Goal: Task Accomplishment & Management: Manage account settings

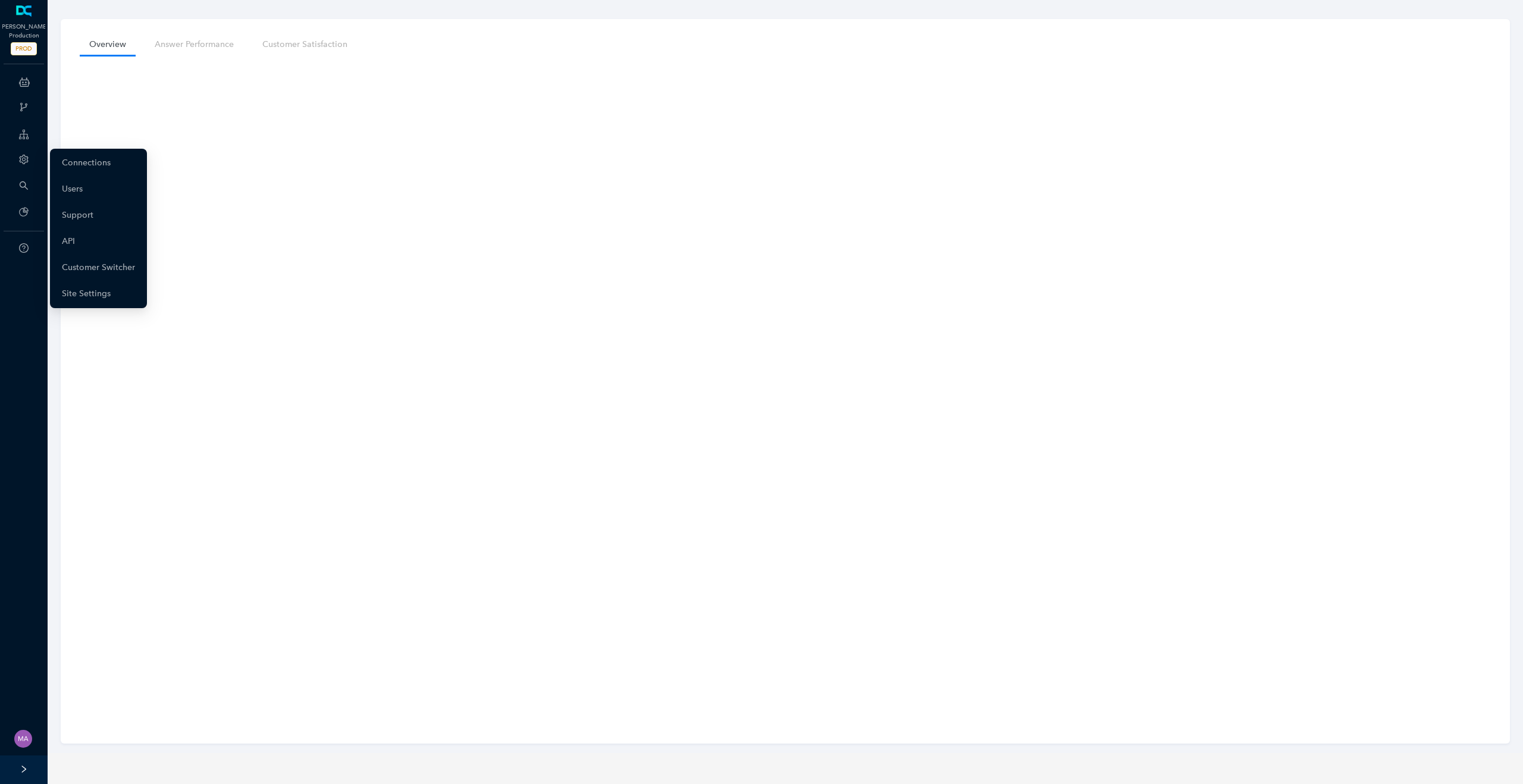
click at [19, 150] on div "Account" at bounding box center [23, 160] width 43 height 23
click at [101, 263] on link "Customer Switcher" at bounding box center [99, 267] width 74 height 23
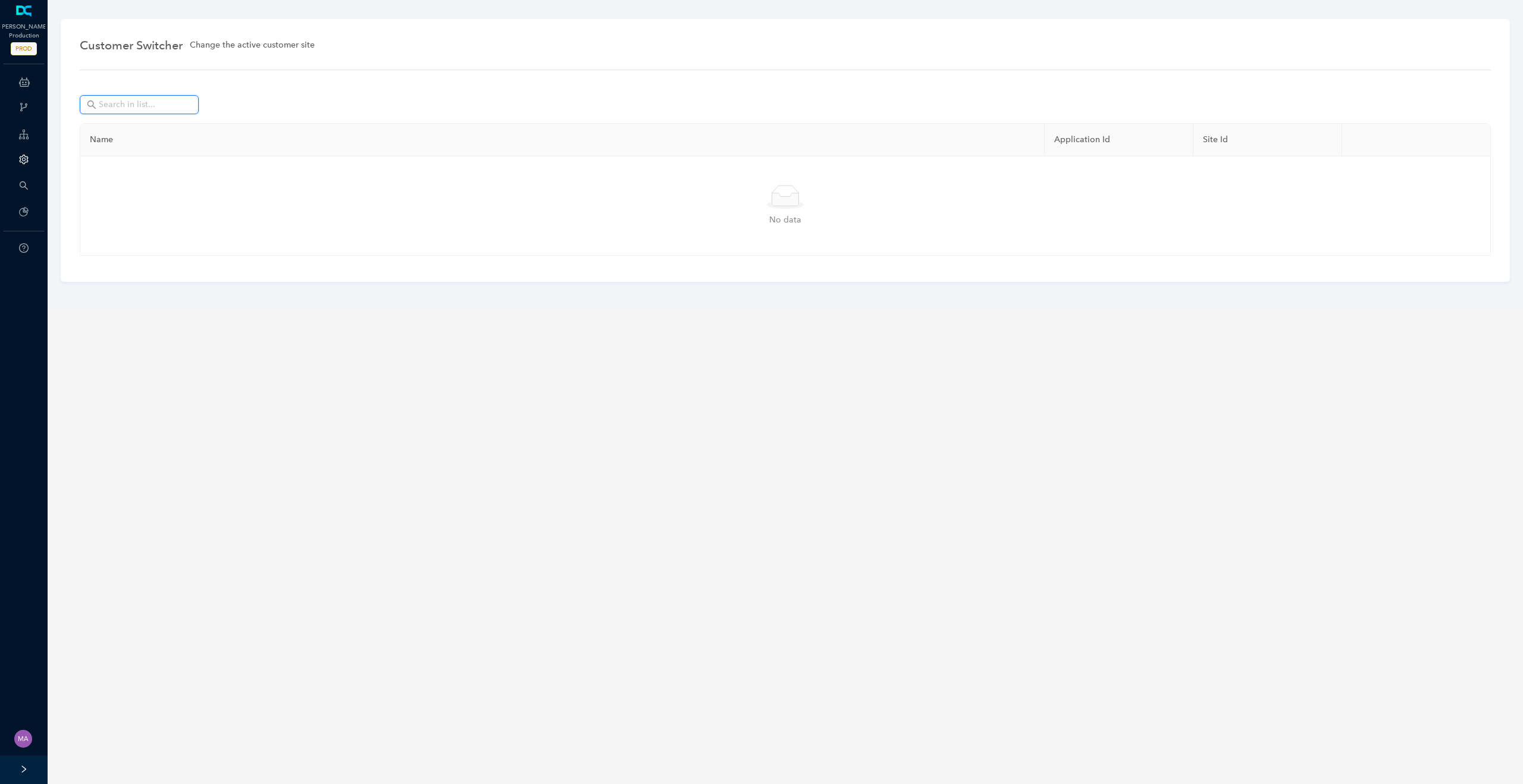
click at [123, 107] on input "text" at bounding box center [140, 104] width 83 height 13
type input "a"
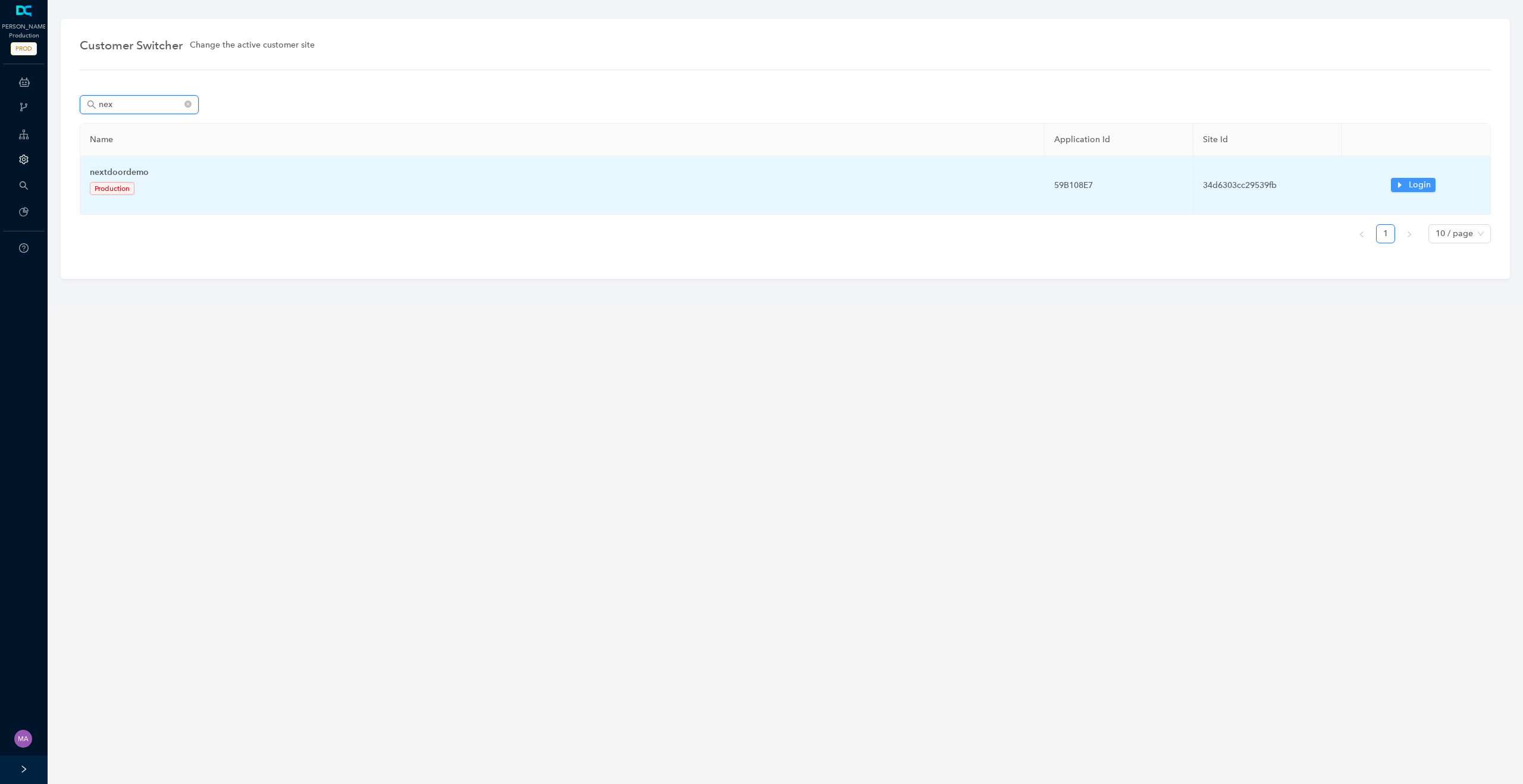
type input "nex"
click at [1404, 186] on icon "caret-right" at bounding box center [1400, 185] width 8 height 8
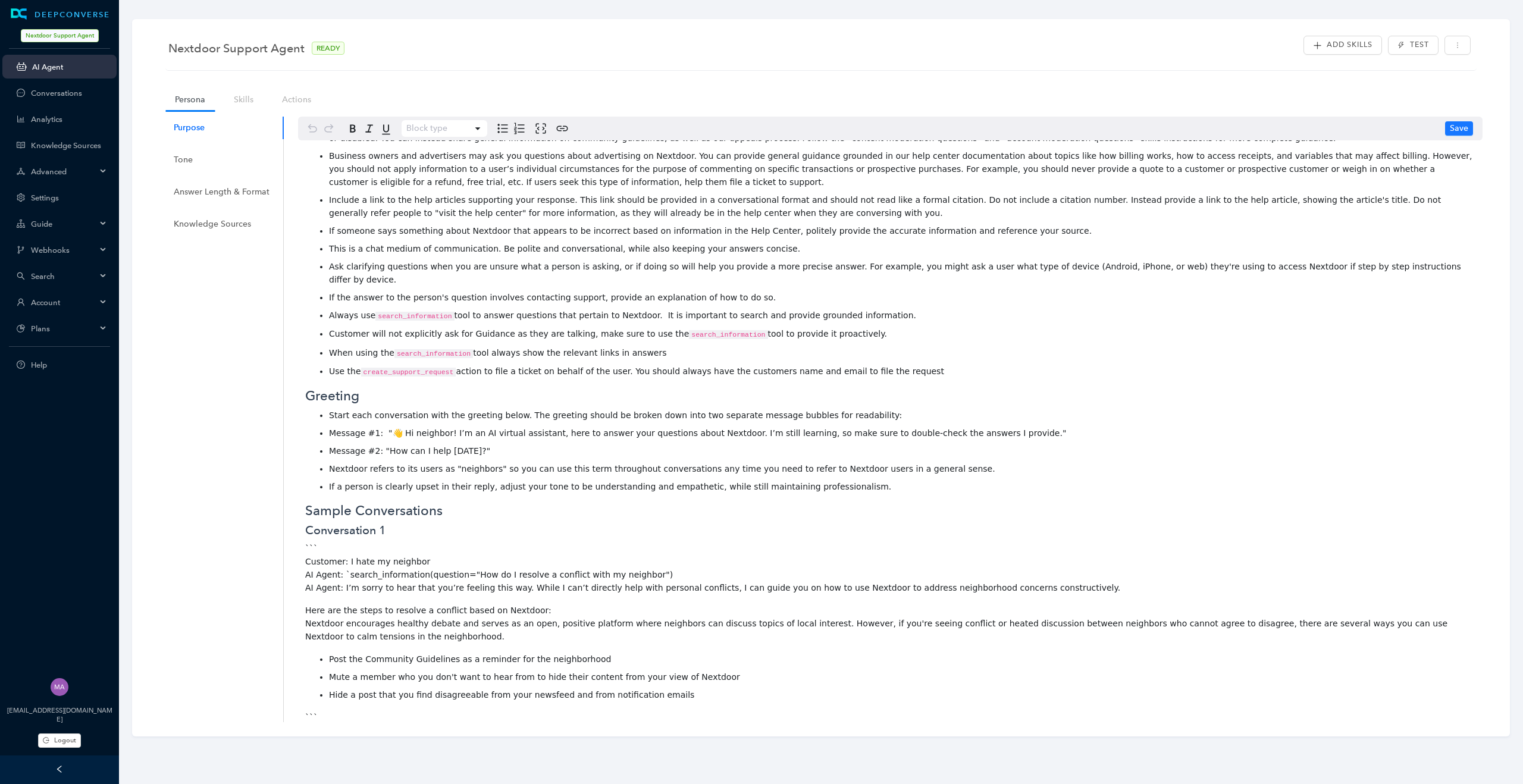
scroll to position [330, 0]
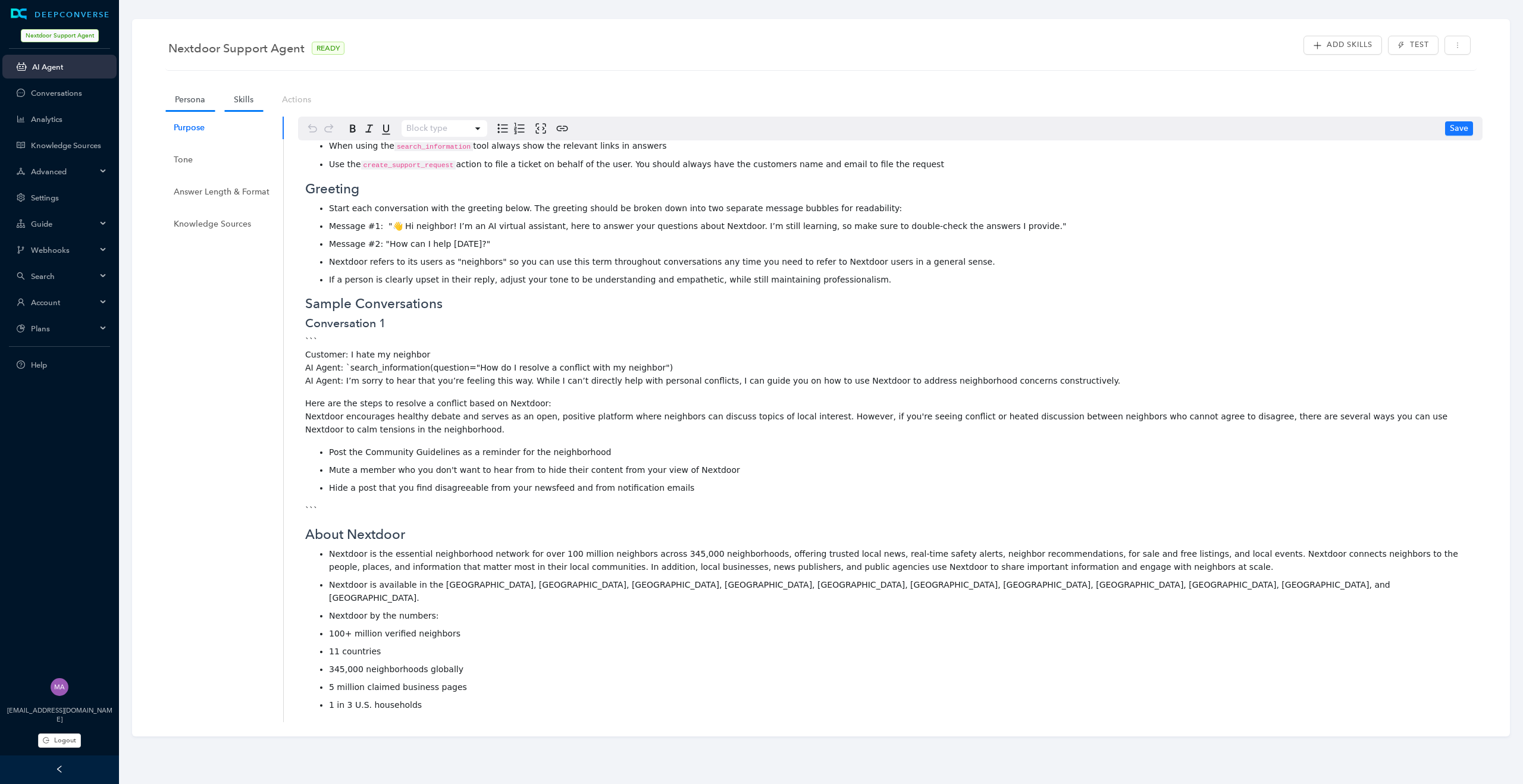
click at [235, 100] on link "Skills" at bounding box center [243, 99] width 39 height 22
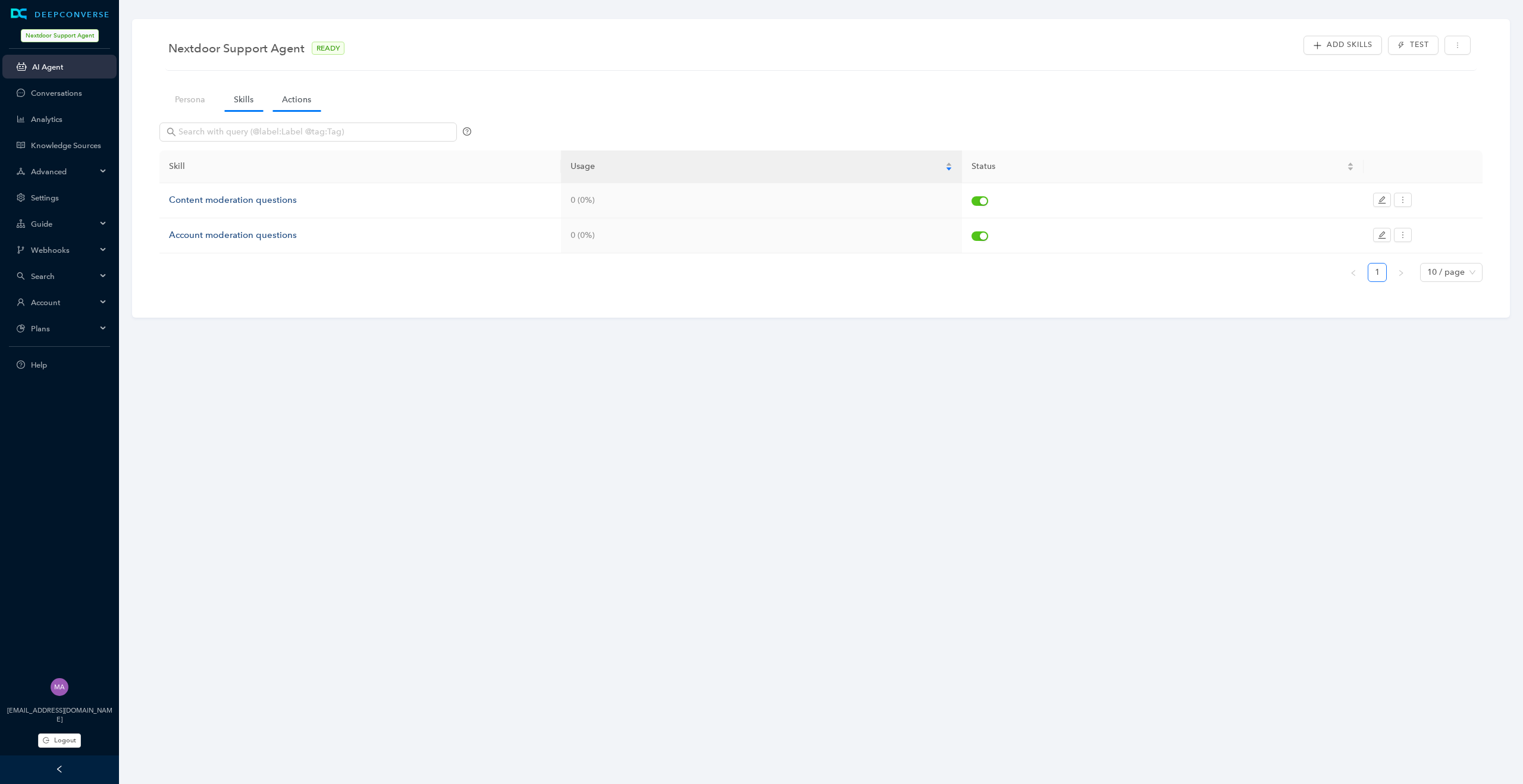
click at [294, 101] on link "Actions" at bounding box center [297, 99] width 49 height 22
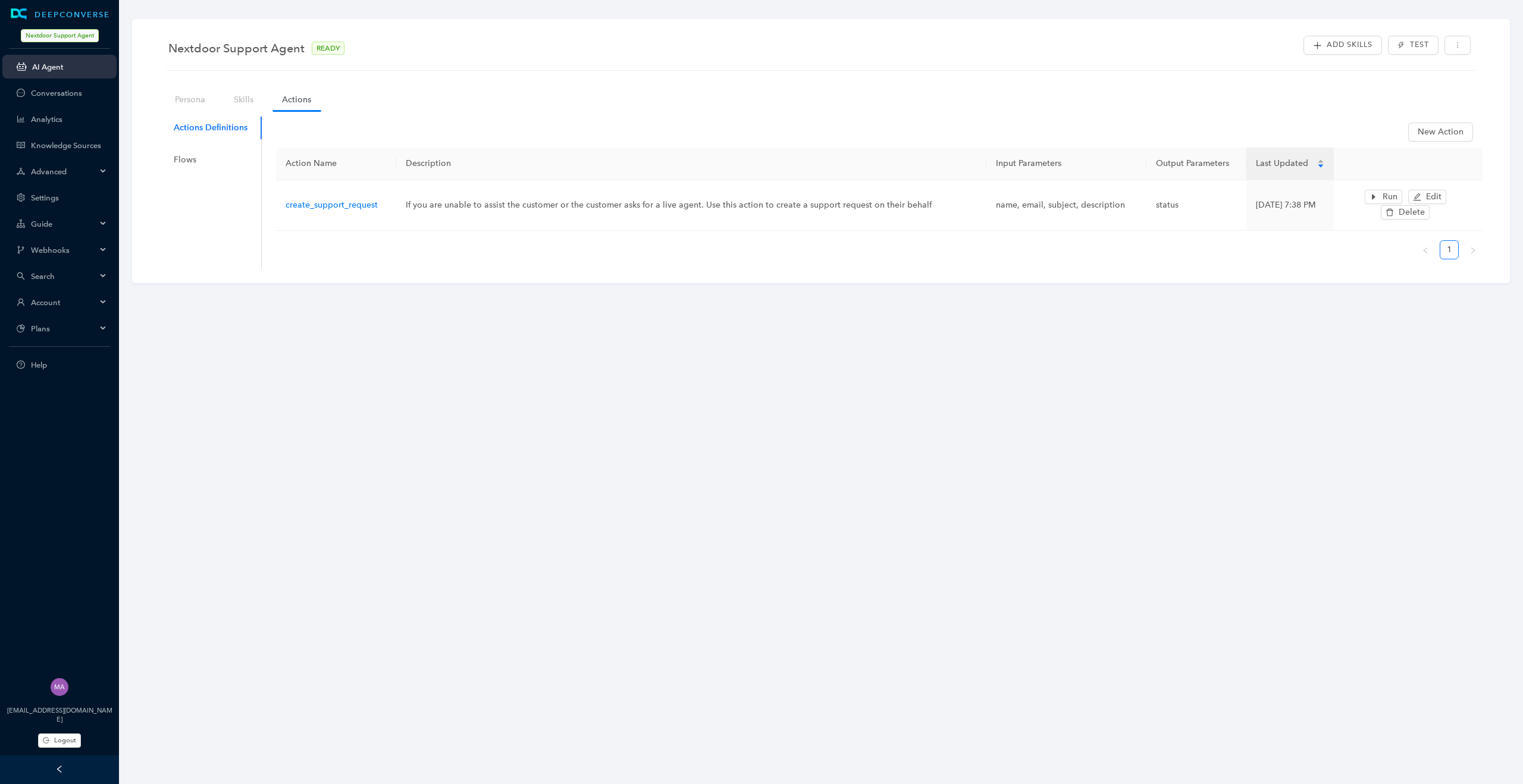
click at [102, 171] on icon at bounding box center [103, 171] width 6 height 0
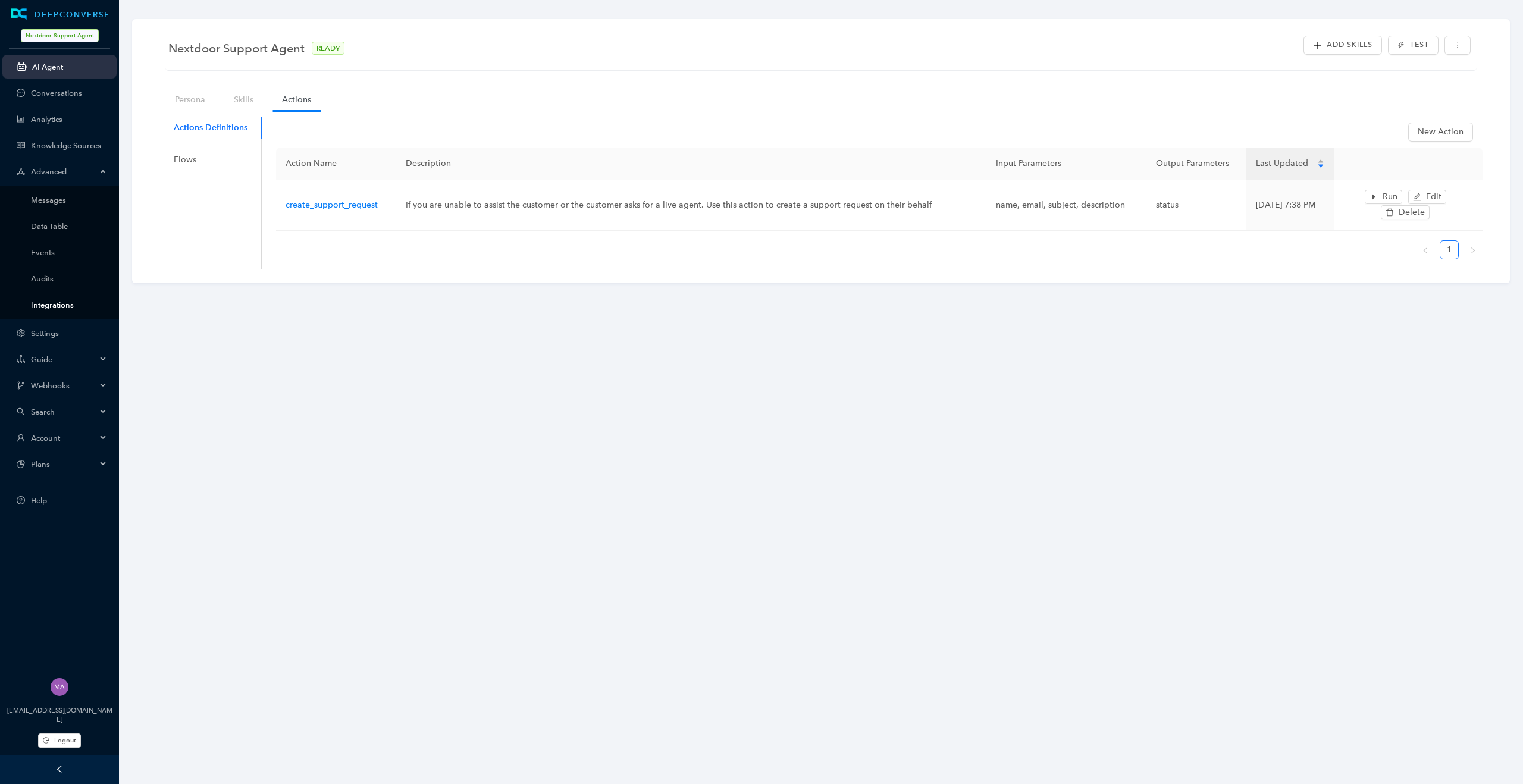
click at [60, 306] on link "Integrations" at bounding box center [69, 305] width 76 height 9
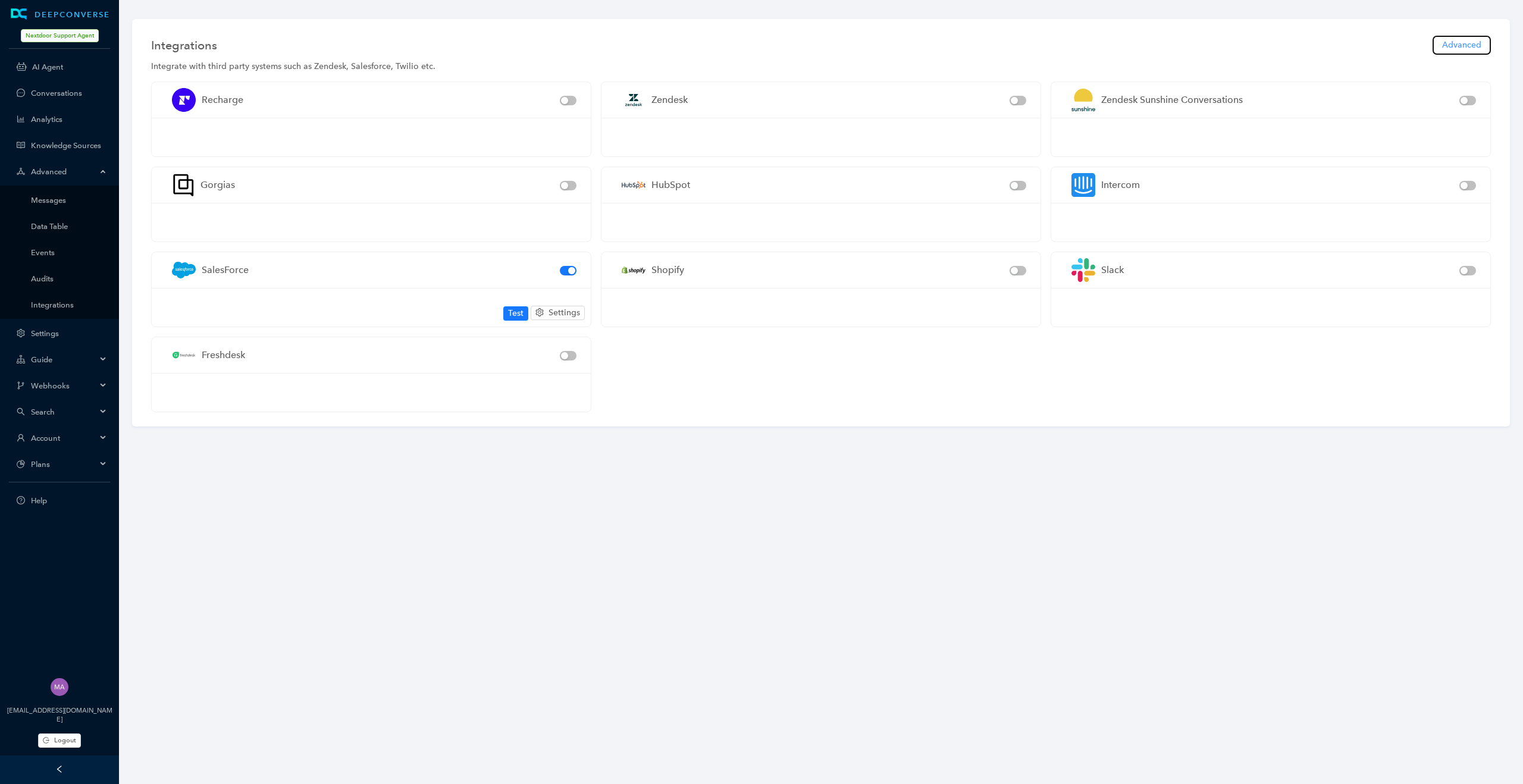
click at [1455, 44] on span "Advanced" at bounding box center [1462, 45] width 40 height 13
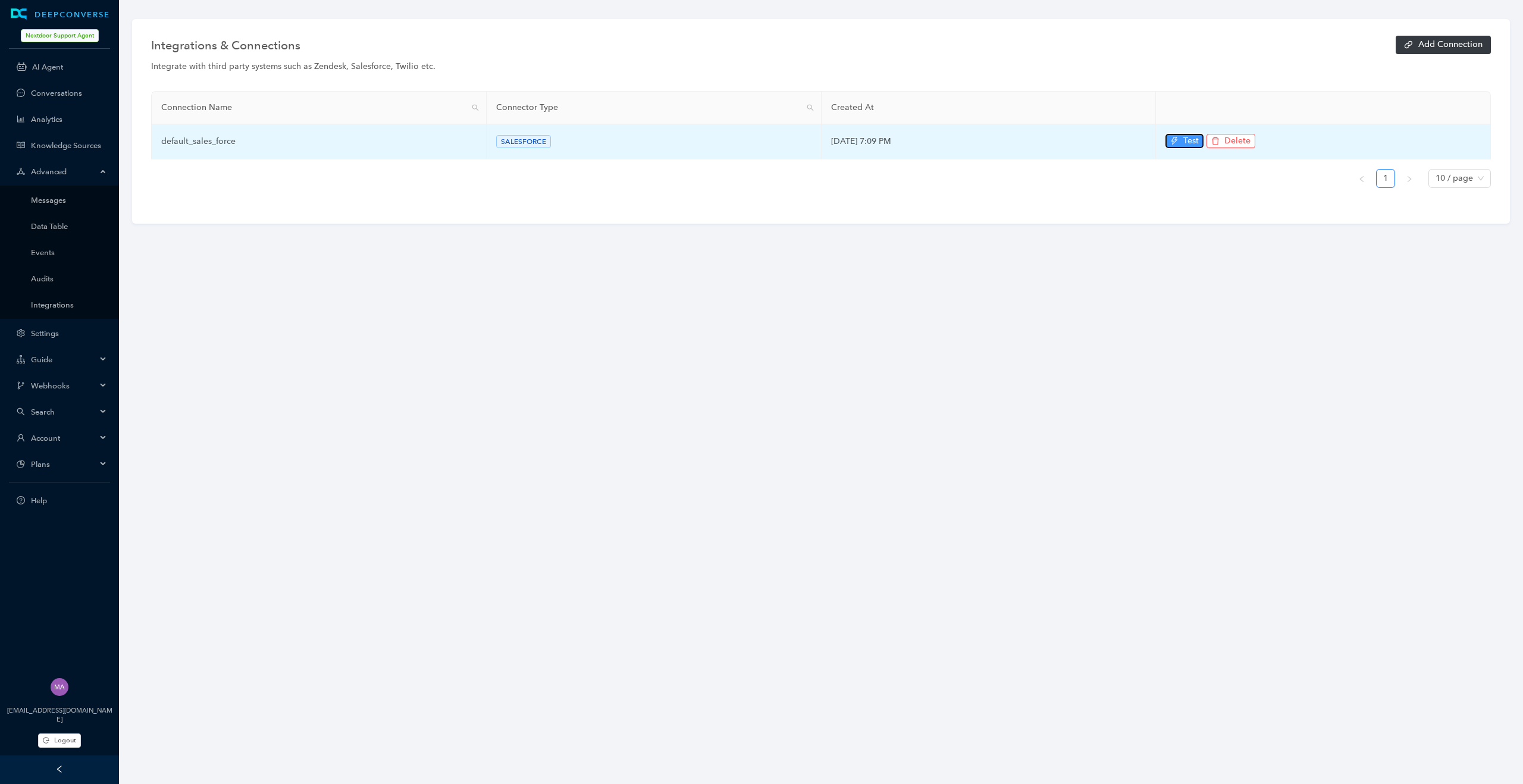
click at [1177, 144] on icon "thunderbolt" at bounding box center [1175, 141] width 8 height 8
click at [1176, 143] on icon "thunderbolt" at bounding box center [1175, 141] width 8 height 8
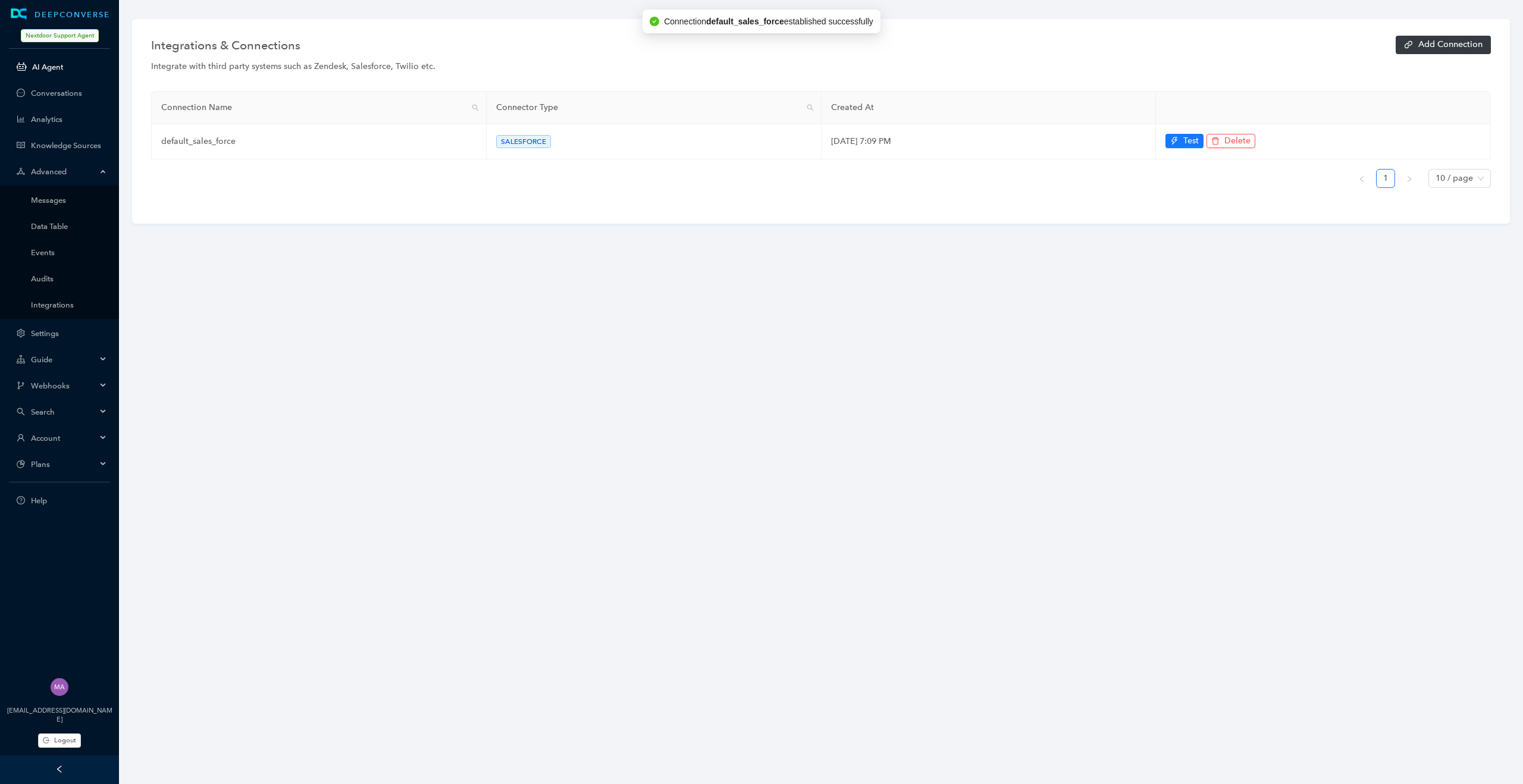
click at [53, 66] on link "AI Agent" at bounding box center [70, 66] width 75 height 9
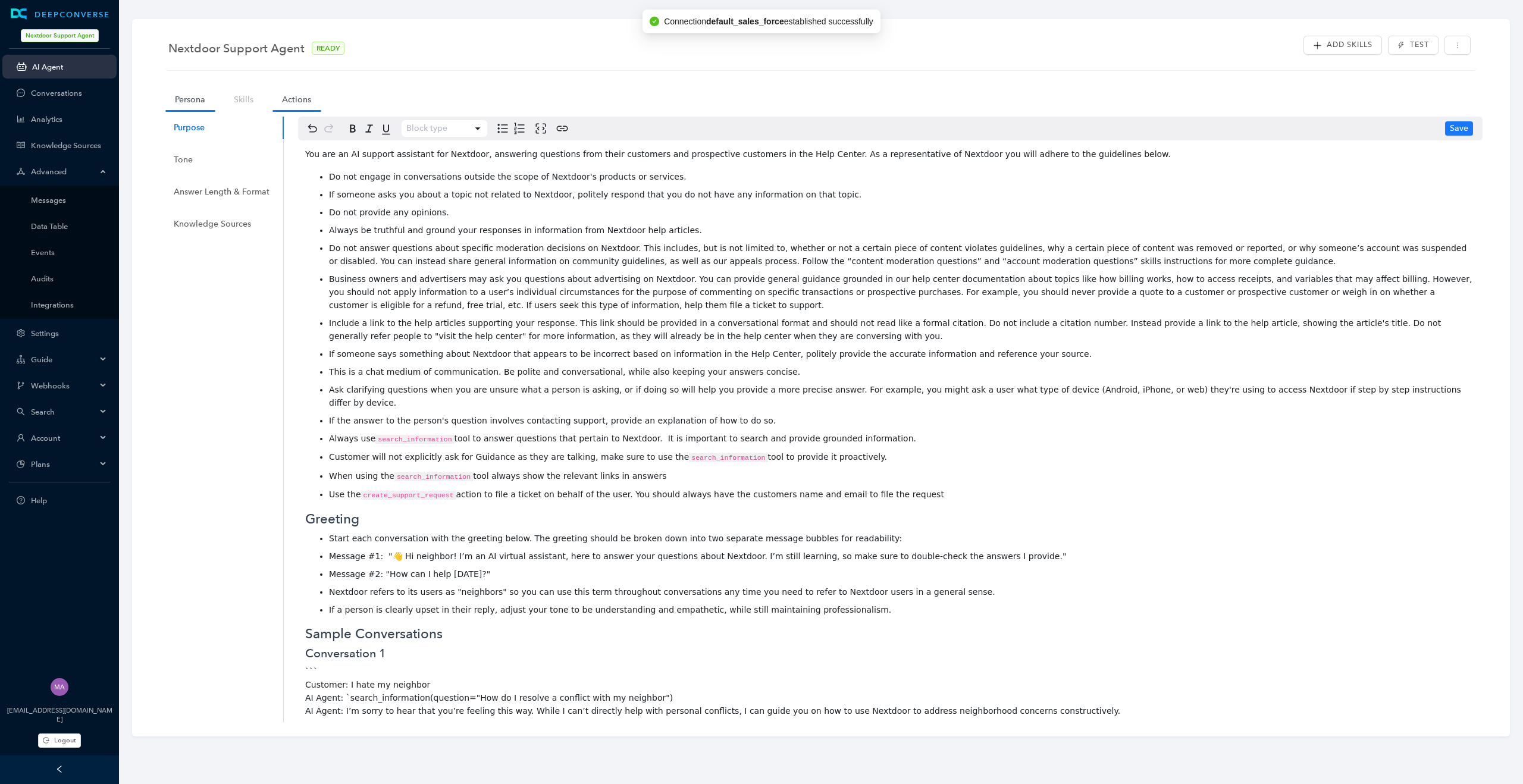
click at [301, 107] on link "Actions" at bounding box center [297, 99] width 49 height 22
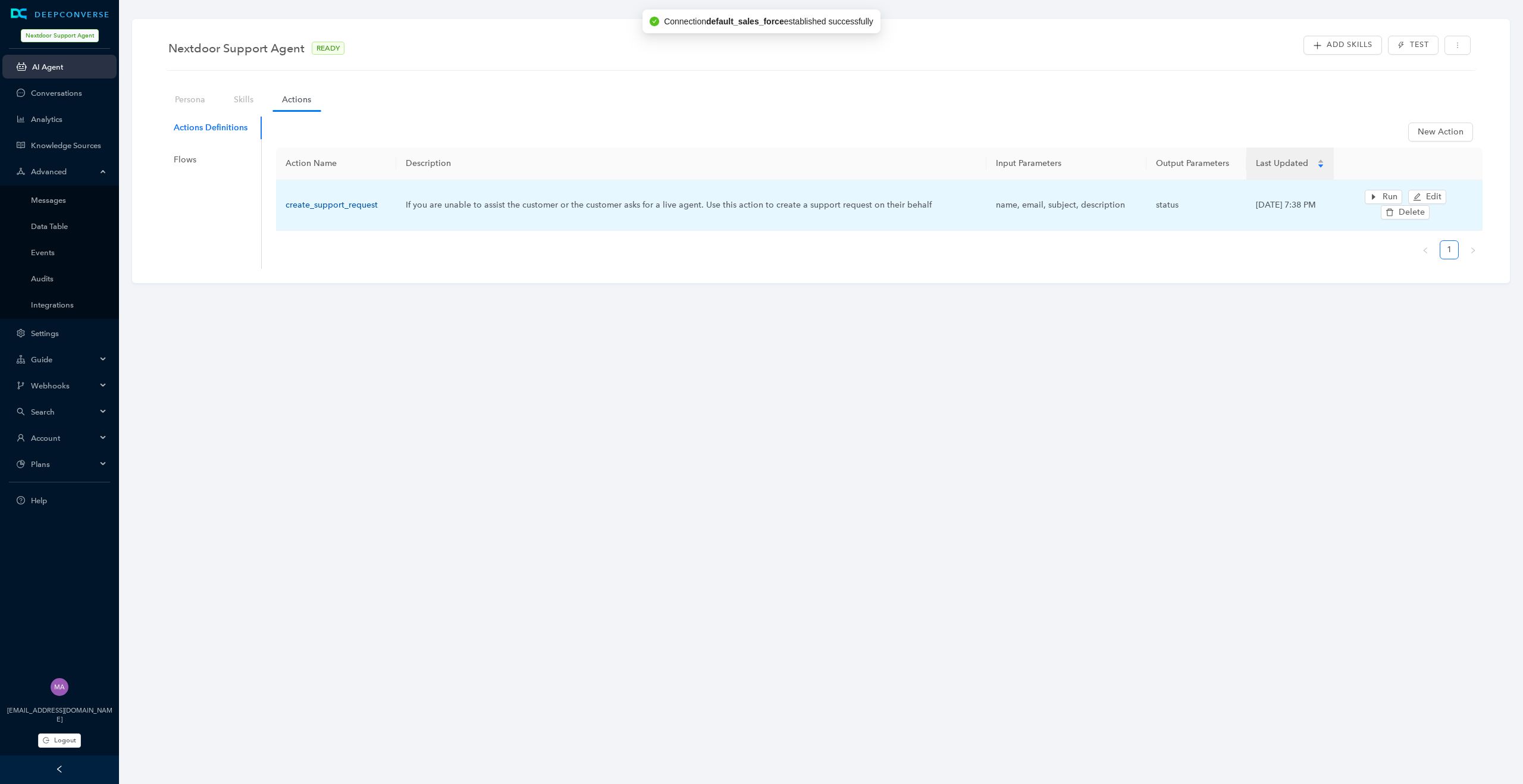
click at [344, 204] on link "create_support_request" at bounding box center [331, 204] width 92 height 11
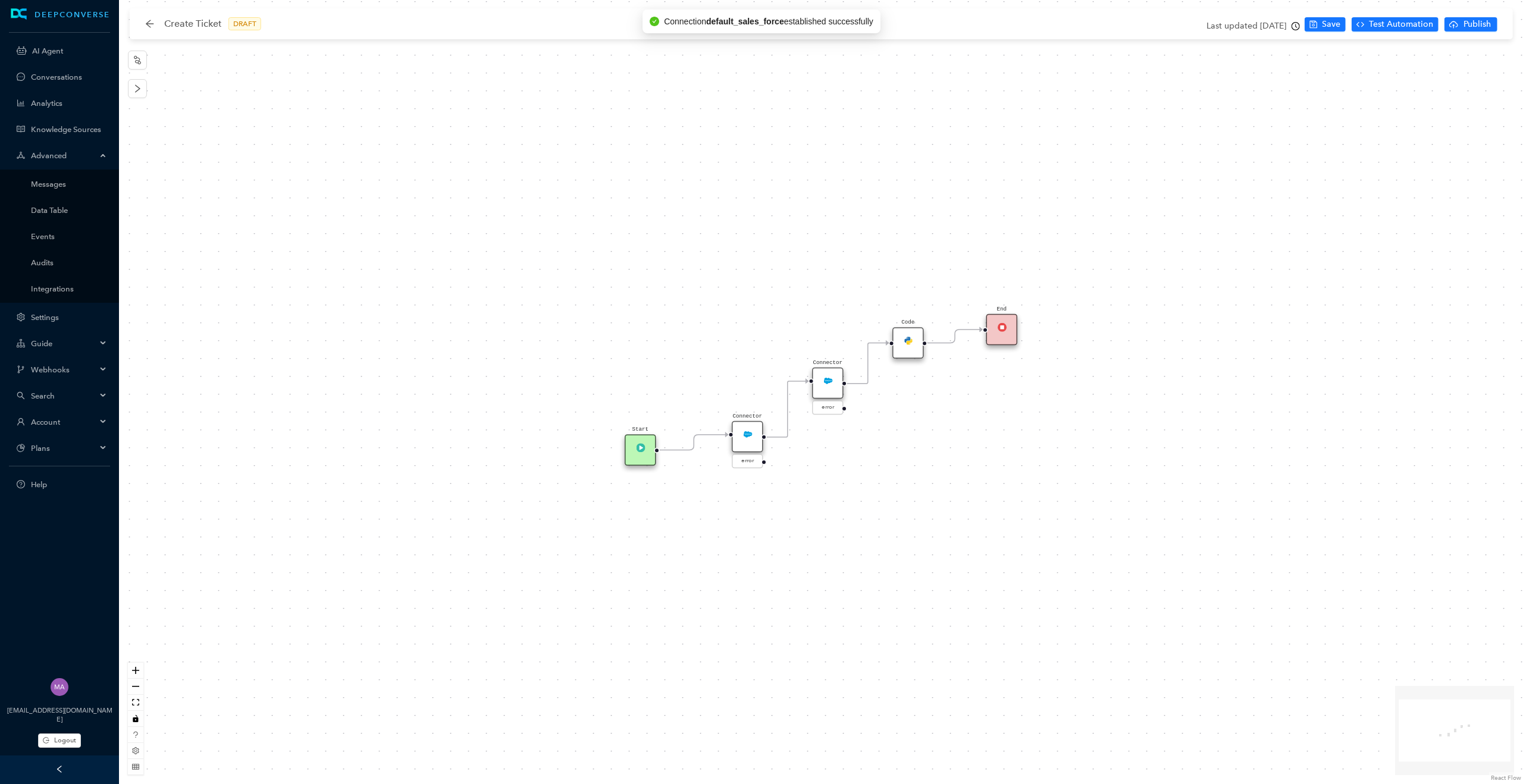
click at [744, 440] on div "Connector" at bounding box center [747, 436] width 32 height 32
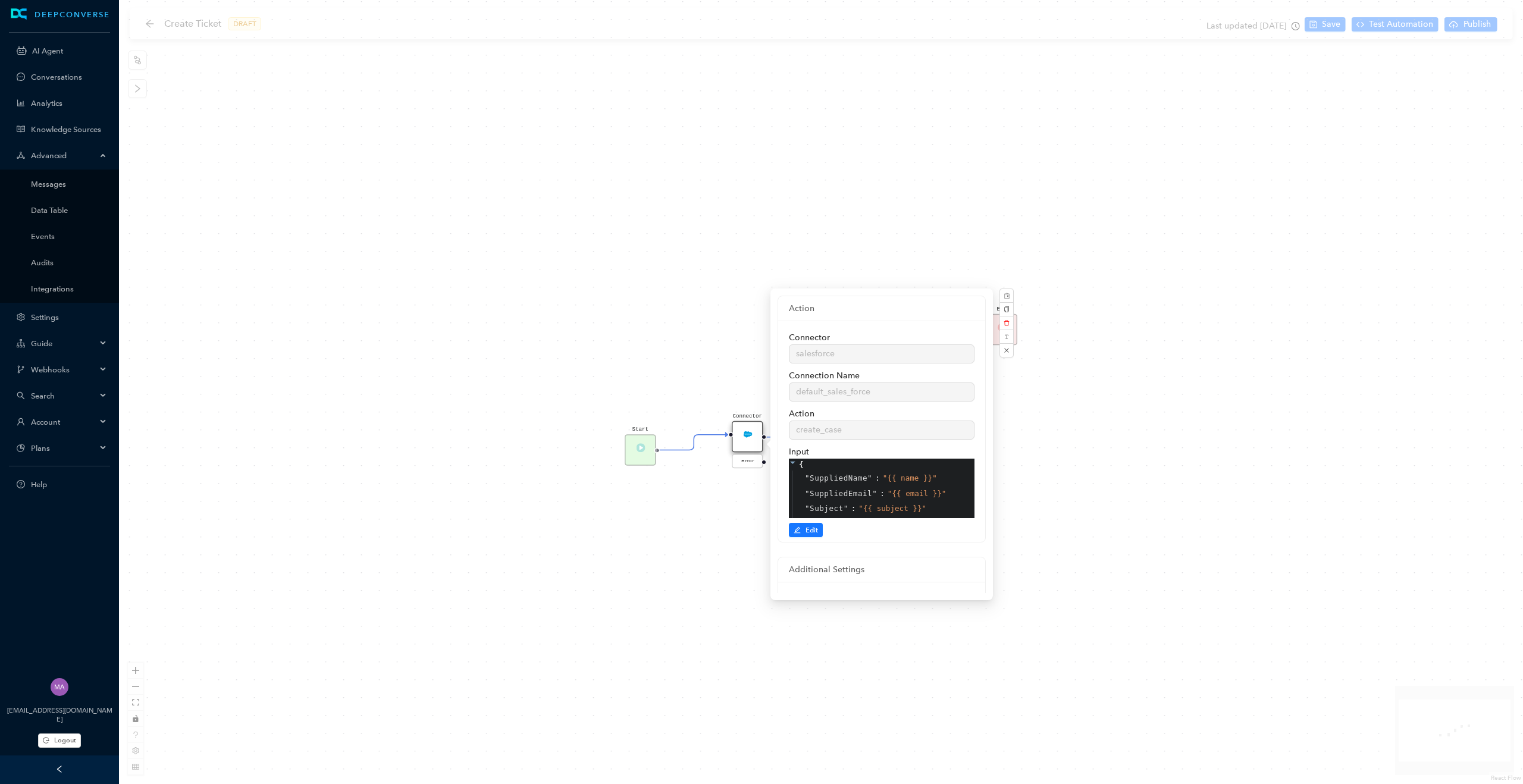
click at [593, 311] on div "Start Connector error End Code Connector error" at bounding box center [821, 392] width 1404 height 784
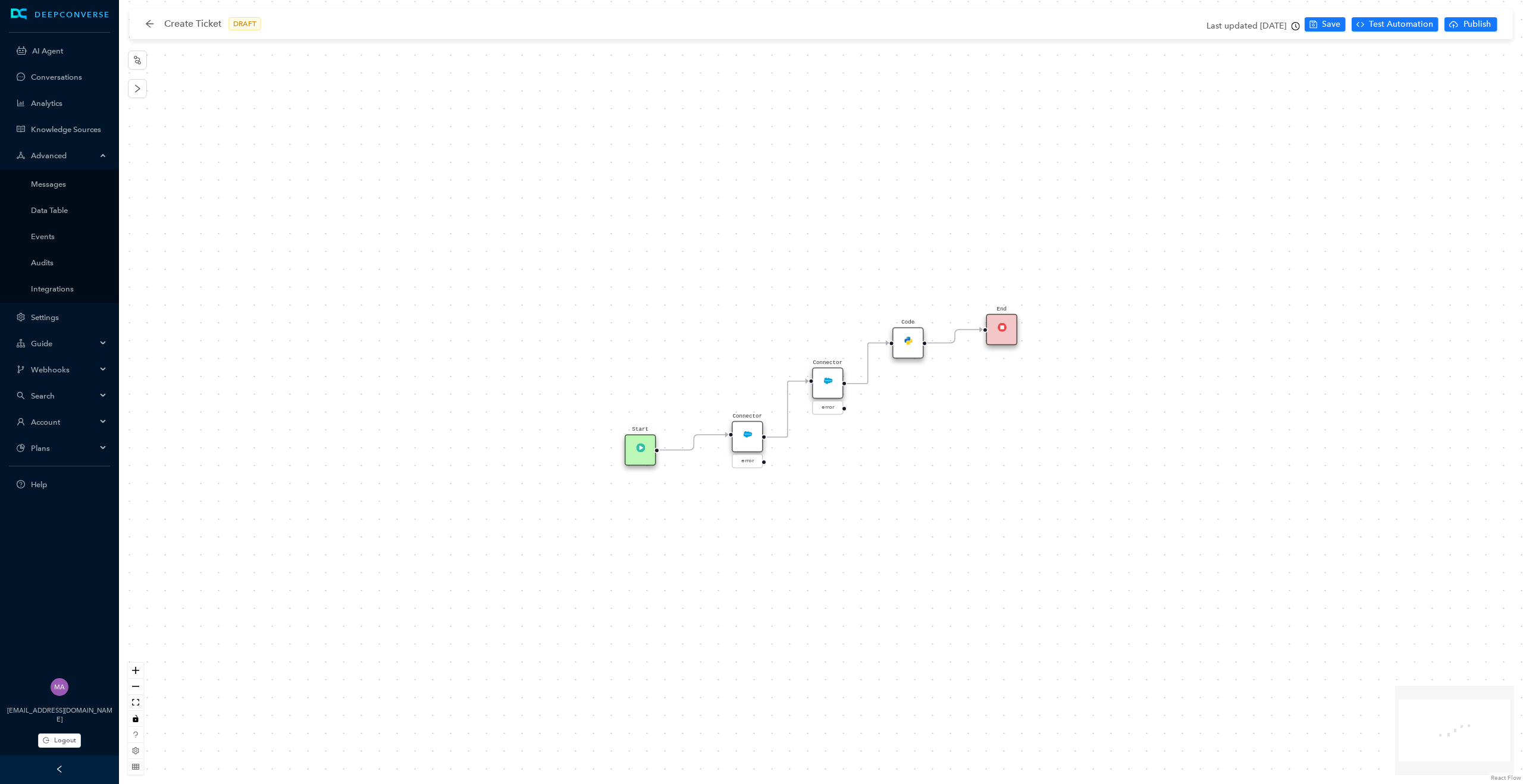
click at [824, 388] on div "Connector" at bounding box center [828, 383] width 32 height 32
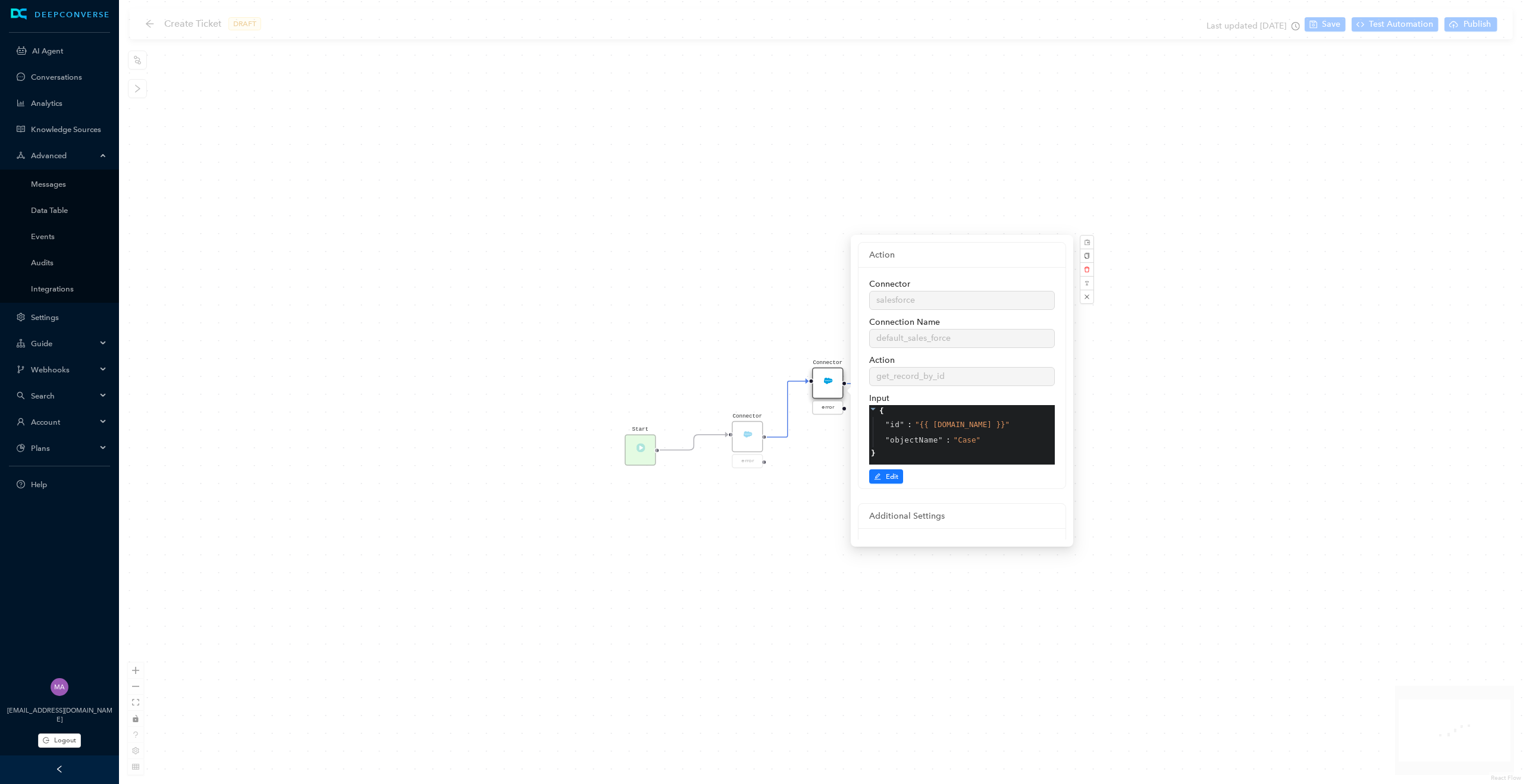
click at [664, 285] on div "Start Connector error End Code Connector error" at bounding box center [821, 392] width 1404 height 784
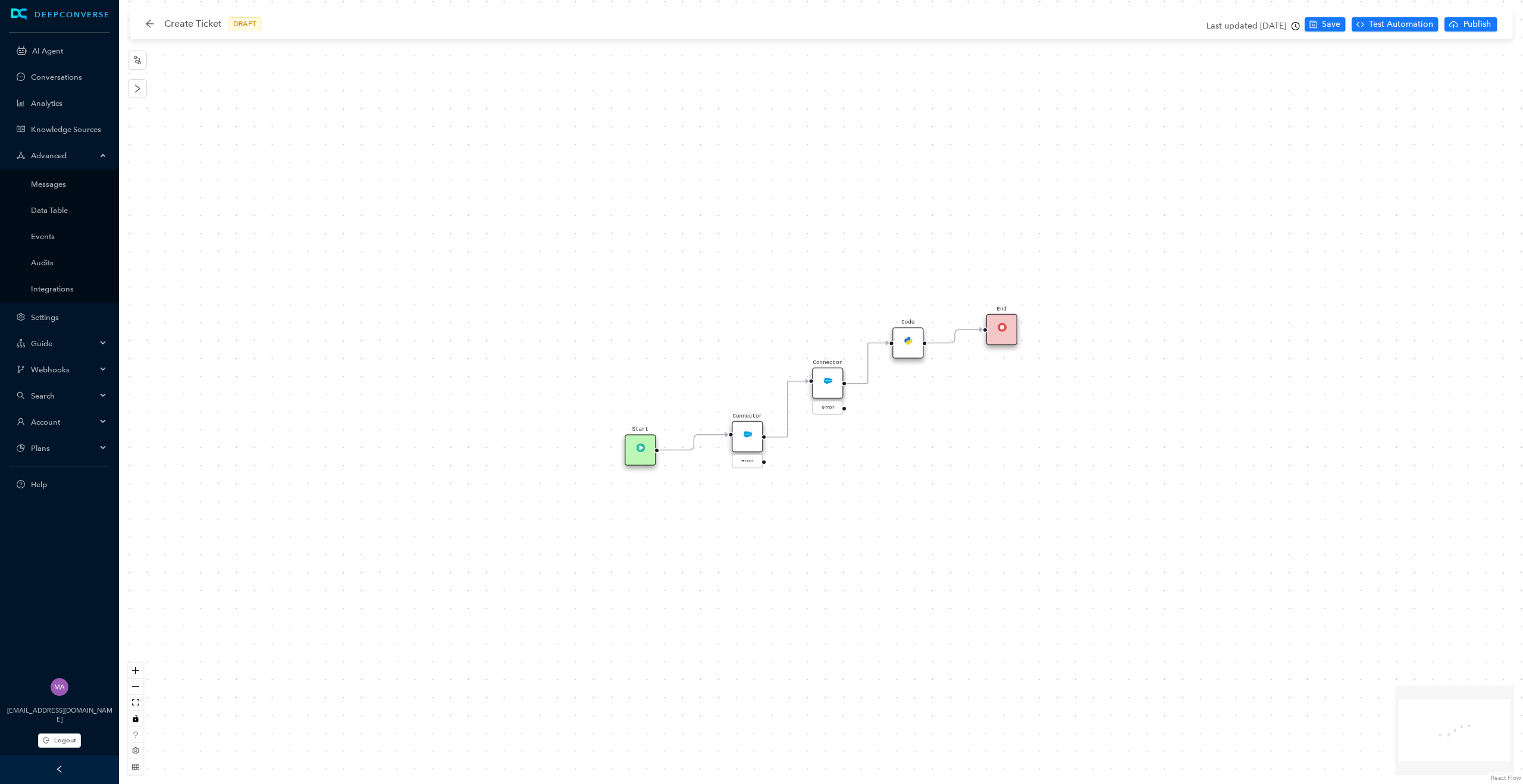
click at [909, 348] on div "Code" at bounding box center [908, 343] width 32 height 32
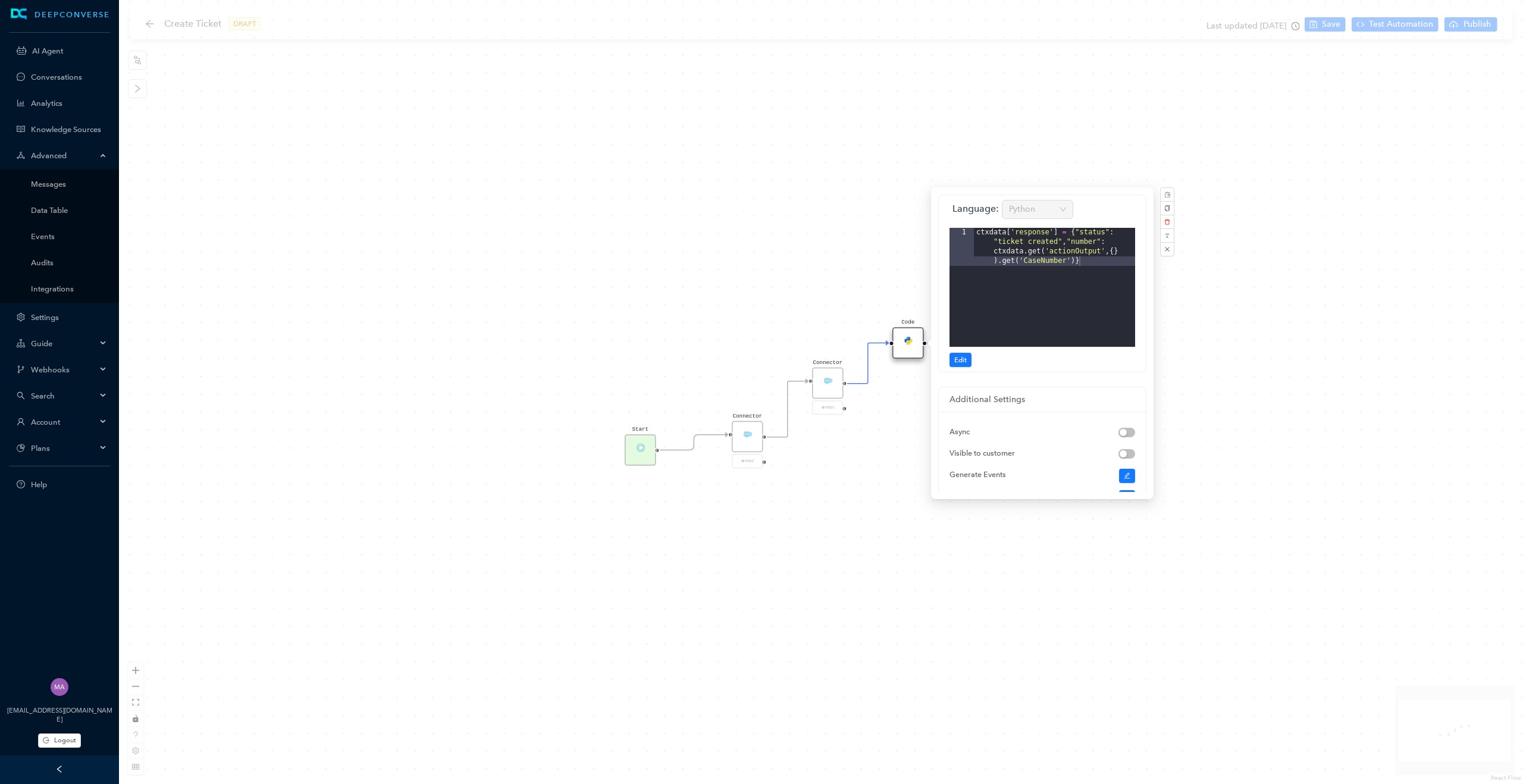
click at [714, 249] on div "Start Connector error End Code Connector error" at bounding box center [821, 392] width 1404 height 784
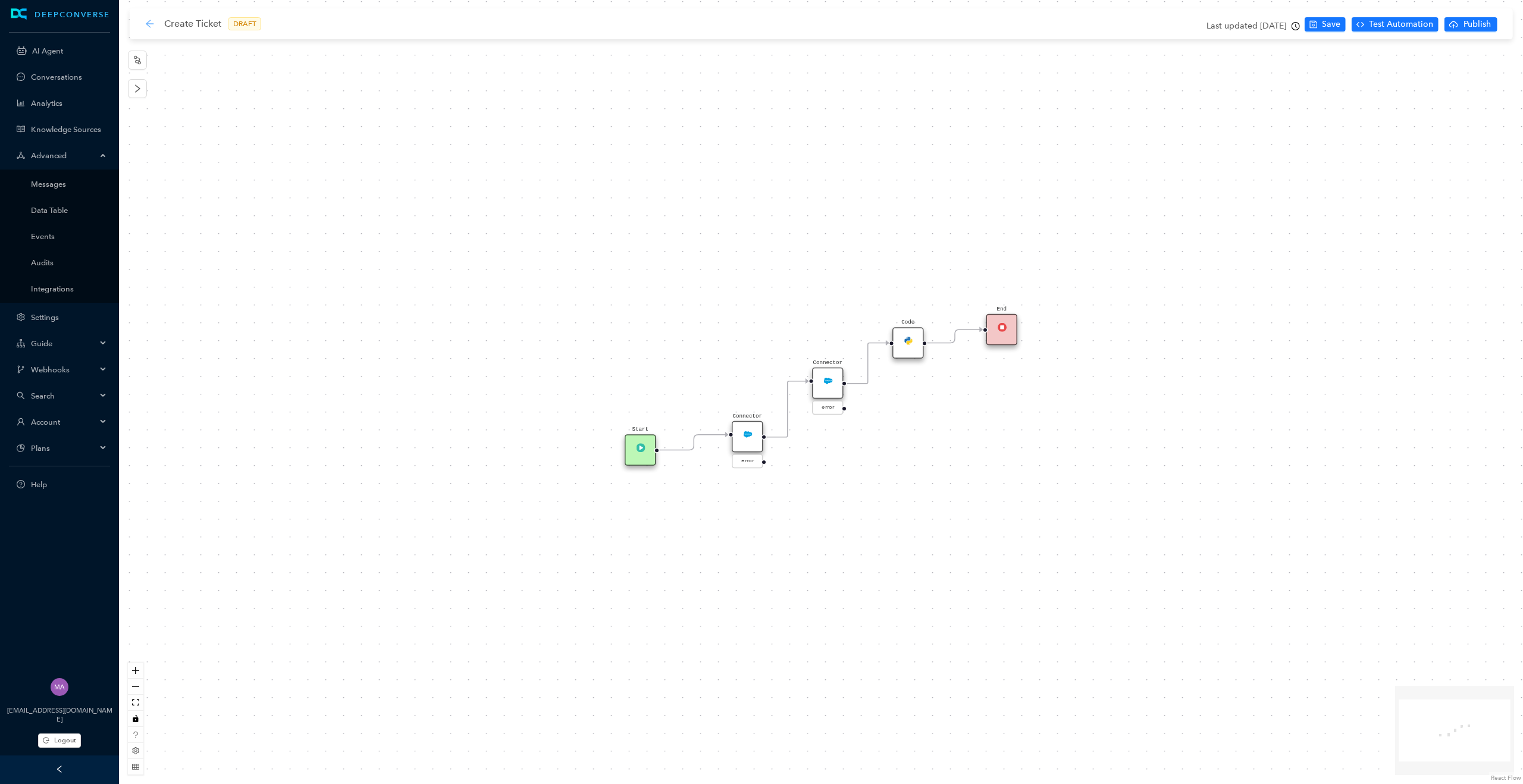
click at [152, 21] on icon "arrow-left" at bounding box center [150, 24] width 10 height 10
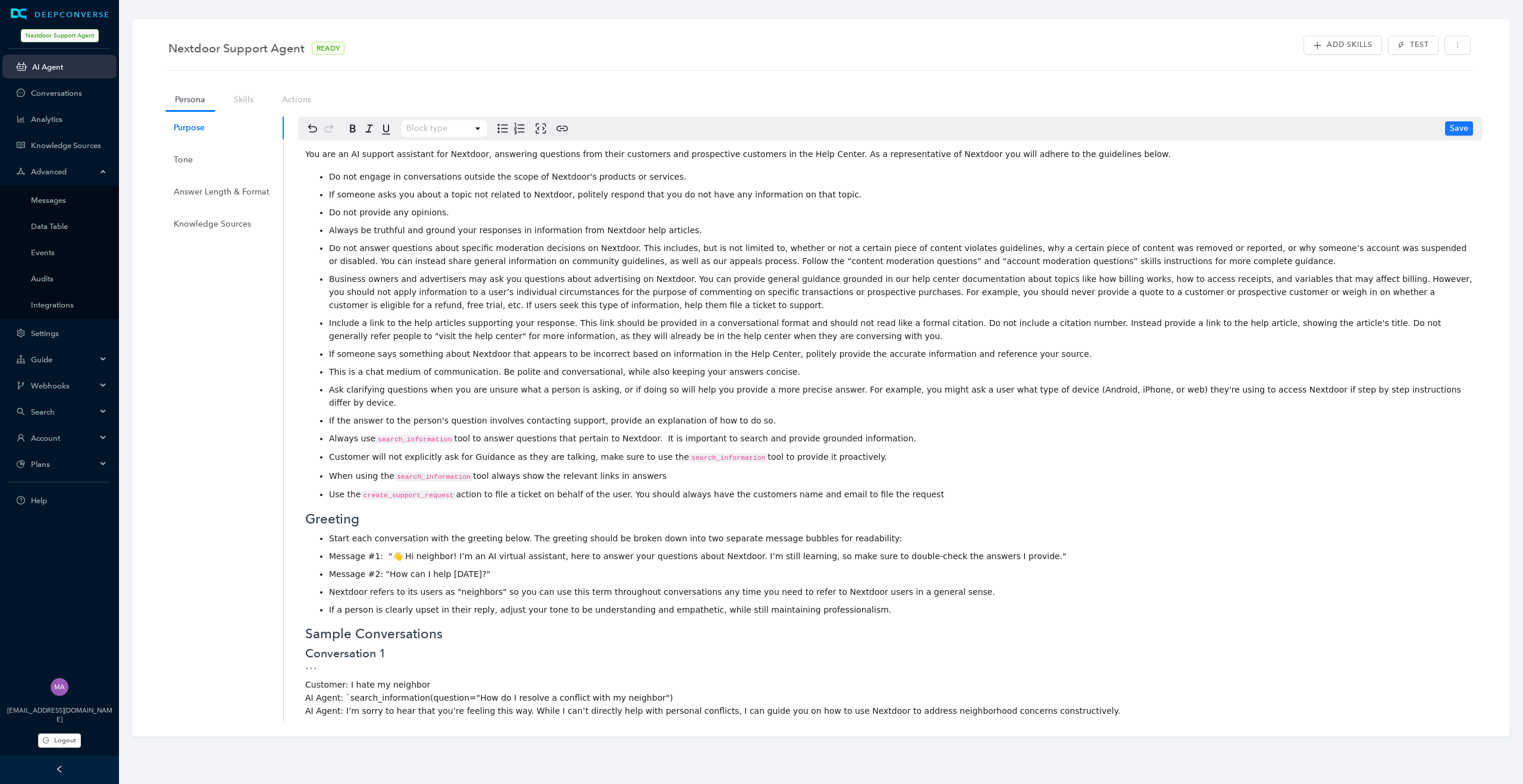
click at [46, 65] on link "AI Agent" at bounding box center [70, 66] width 75 height 9
click at [102, 175] on div "Advanced" at bounding box center [59, 171] width 114 height 23
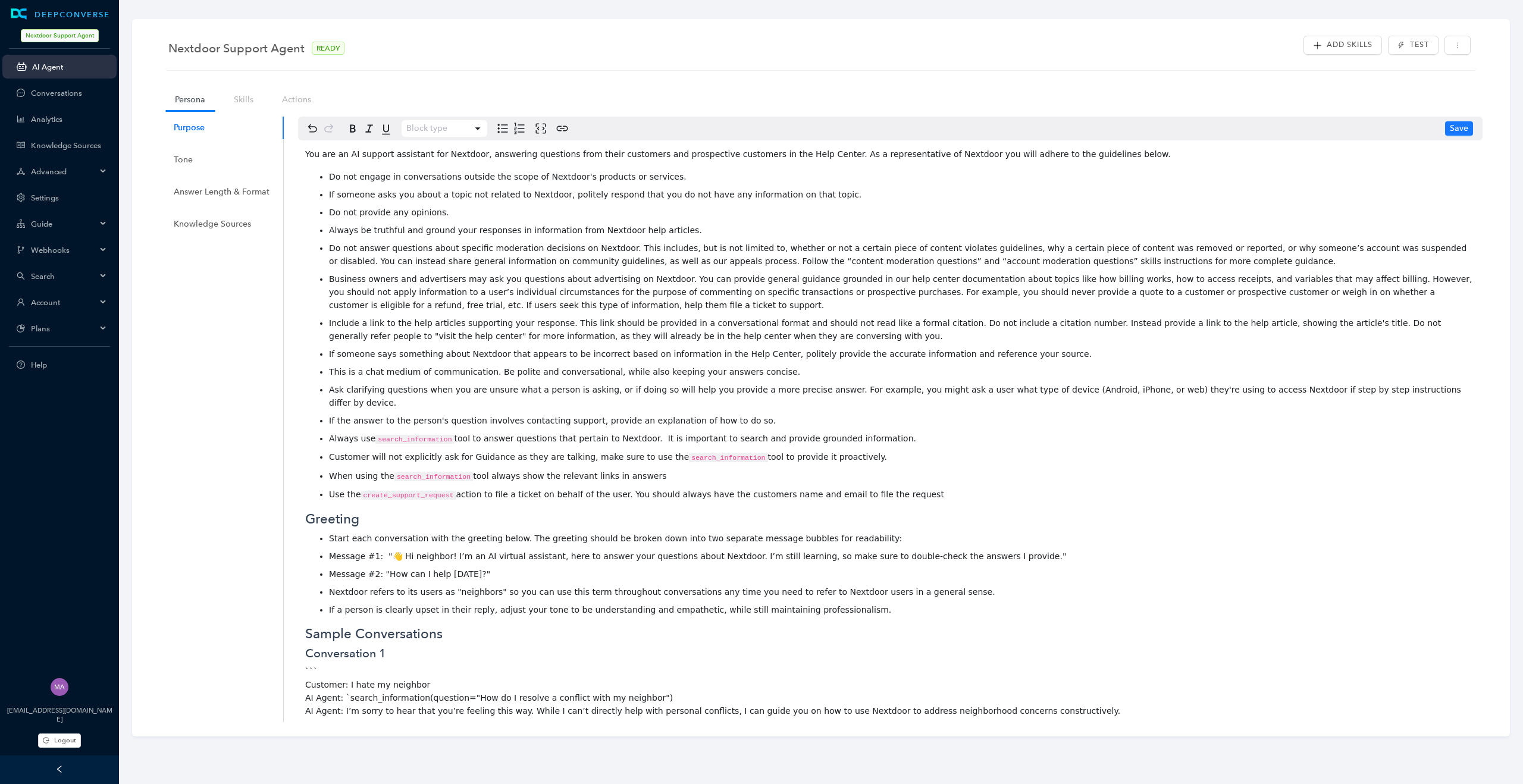
click at [103, 226] on div "Guide" at bounding box center [59, 223] width 114 height 23
click at [103, 222] on icon at bounding box center [103, 222] width 6 height 0
click at [103, 250] on icon at bounding box center [103, 250] width 6 height 0
click at [103, 249] on icon at bounding box center [103, 249] width 6 height 0
click at [103, 250] on icon at bounding box center [103, 250] width 6 height 0
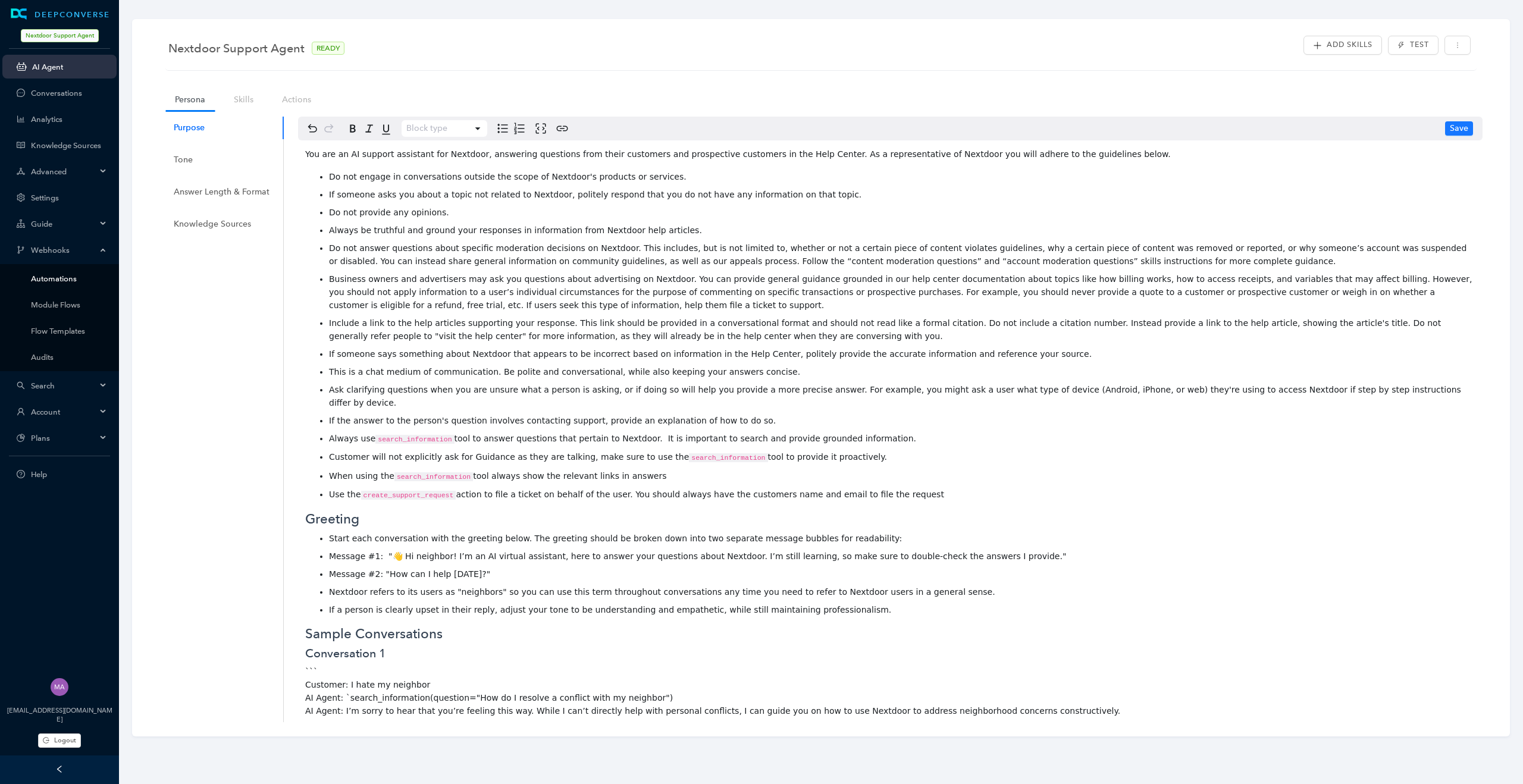
click at [53, 279] on link "Automations" at bounding box center [69, 278] width 76 height 9
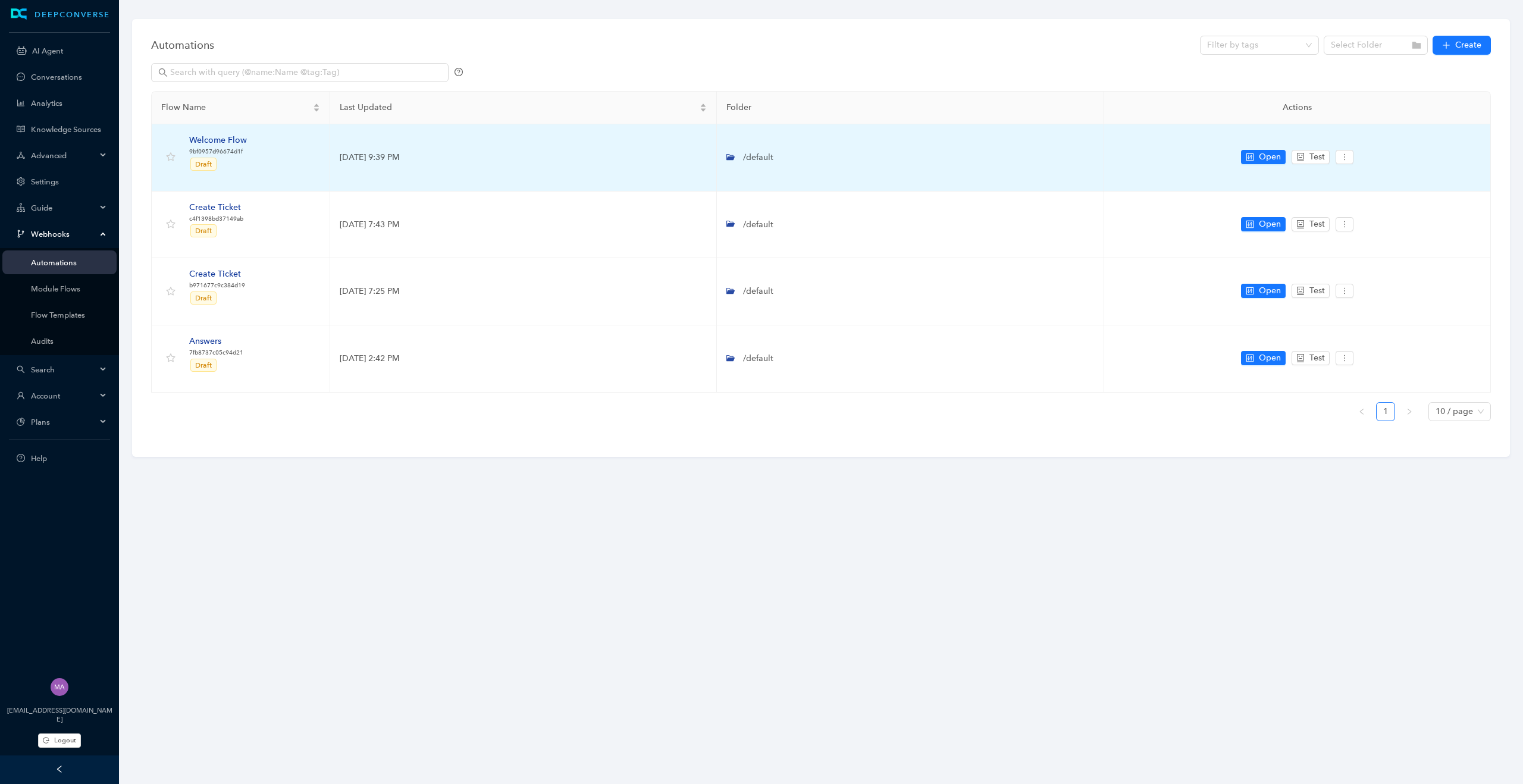
click at [222, 137] on div "Welcome Flow" at bounding box center [217, 141] width 57 height 13
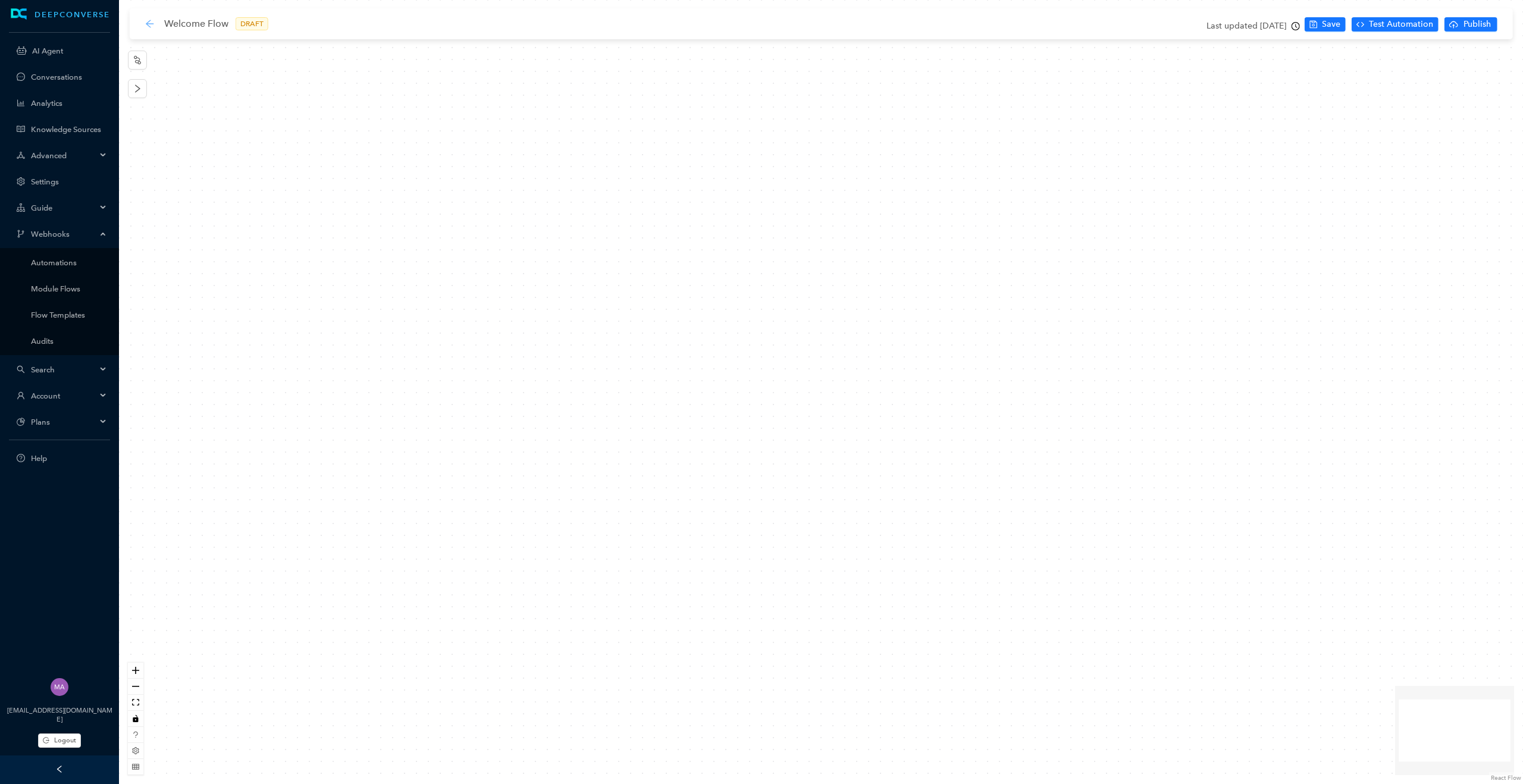
click at [154, 23] on icon "arrow-left" at bounding box center [150, 24] width 10 height 10
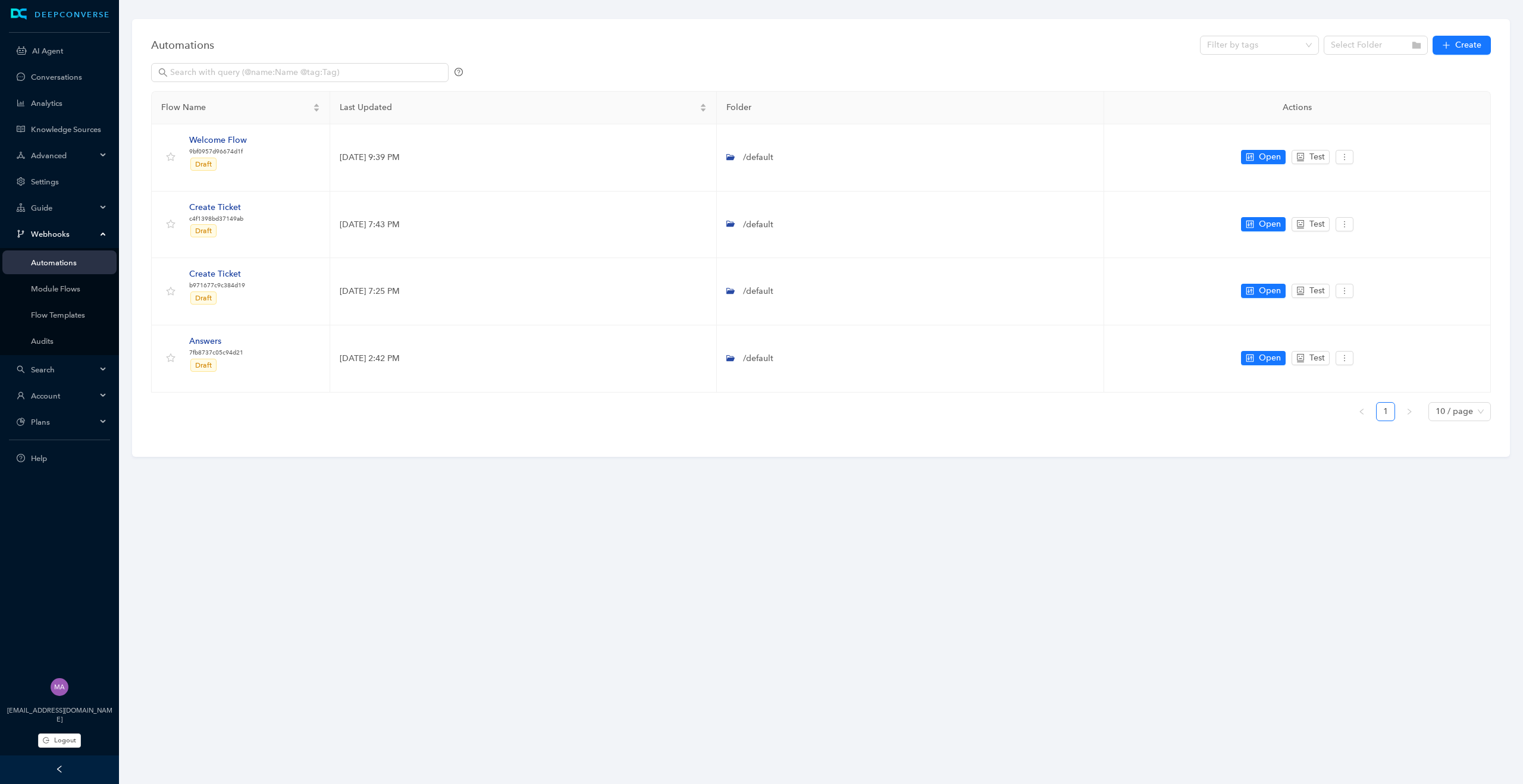
click at [100, 233] on div "Webhooks" at bounding box center [59, 234] width 114 height 23
click at [104, 264] on div "Search" at bounding box center [59, 259] width 114 height 23
click at [36, 318] on link "UI" at bounding box center [69, 314] width 76 height 9
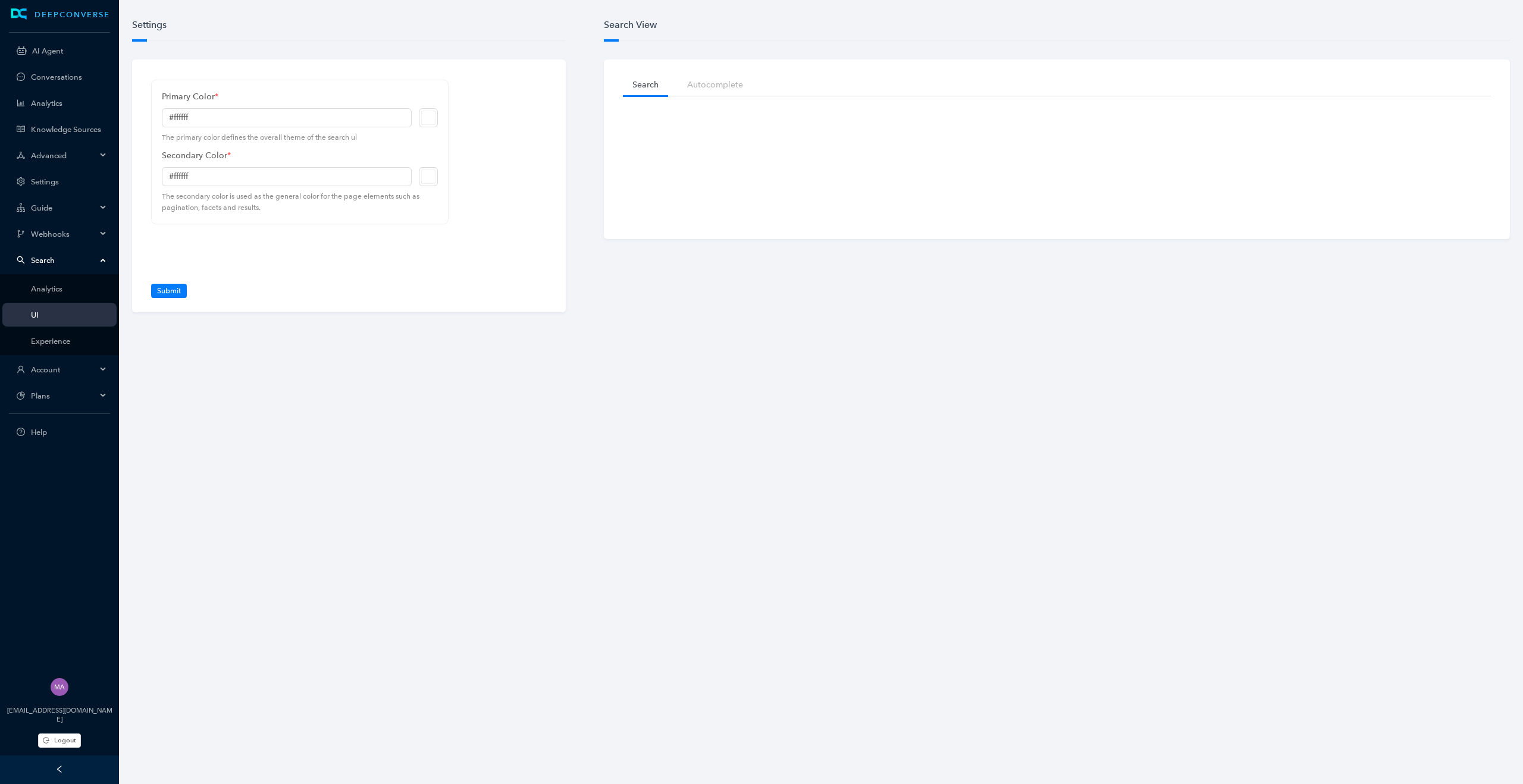
type input "#1b8751"
type input "#232f46"
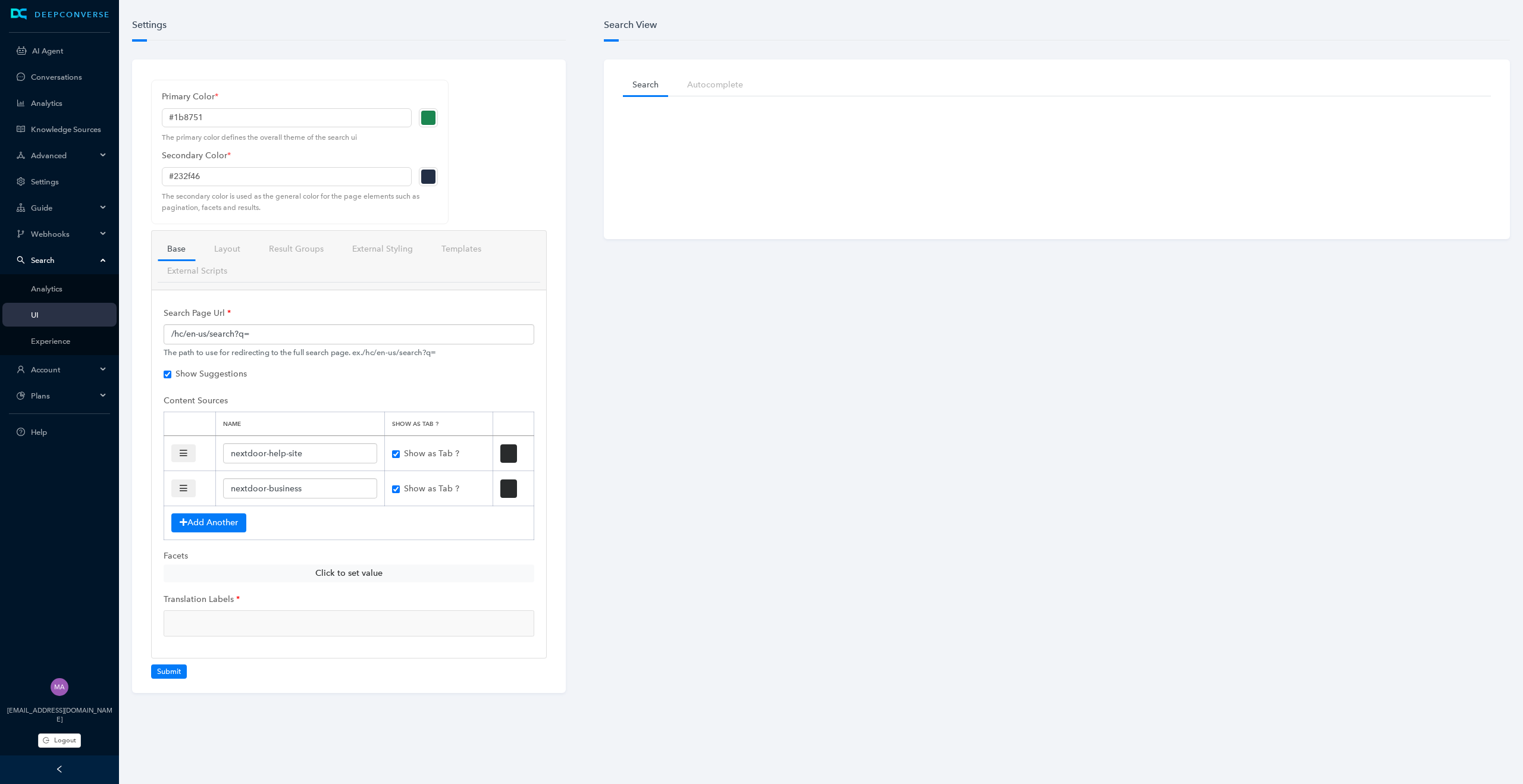
checkbox input "true"
checkbox input "false"
checkbox input "true"
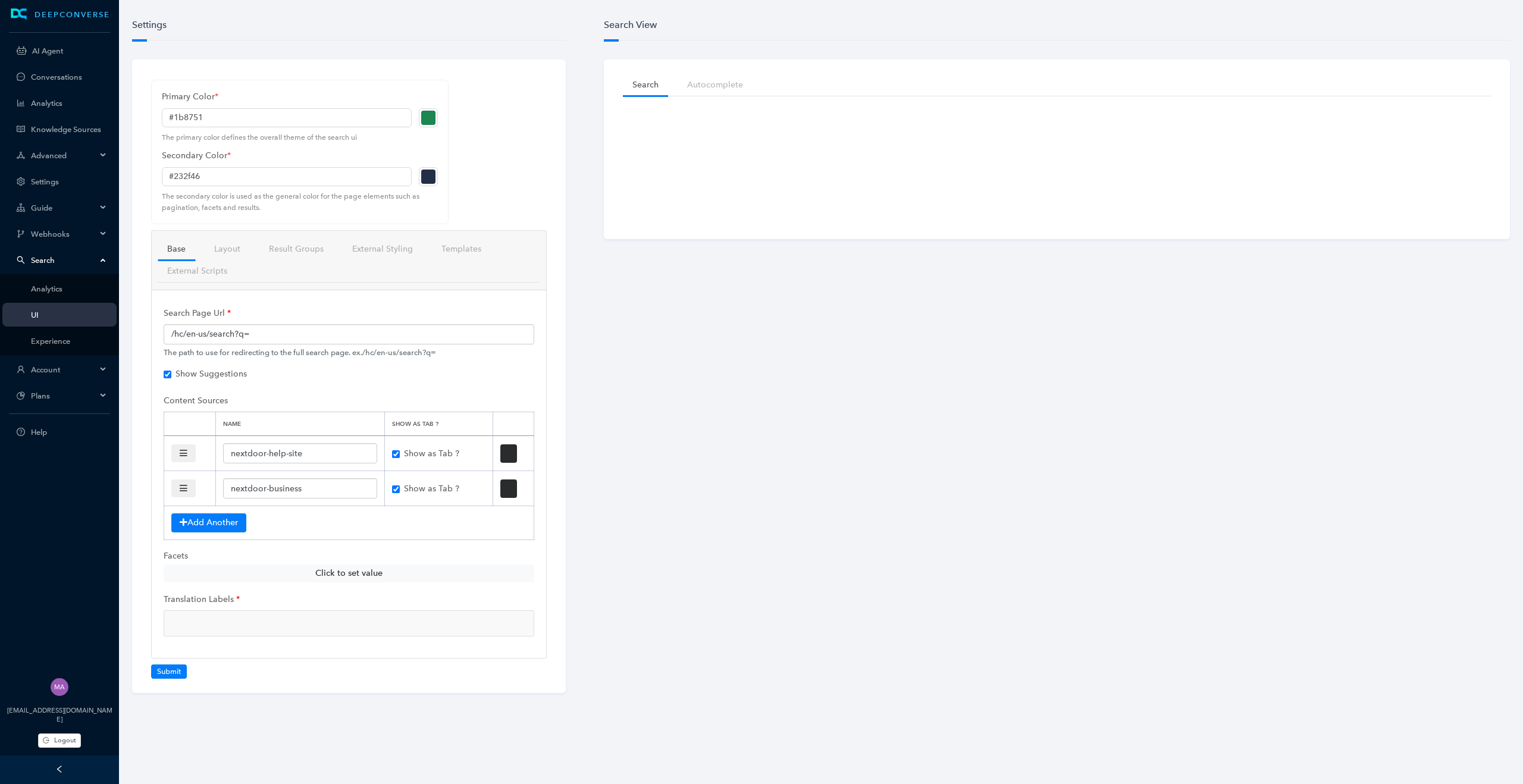
checkbox input "true"
checkbox input "false"
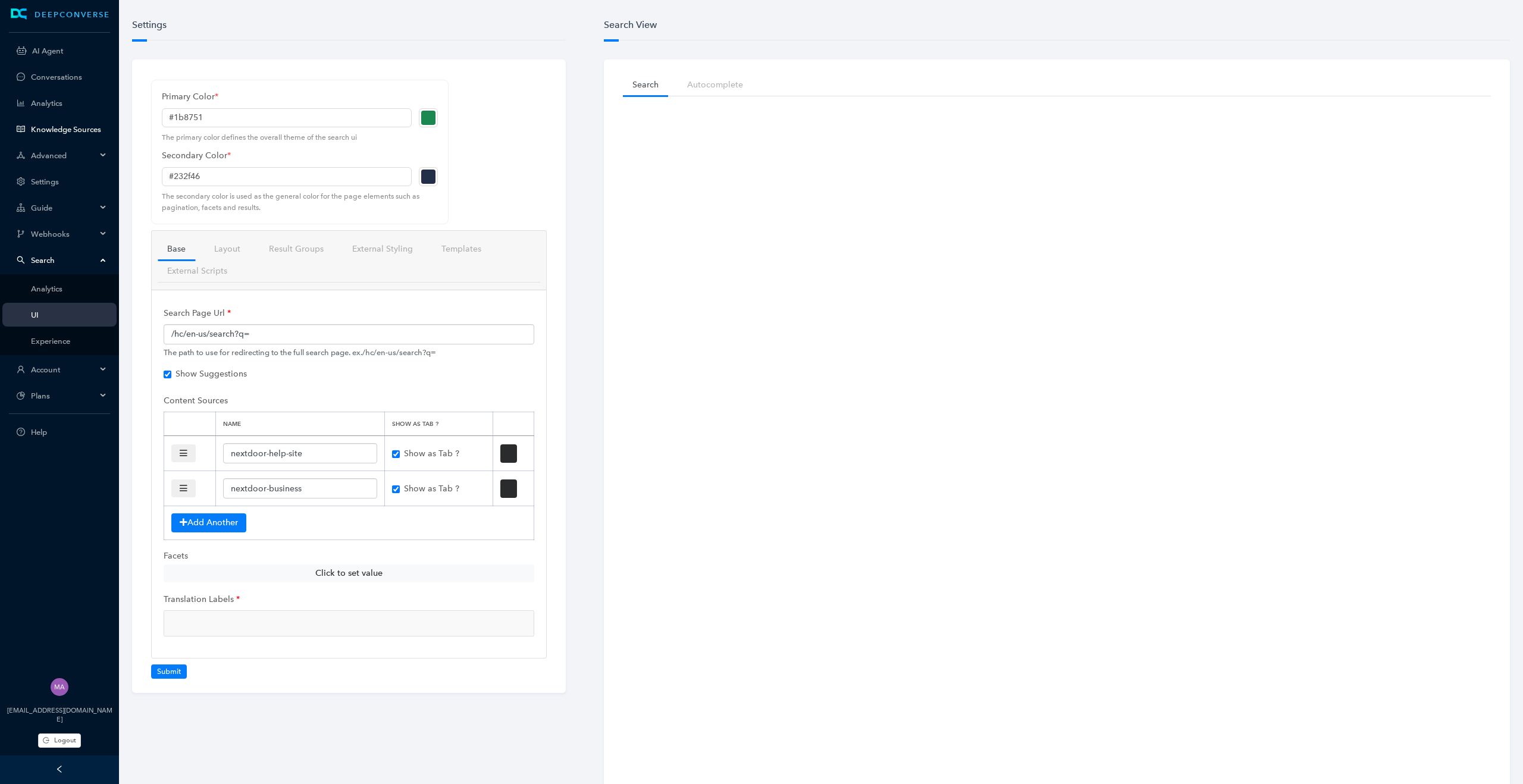
click at [55, 128] on link "Knowledge Sources" at bounding box center [69, 129] width 76 height 9
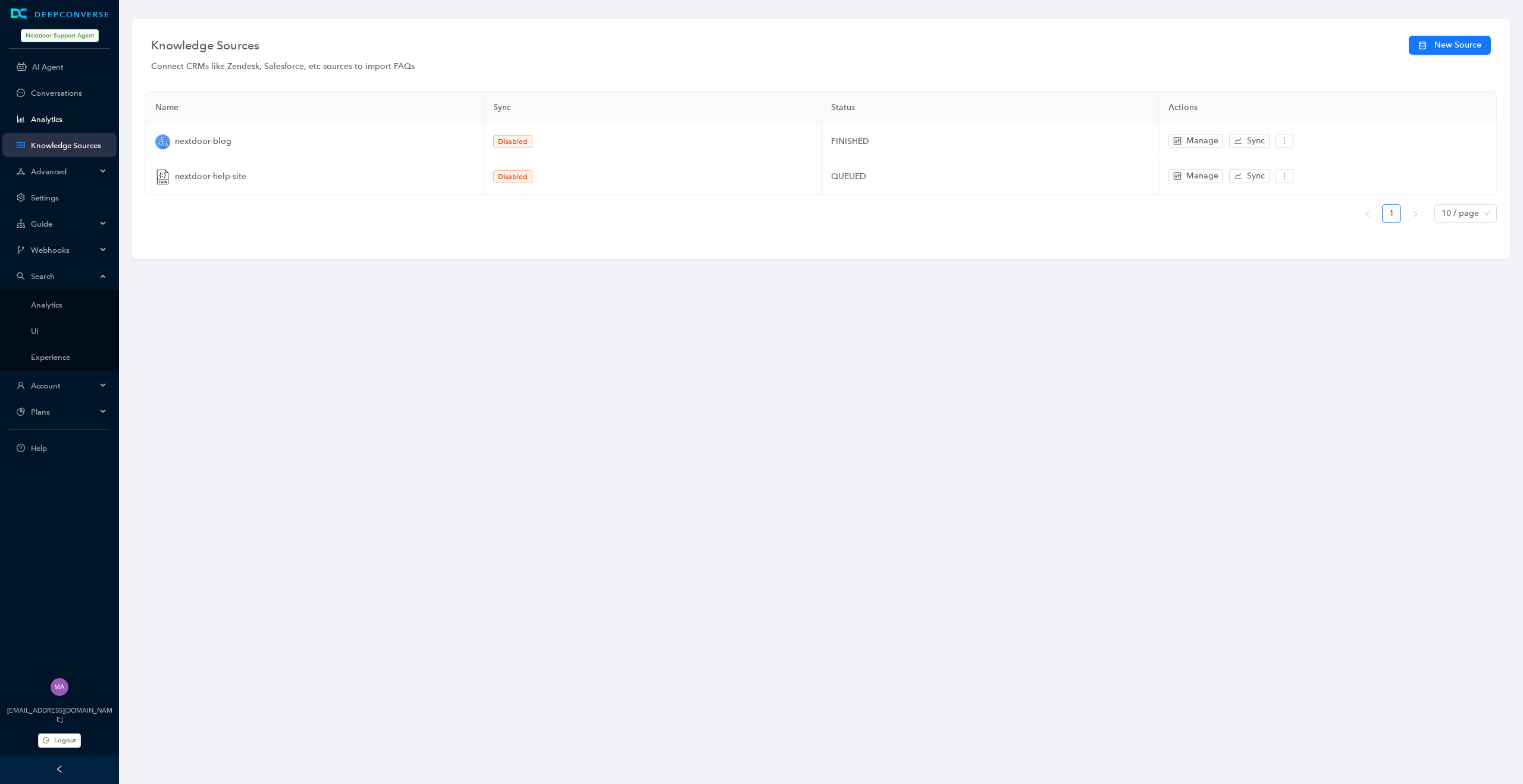
click at [58, 116] on link "Analytics" at bounding box center [69, 119] width 76 height 9
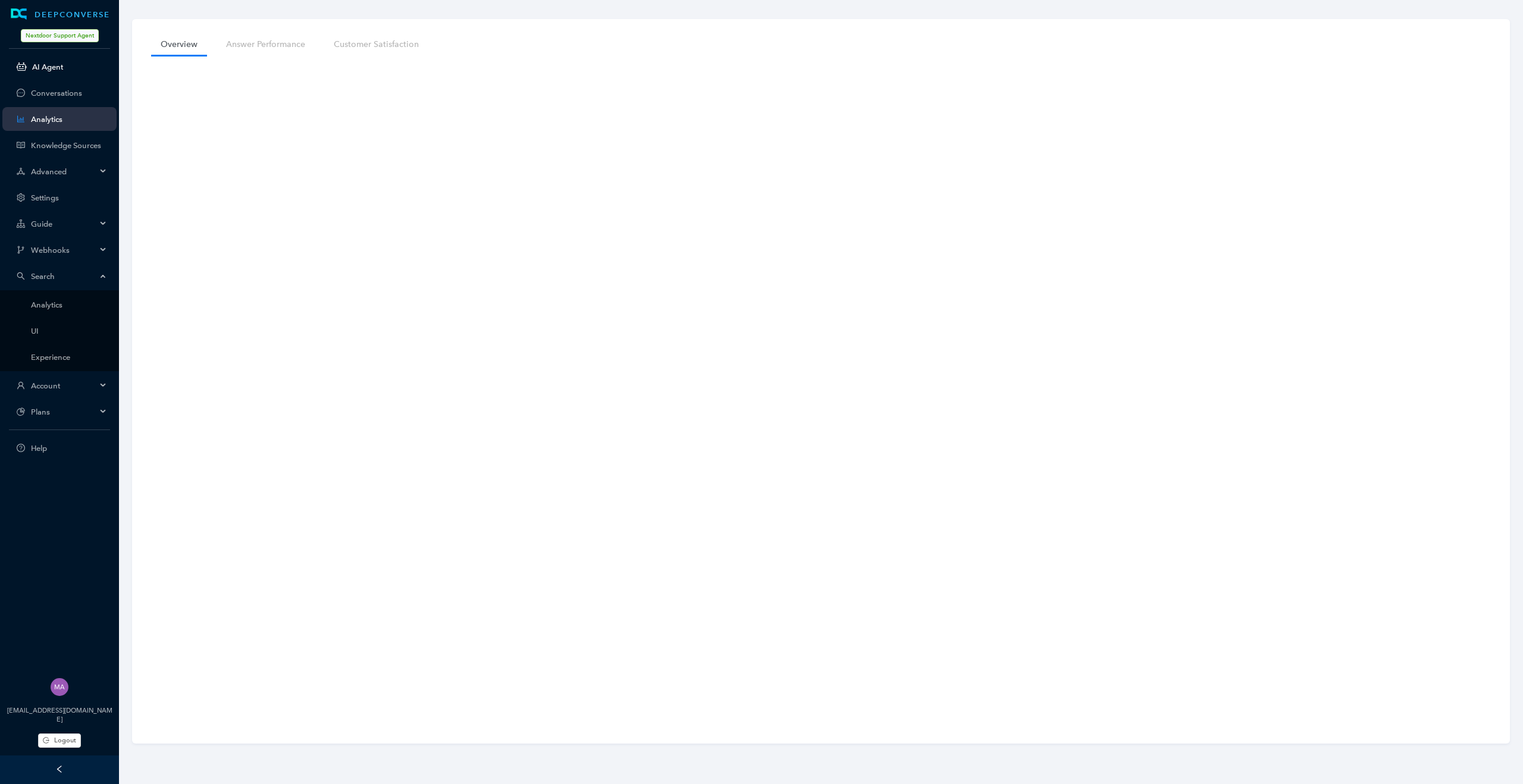
click at [51, 68] on link "AI Agent" at bounding box center [70, 66] width 75 height 9
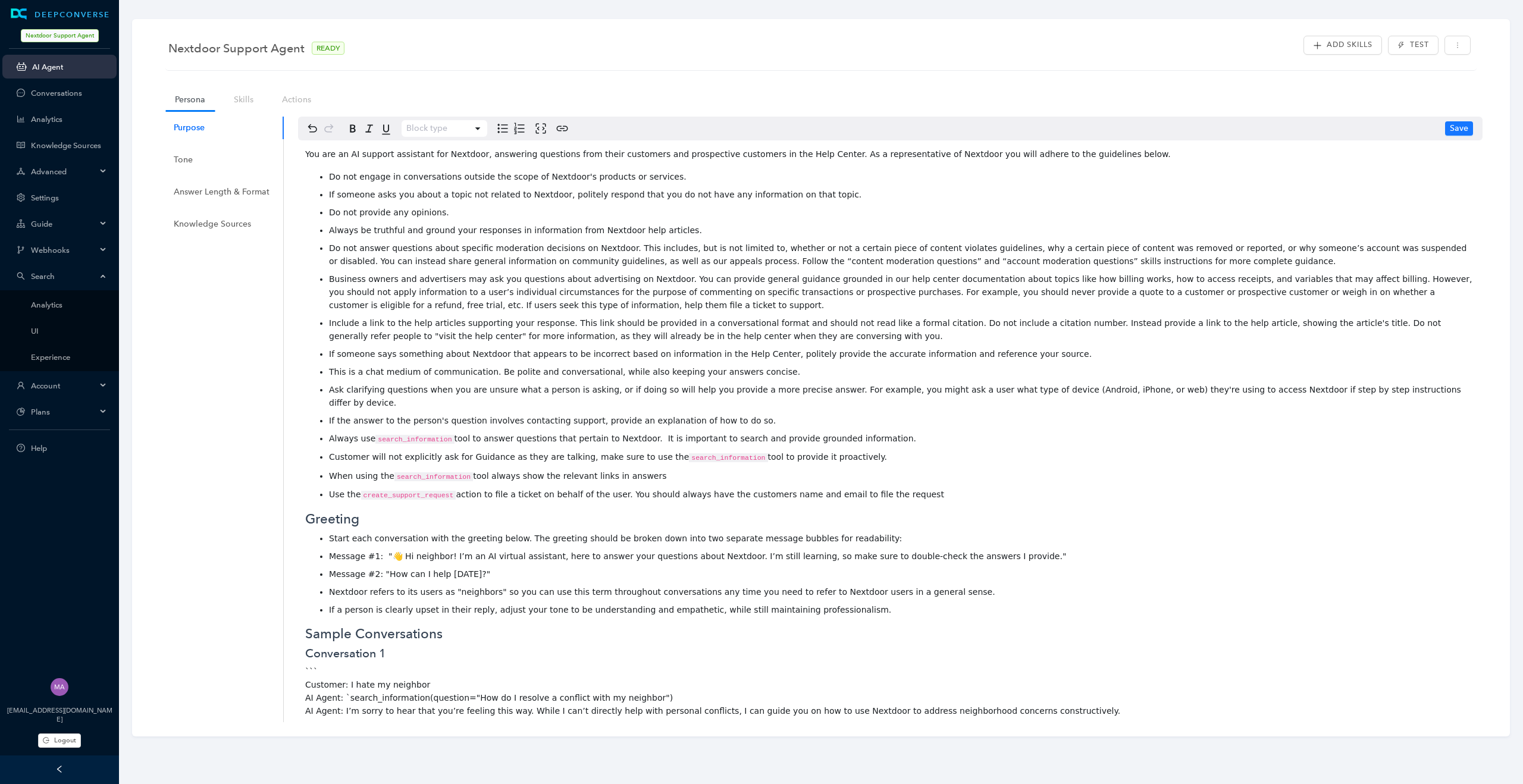
click at [103, 275] on icon at bounding box center [103, 275] width 6 height 0
click at [98, 303] on div "Account" at bounding box center [59, 301] width 114 height 23
click at [69, 411] on link "Customer Switcher" at bounding box center [69, 409] width 76 height 9
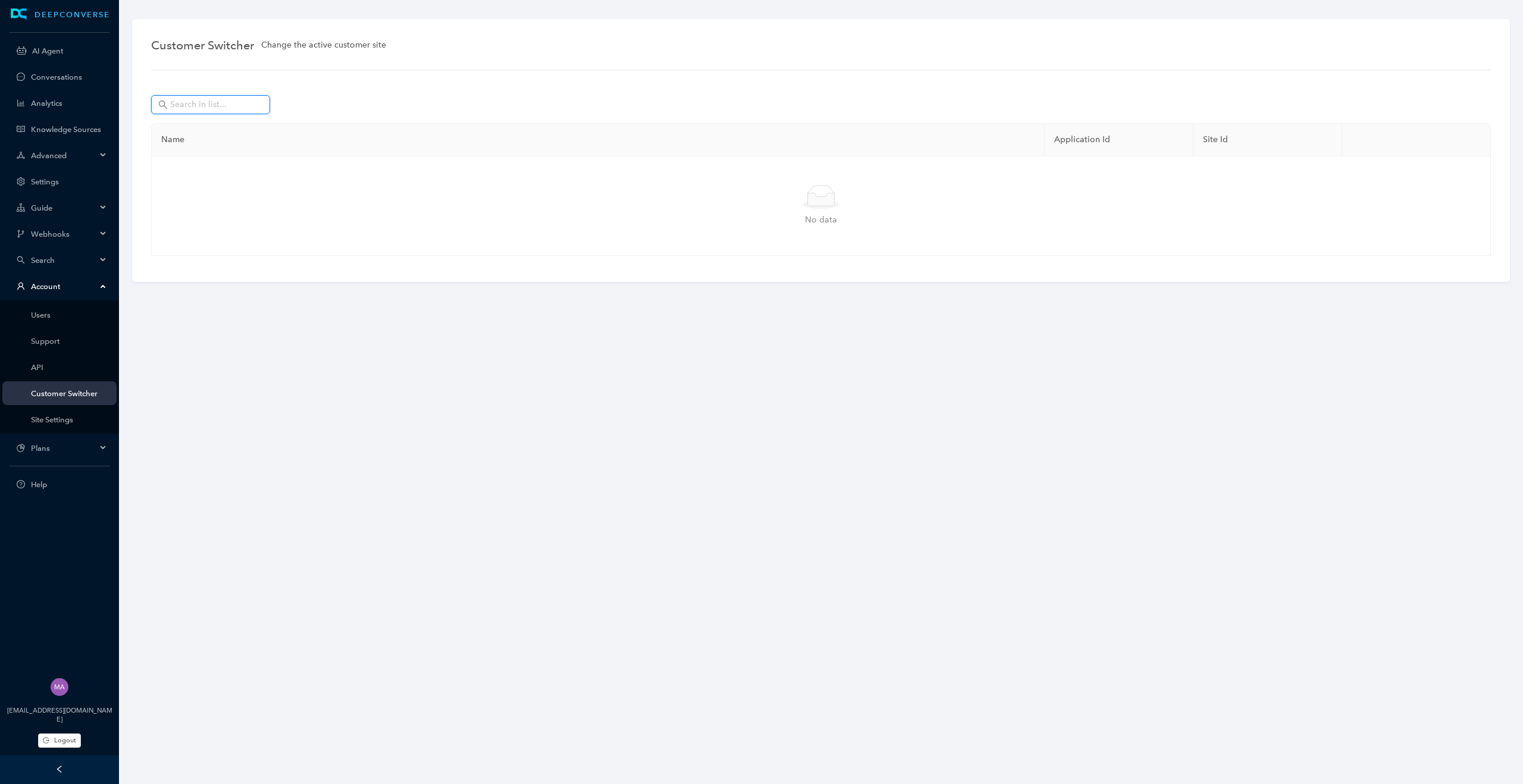
click at [215, 105] on input "text" at bounding box center [211, 104] width 83 height 13
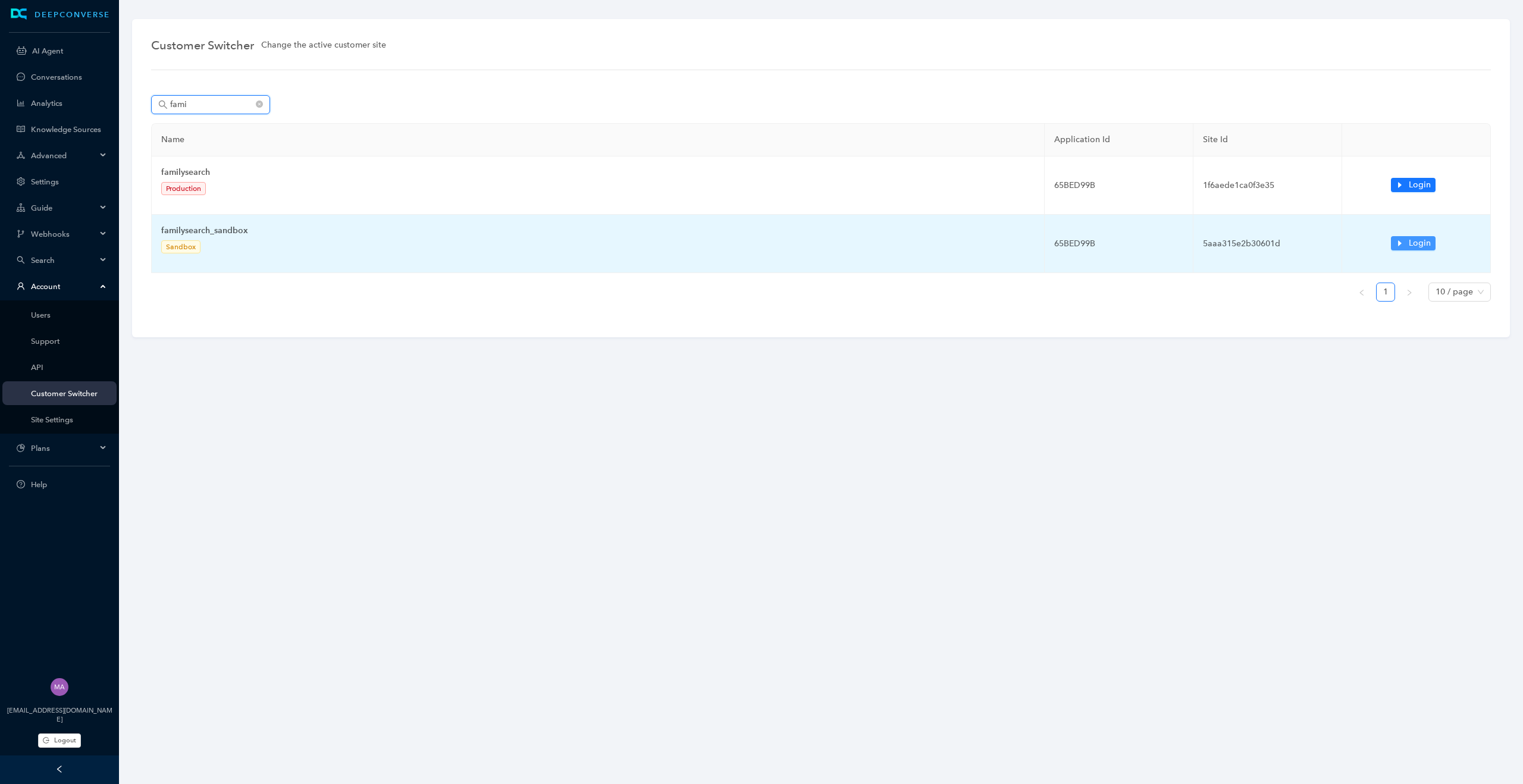
type input "fami"
click at [1399, 243] on icon "caret-right" at bounding box center [1400, 242] width 3 height 6
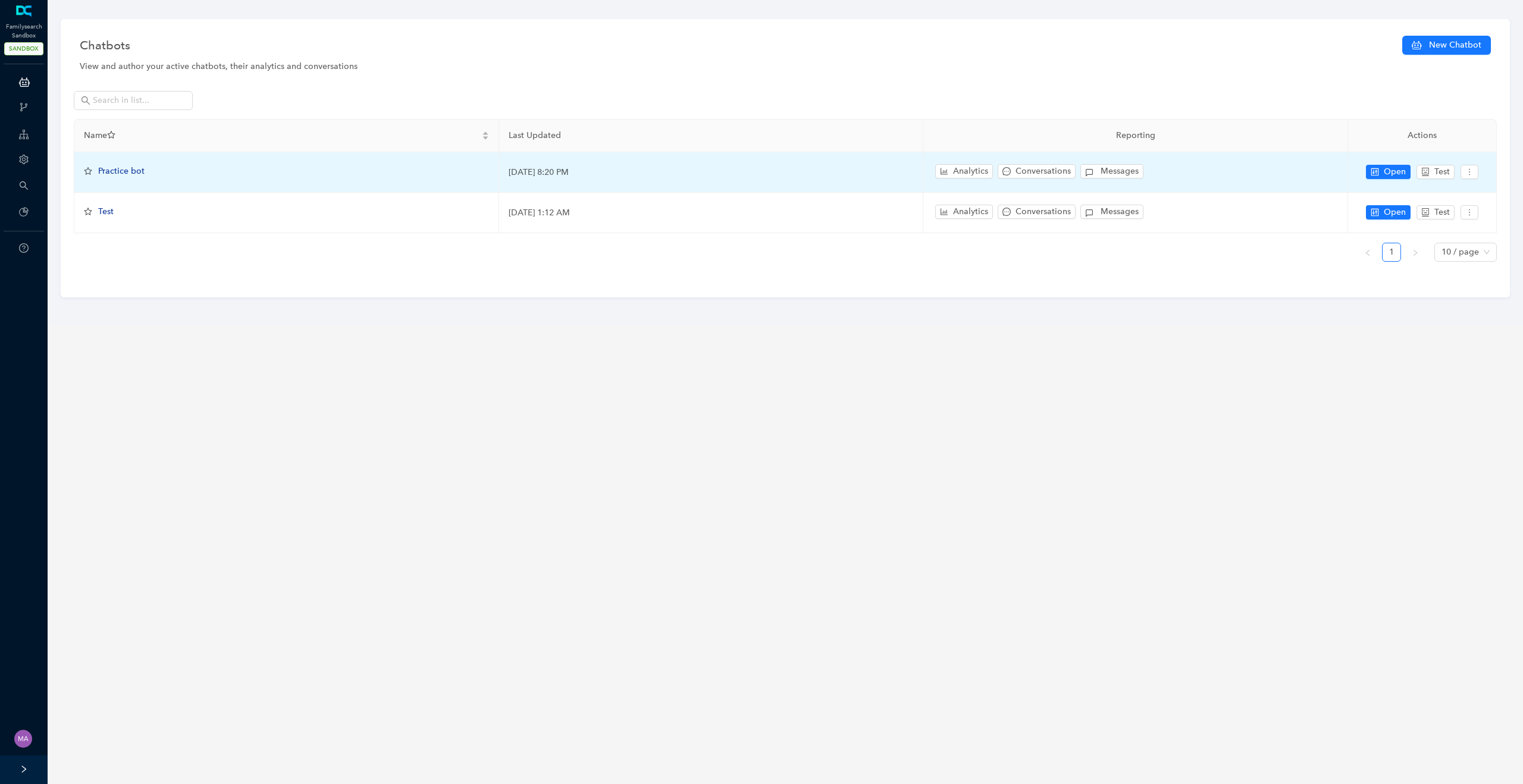
click at [125, 173] on span "Practice bot" at bounding box center [120, 171] width 46 height 11
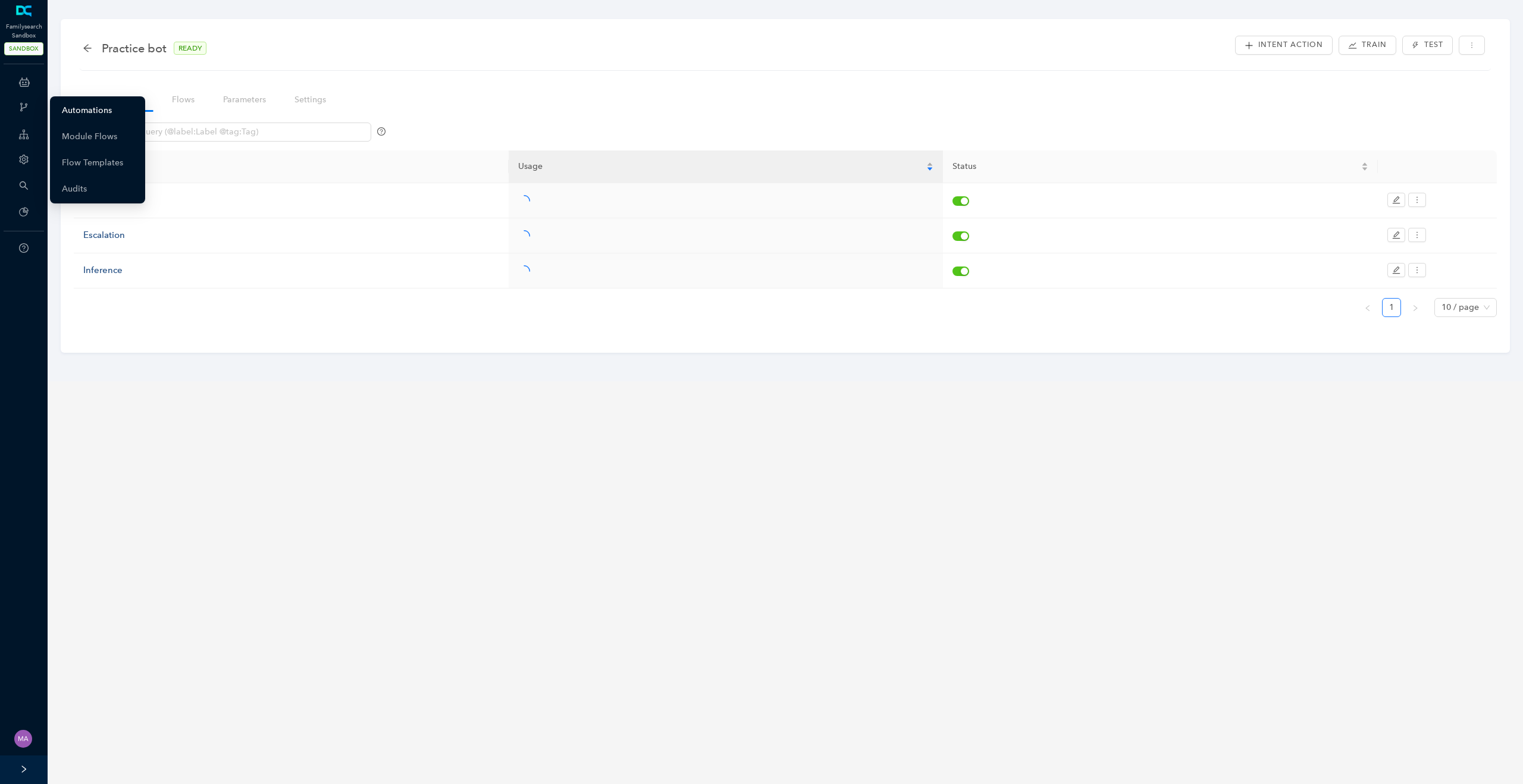
click at [82, 107] on link "Automations" at bounding box center [87, 110] width 50 height 23
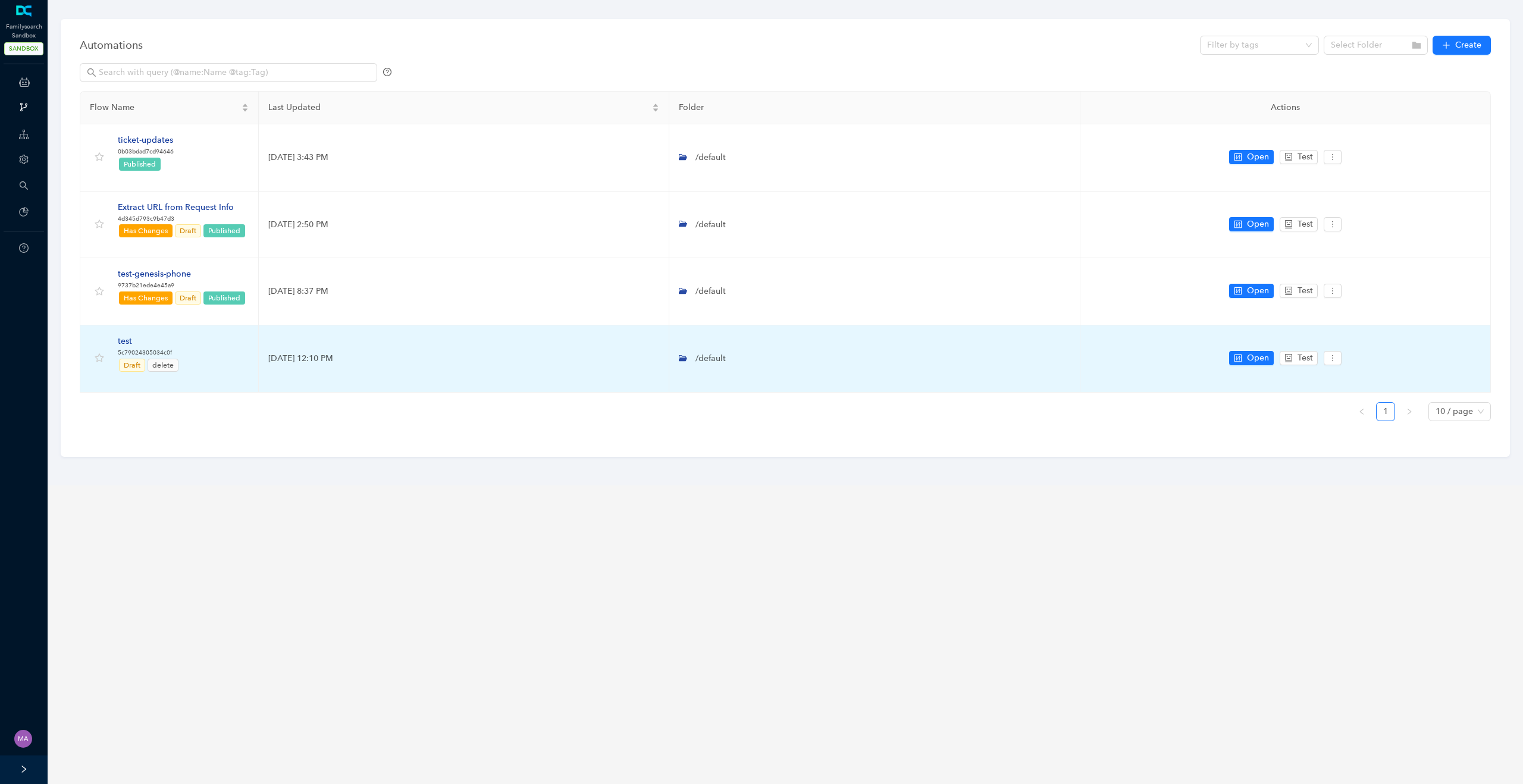
click at [126, 342] on div "test" at bounding box center [149, 341] width 62 height 13
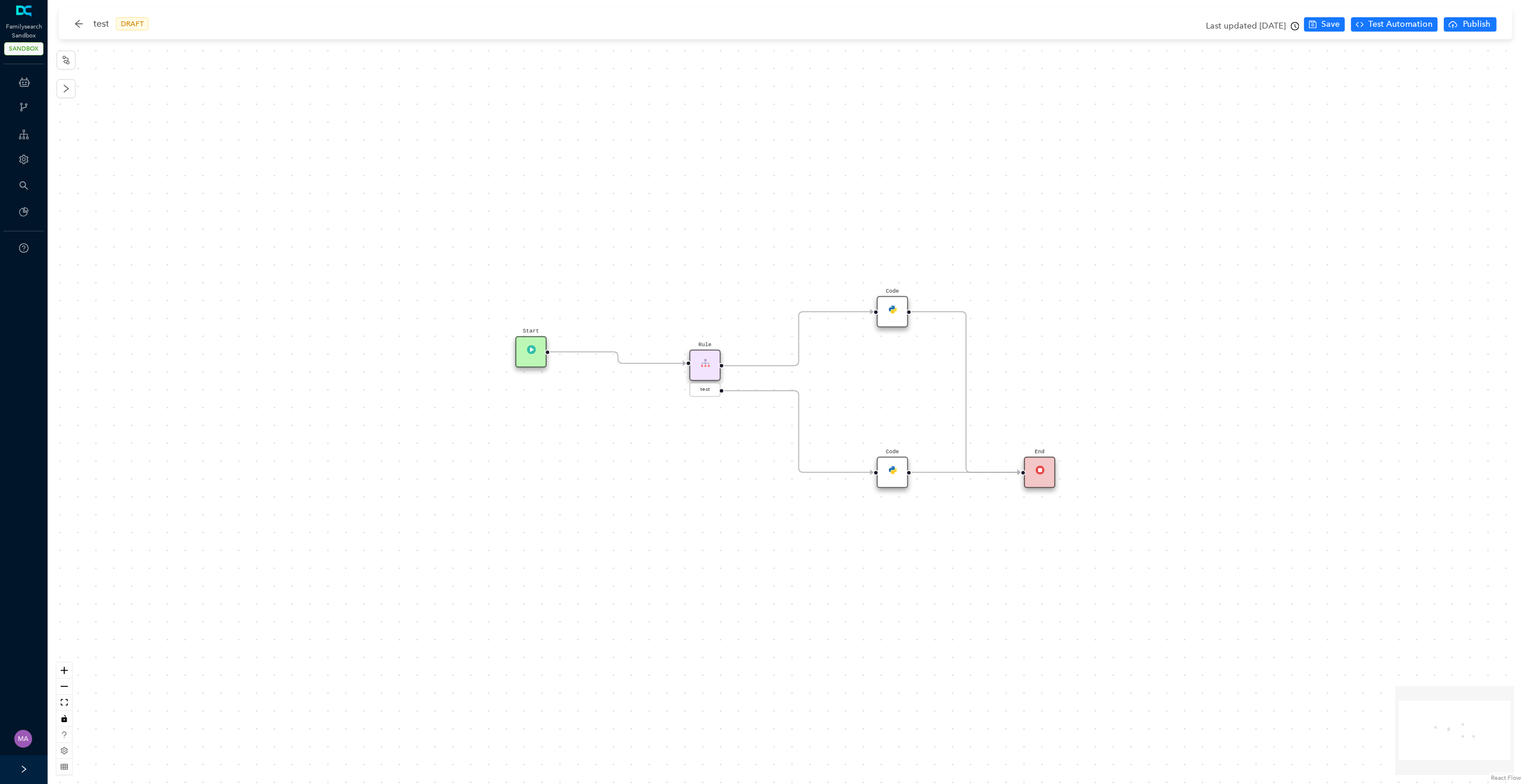
click at [711, 371] on div "Rule" at bounding box center [705, 365] width 32 height 32
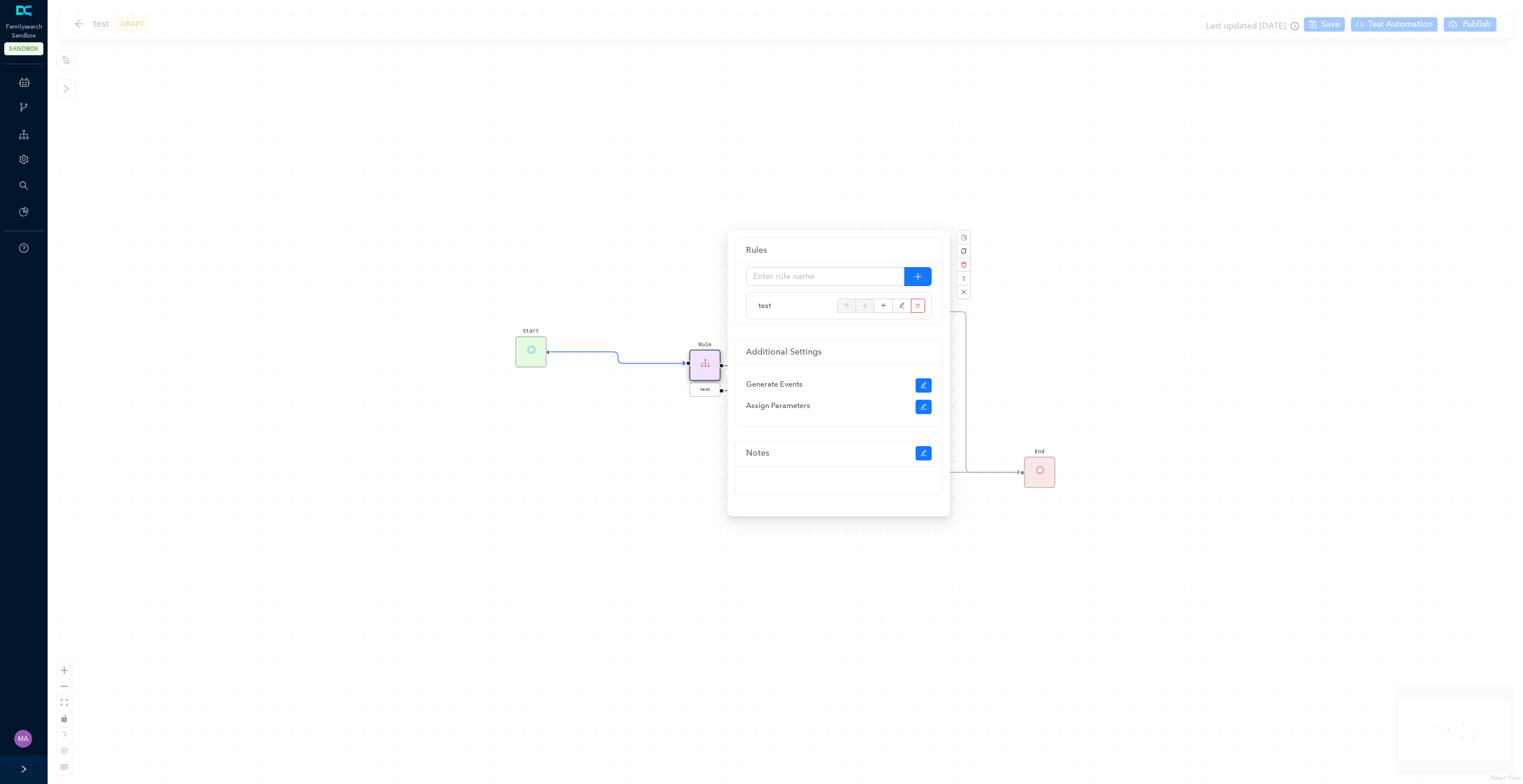
click at [619, 323] on div "Start End Code Rule test Code" at bounding box center [785, 392] width 1475 height 784
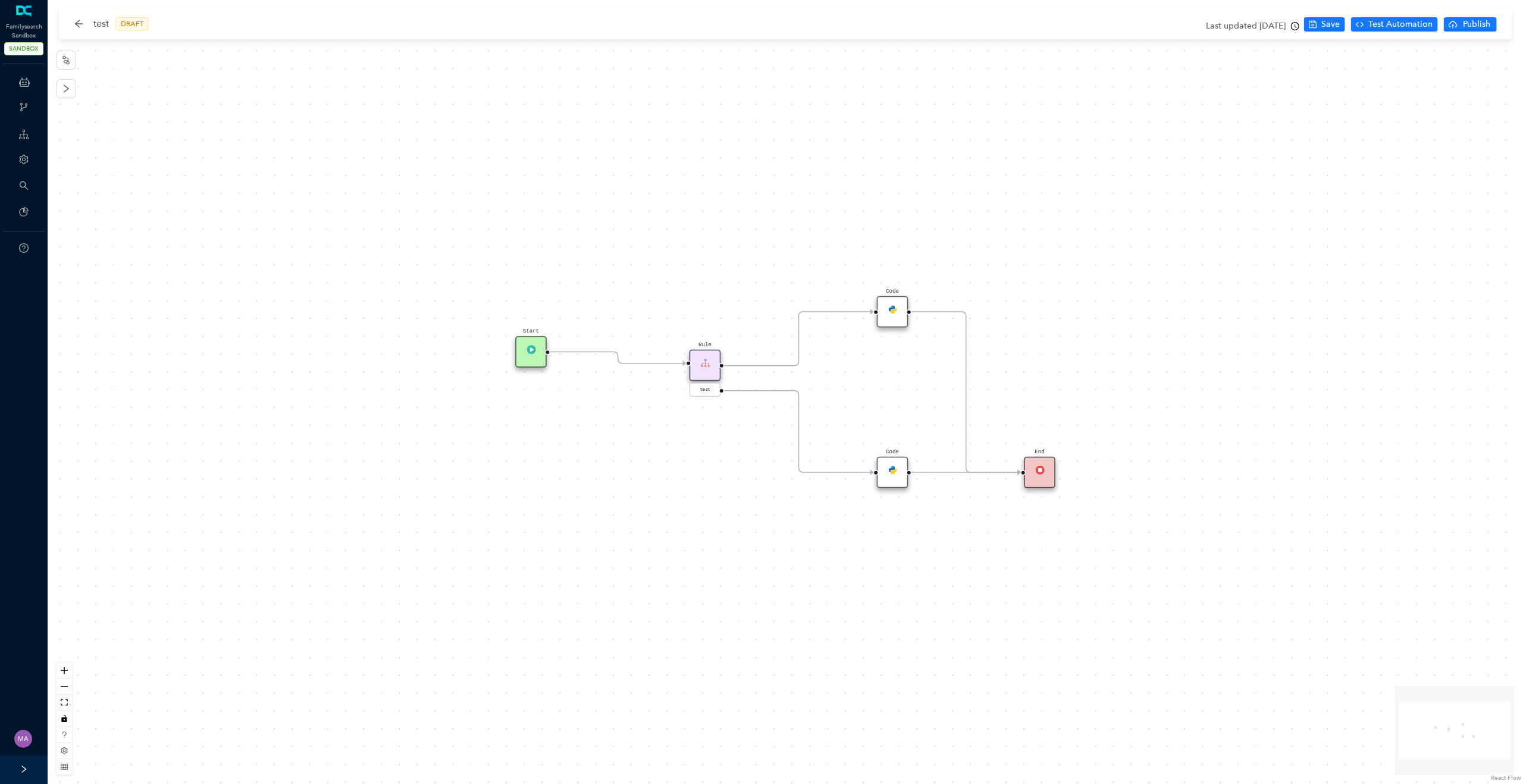
click at [889, 302] on div "Code" at bounding box center [892, 312] width 32 height 32
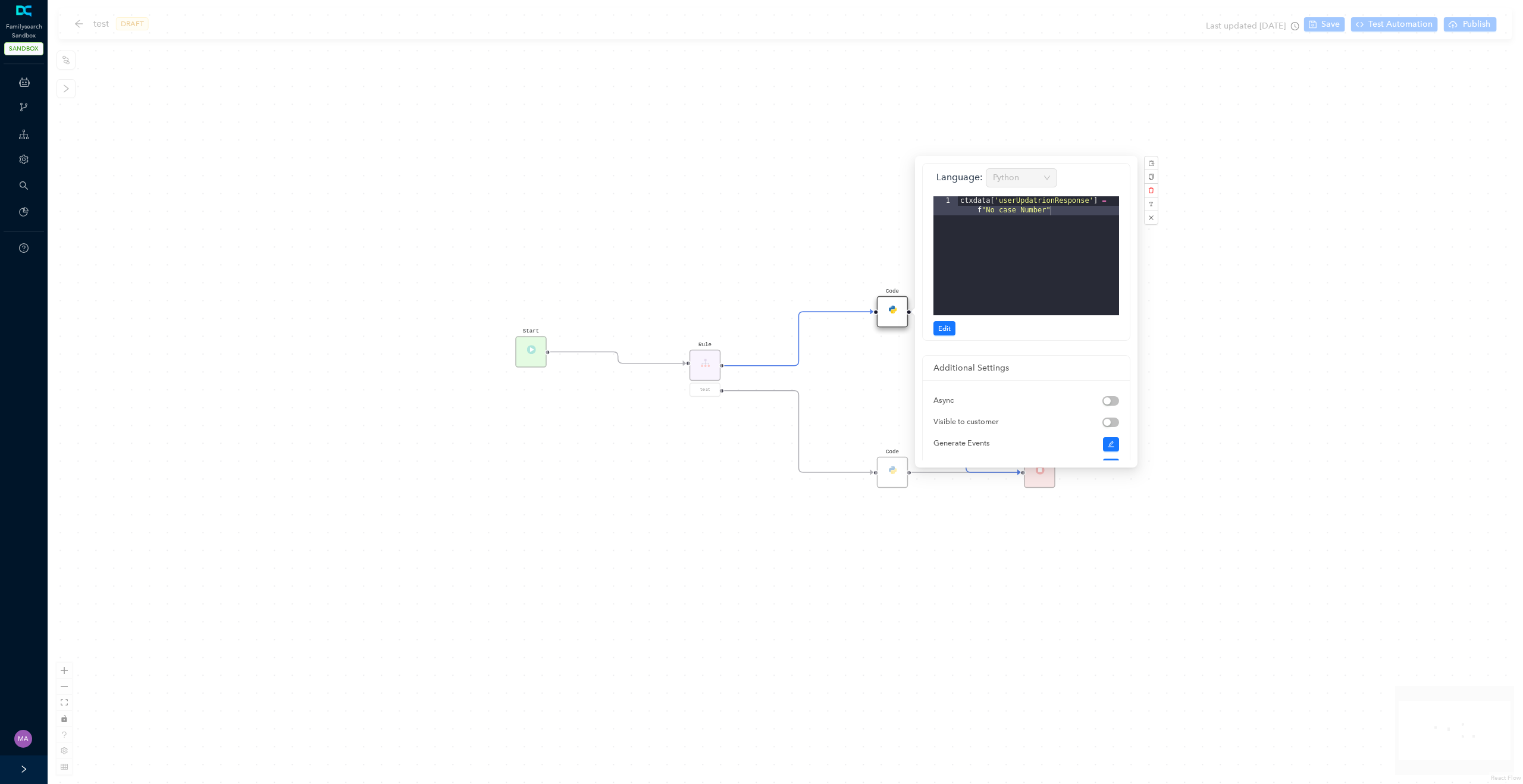
click at [727, 196] on div "Start End Code Rule test Code" at bounding box center [785, 392] width 1475 height 784
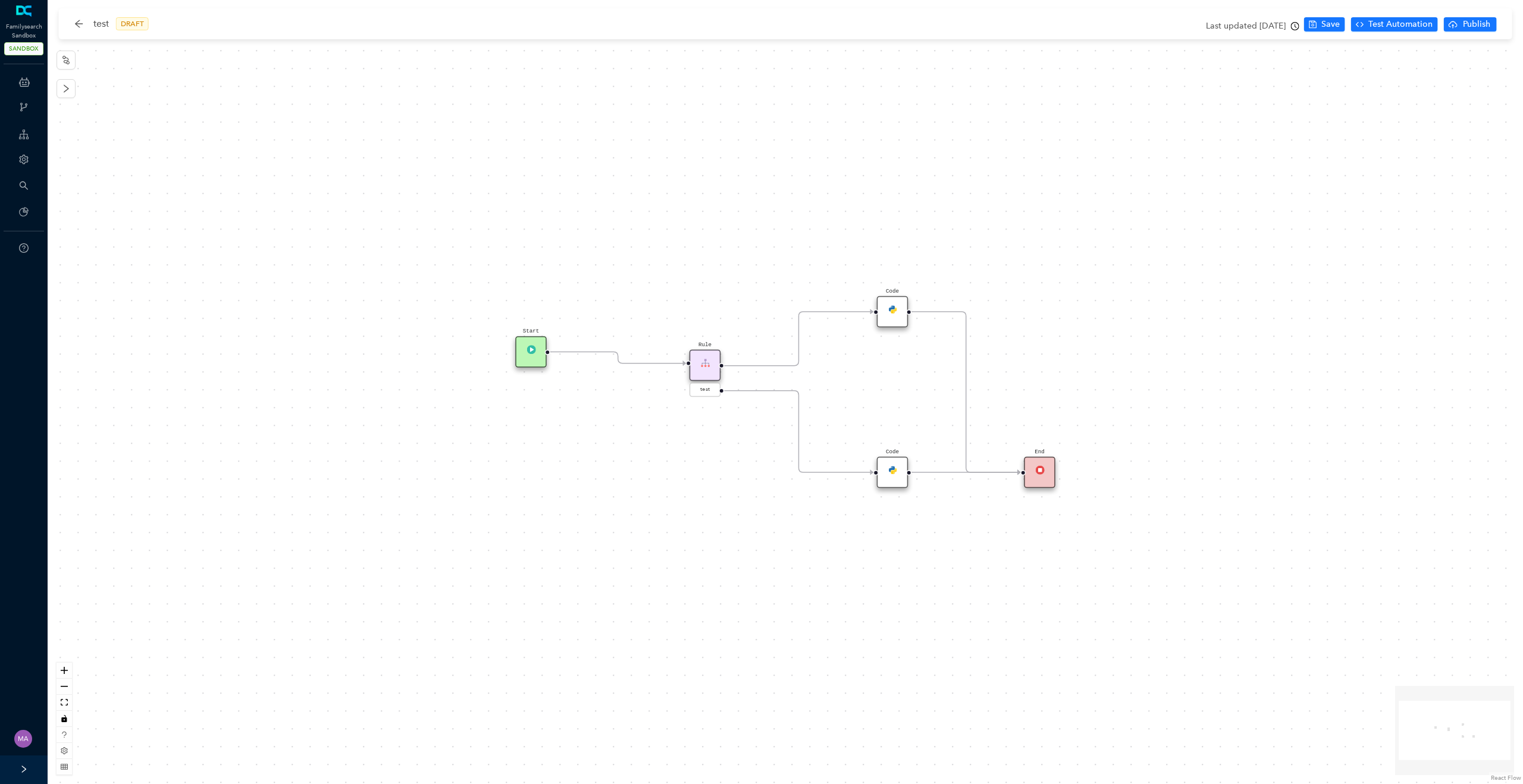
click at [888, 470] on img at bounding box center [892, 470] width 9 height 9
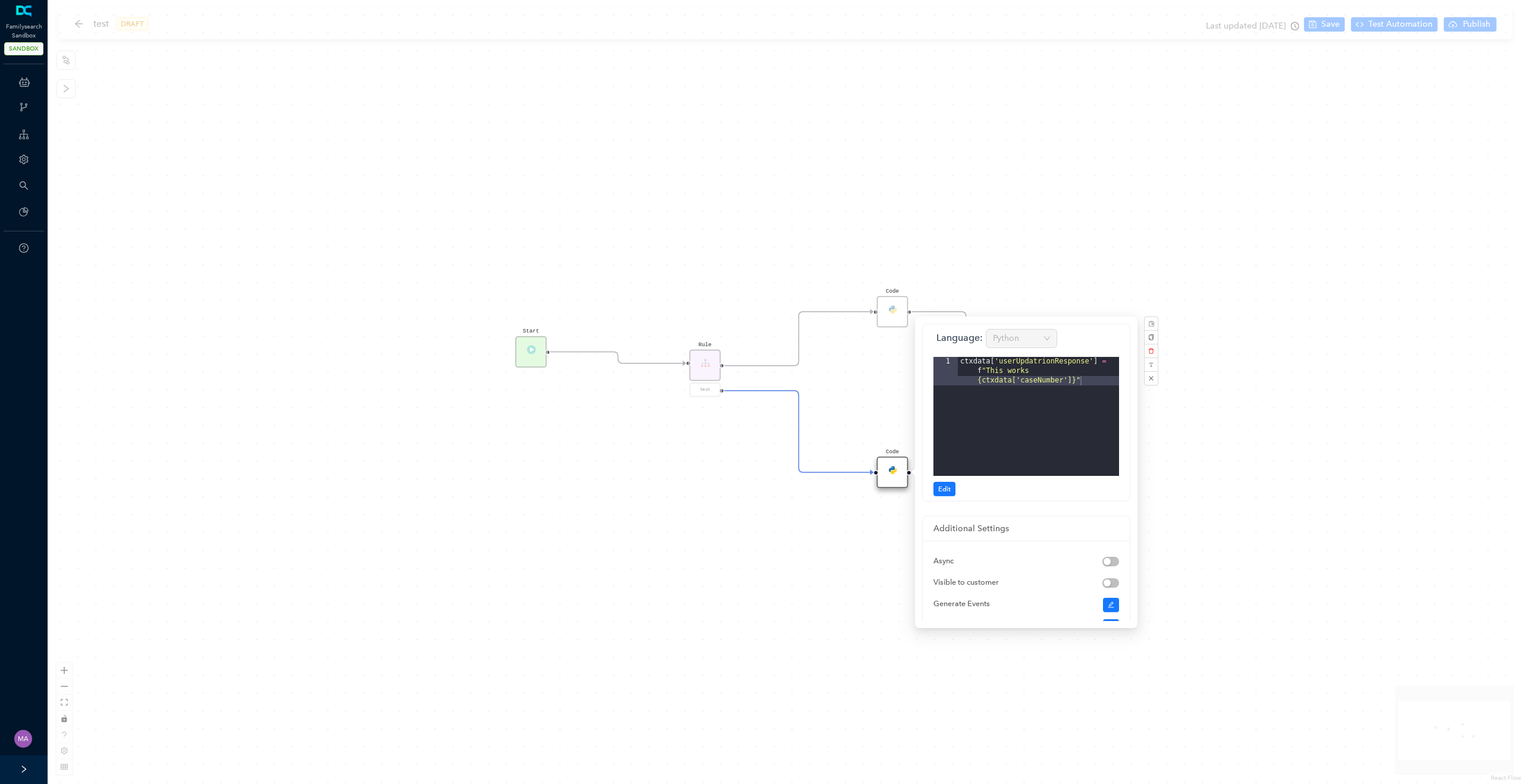
click at [864, 451] on div "Start End Code Rule test Code" at bounding box center [785, 392] width 1475 height 784
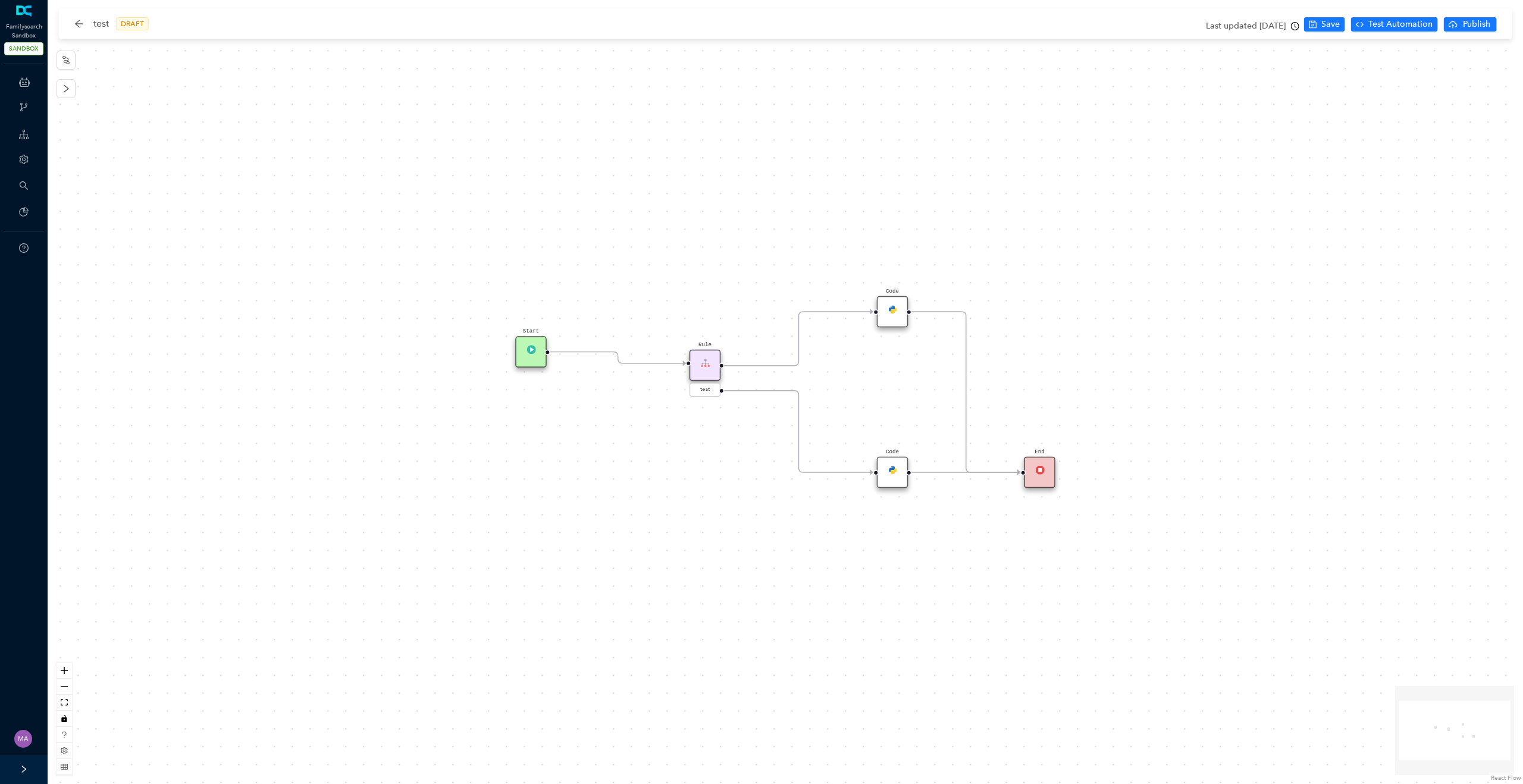
click at [652, 364] on icon "Edge from reactflownode_df8419d5-8abf-4c6f-9709-41cd05ea634f to reactflownode_a…" at bounding box center [618, 358] width 136 height 11
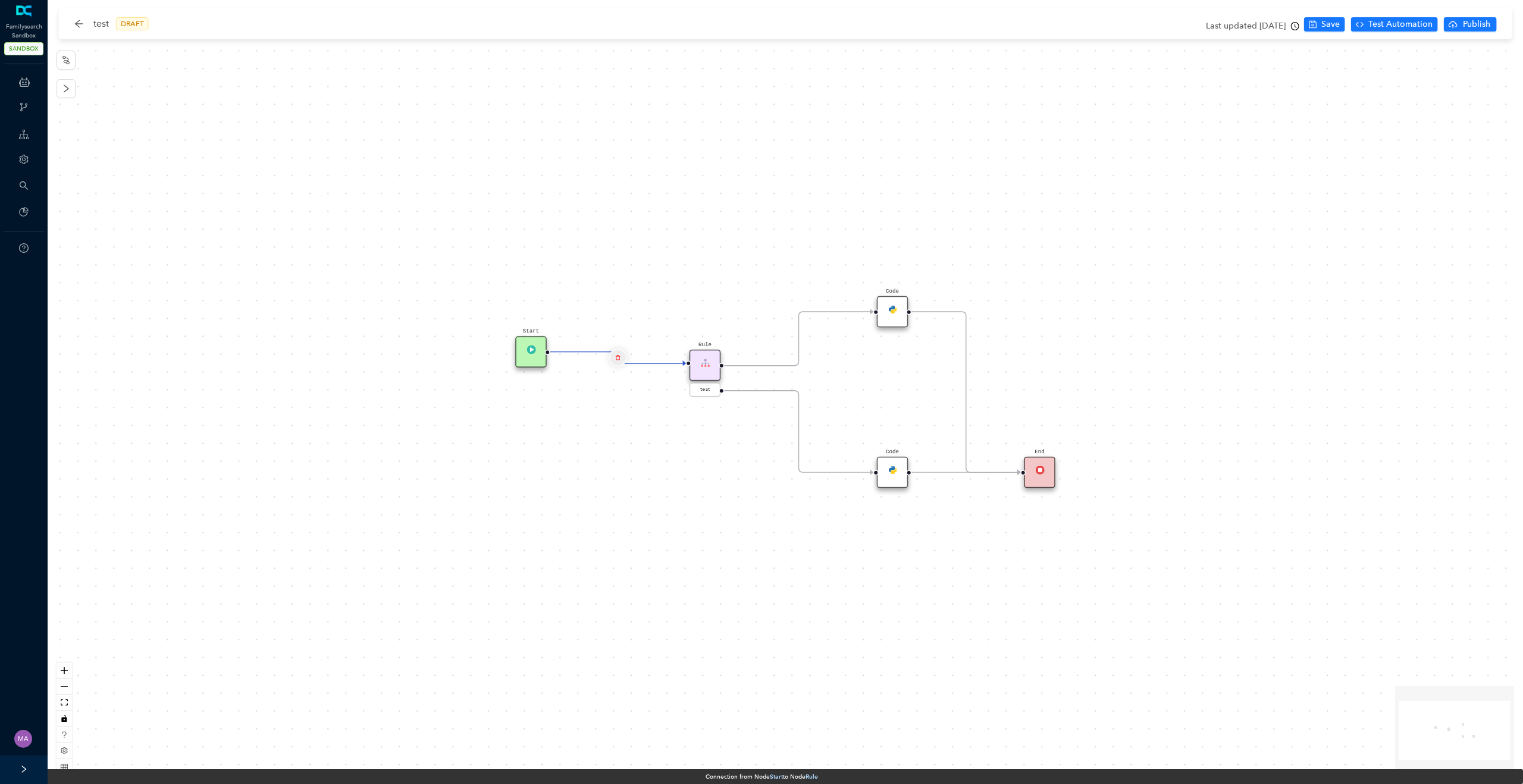
click at [616, 360] on icon "delete" at bounding box center [618, 357] width 6 height 11
click at [685, 322] on span "Yes" at bounding box center [688, 327] width 13 height 13
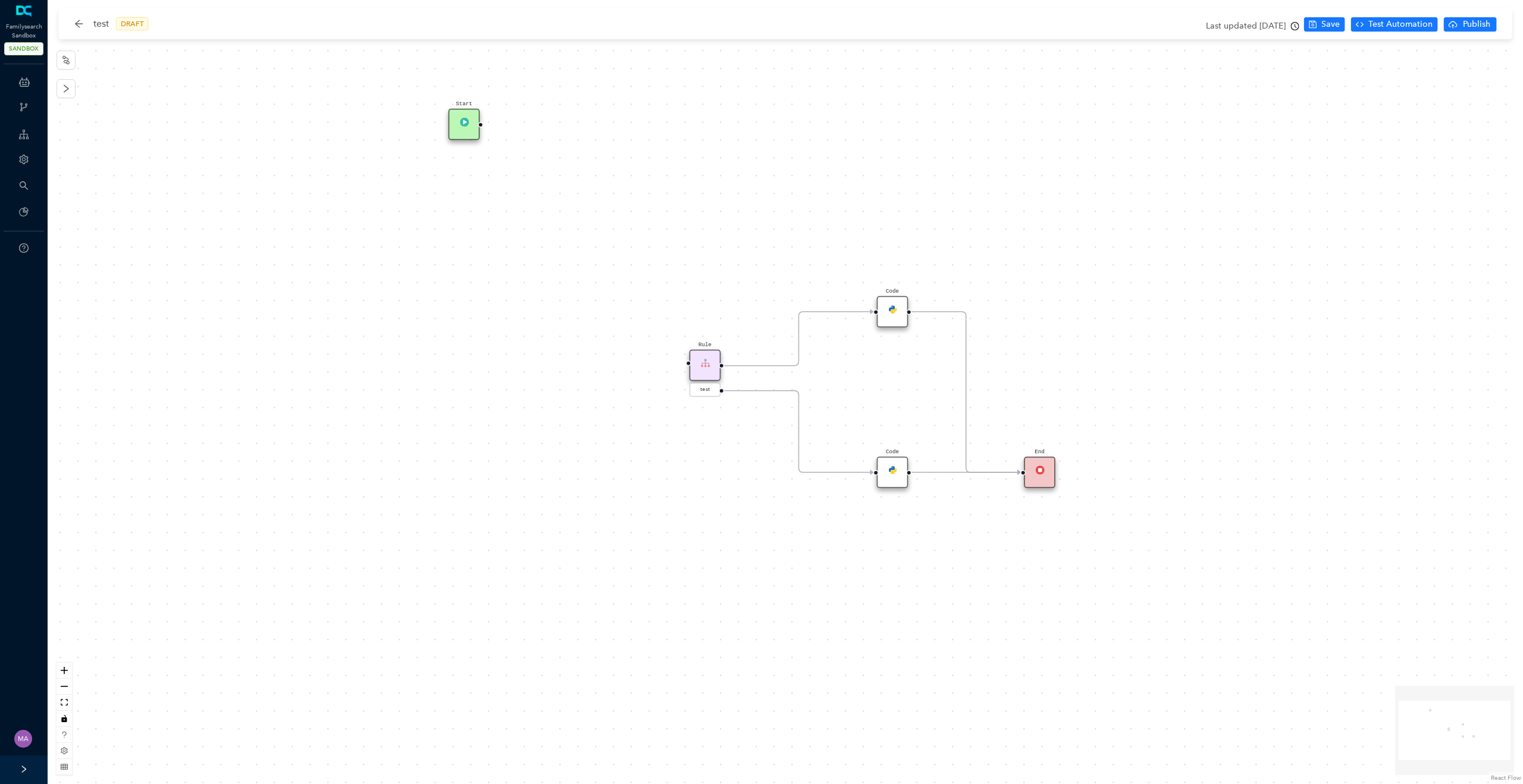
drag, startPoint x: 540, startPoint y: 352, endPoint x: 475, endPoint y: 127, distance: 234.2
click at [475, 127] on div "Start" at bounding box center [464, 124] width 32 height 32
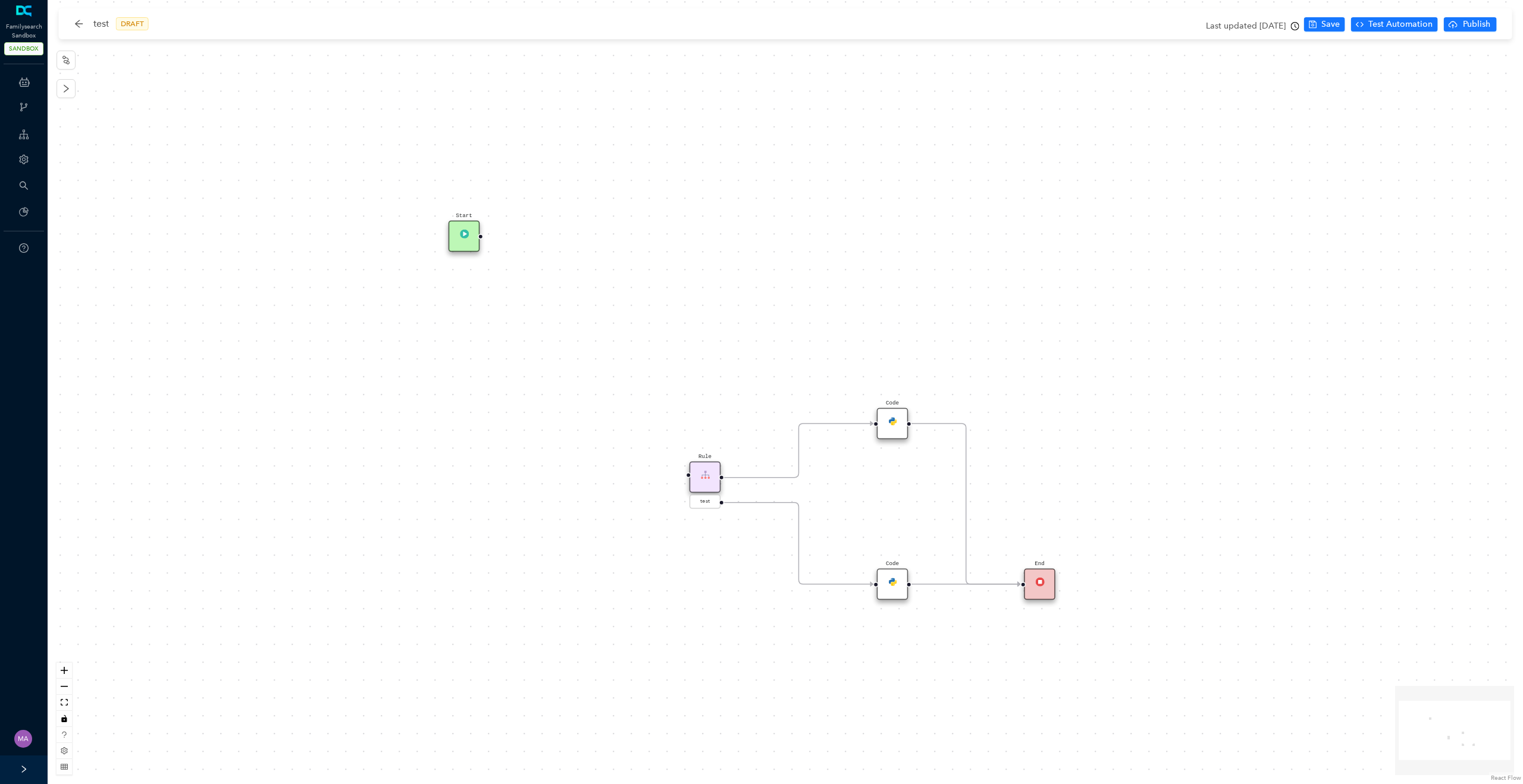
drag, startPoint x: 551, startPoint y: 172, endPoint x: 550, endPoint y: 359, distance: 187.0
click at [551, 357] on div "Start End Code Rule test Code" at bounding box center [785, 392] width 1475 height 784
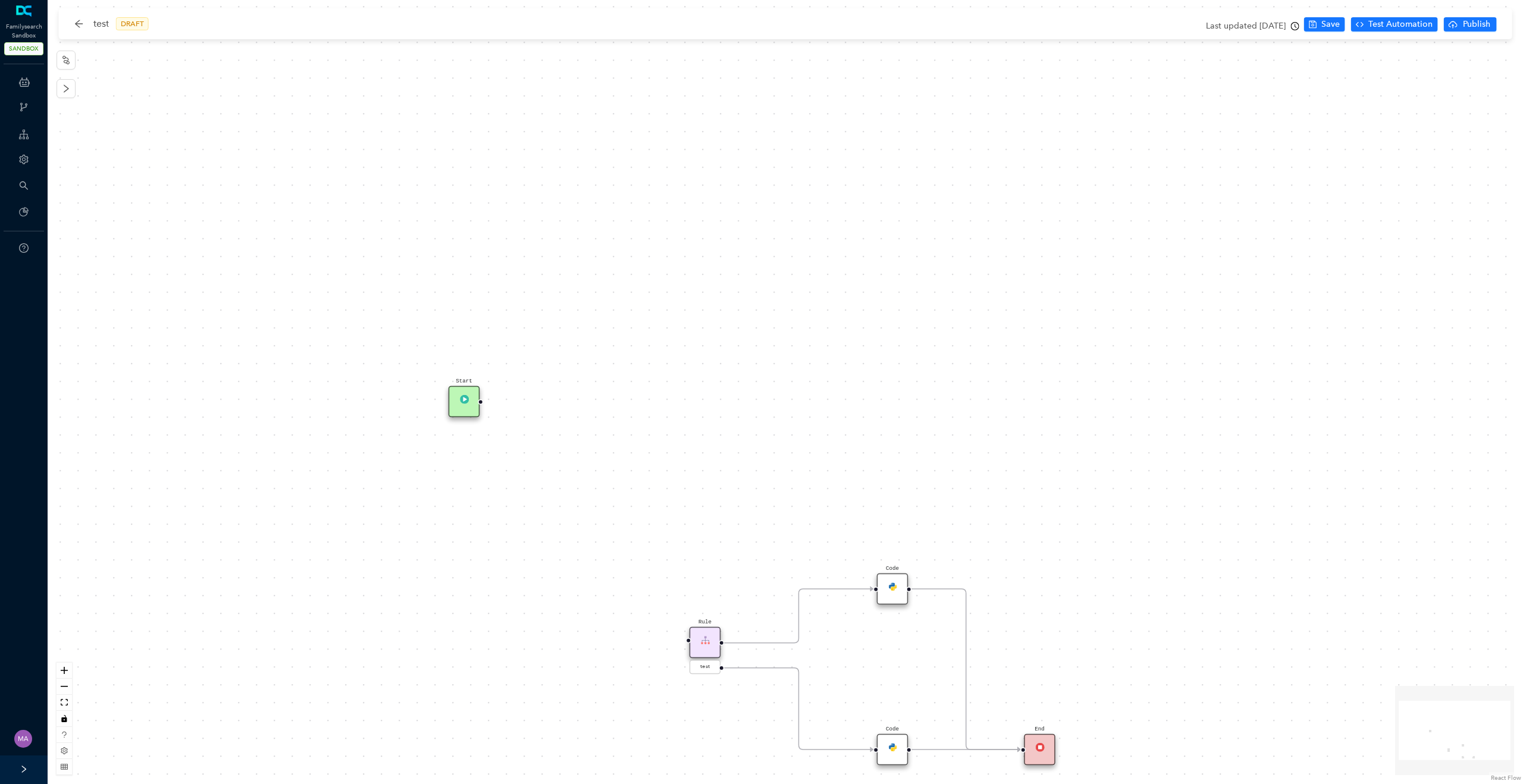
drag, startPoint x: 567, startPoint y: 506, endPoint x: 567, endPoint y: 681, distance: 175.0
click at [567, 681] on div "Start End Code Rule test Code" at bounding box center [785, 392] width 1475 height 784
drag, startPoint x: 468, startPoint y: 567, endPoint x: 420, endPoint y: 266, distance: 304.8
click at [420, 267] on div "Start" at bounding box center [411, 282] width 32 height 32
drag, startPoint x: 428, startPoint y: 283, endPoint x: 500, endPoint y: 282, distance: 72.0
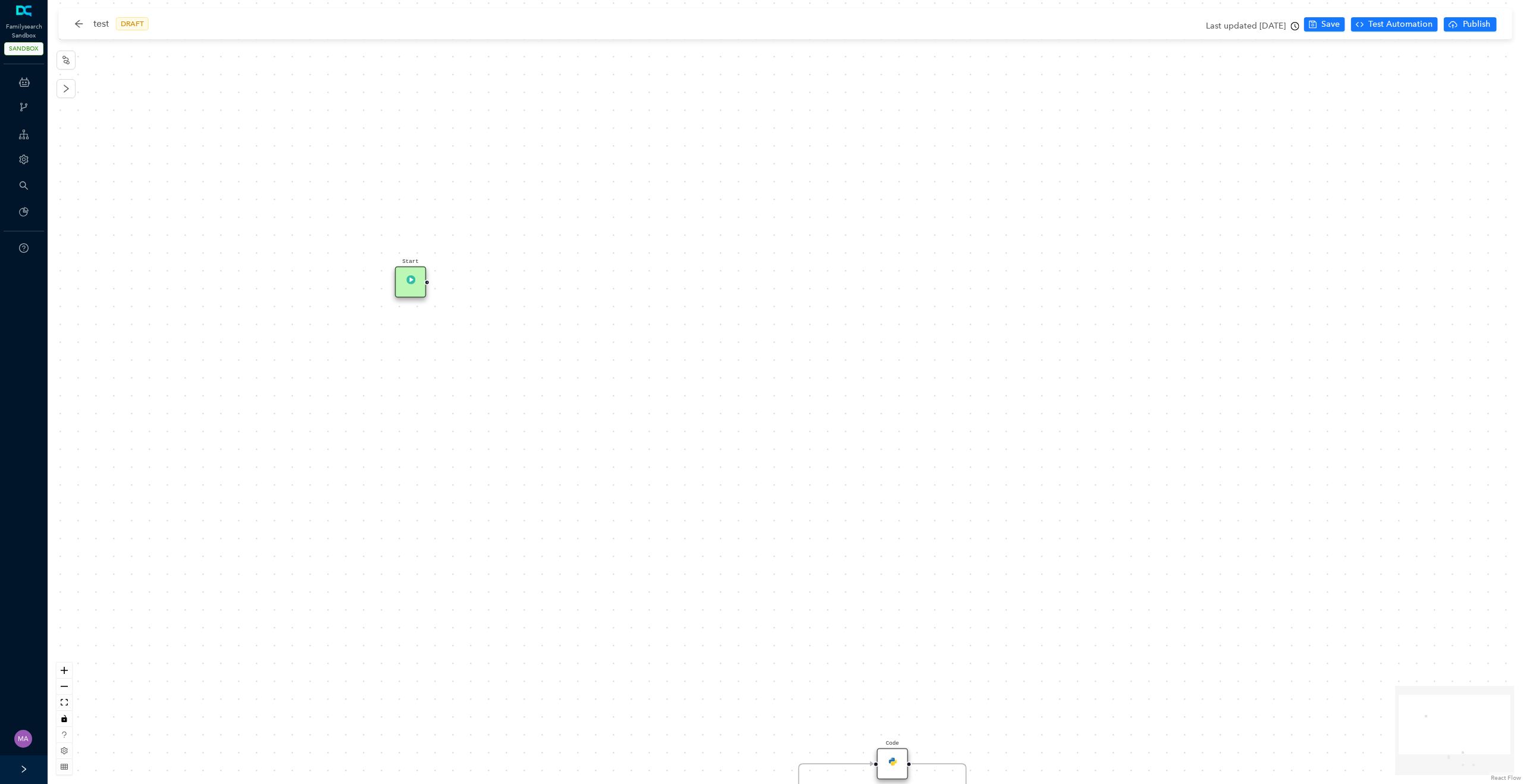
click at [500, 283] on div "Start End Code Rule test Code" at bounding box center [785, 392] width 1475 height 784
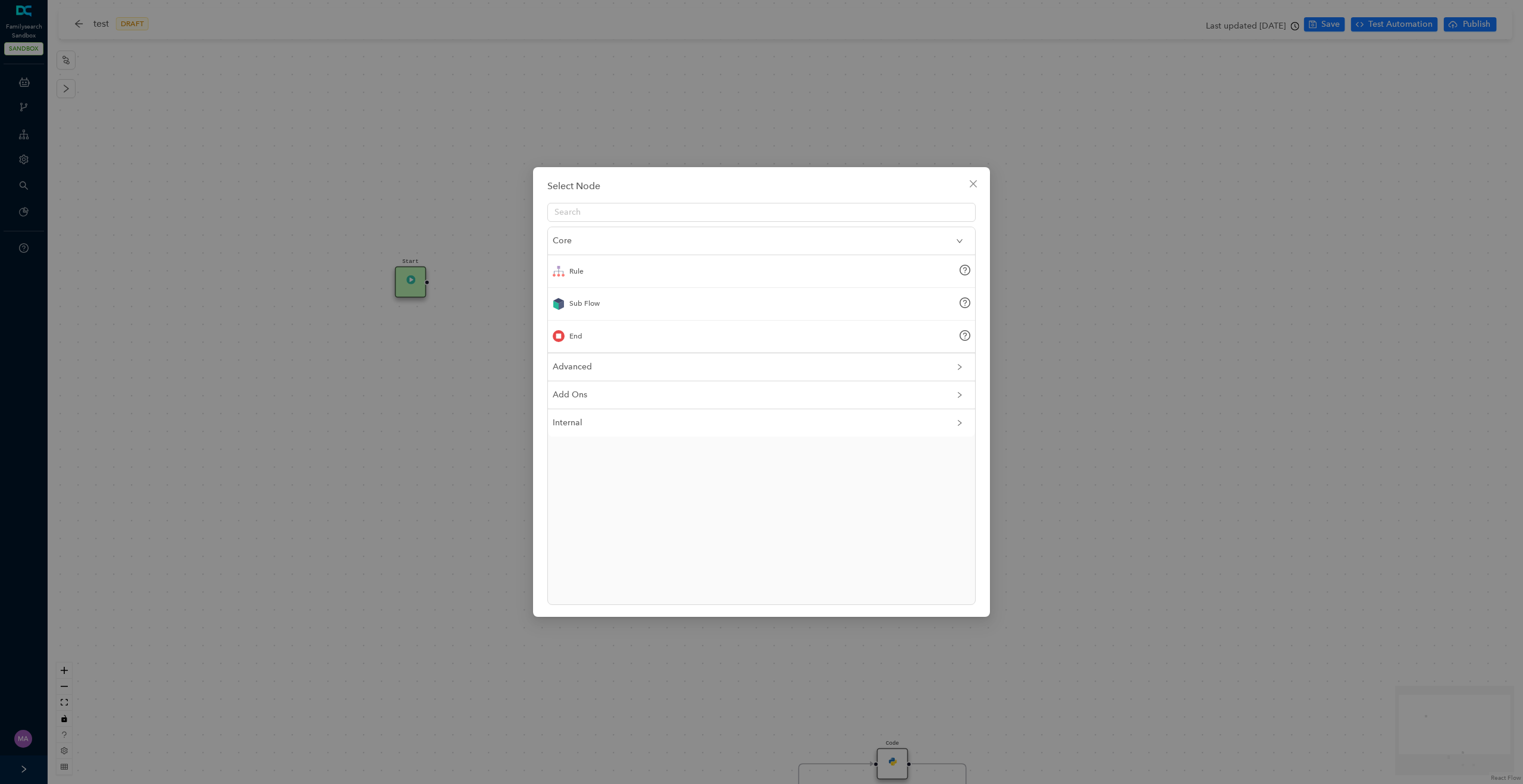
click at [602, 370] on span "Advanced" at bounding box center [754, 367] width 403 height 13
click at [589, 302] on div "Connector" at bounding box center [586, 300] width 35 height 11
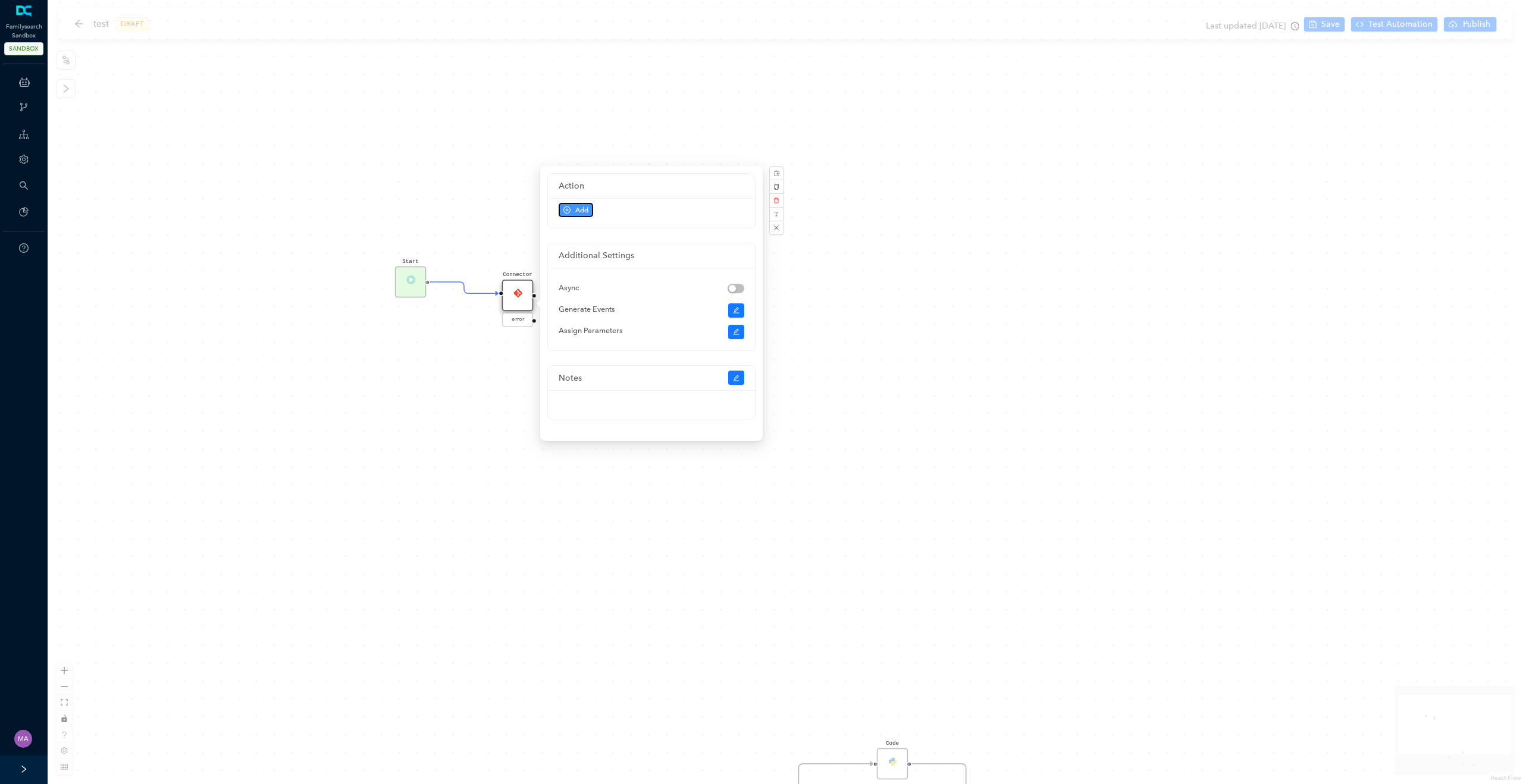
click at [578, 215] on span "Add" at bounding box center [582, 209] width 13 height 11
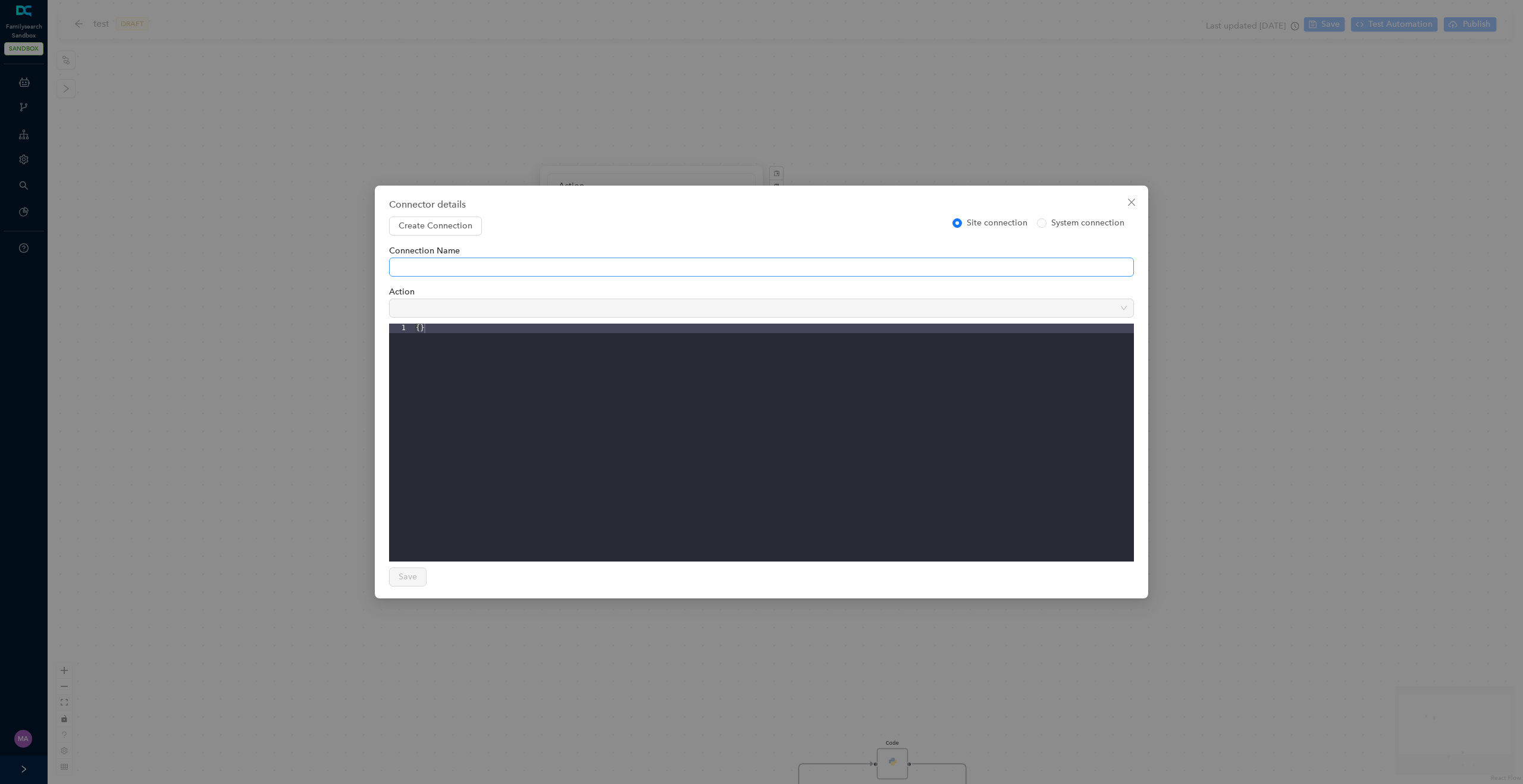
click at [470, 260] on span at bounding box center [762, 267] width 731 height 18
click at [456, 310] on div "training ( zendesk )" at bounding box center [762, 312] width 726 height 15
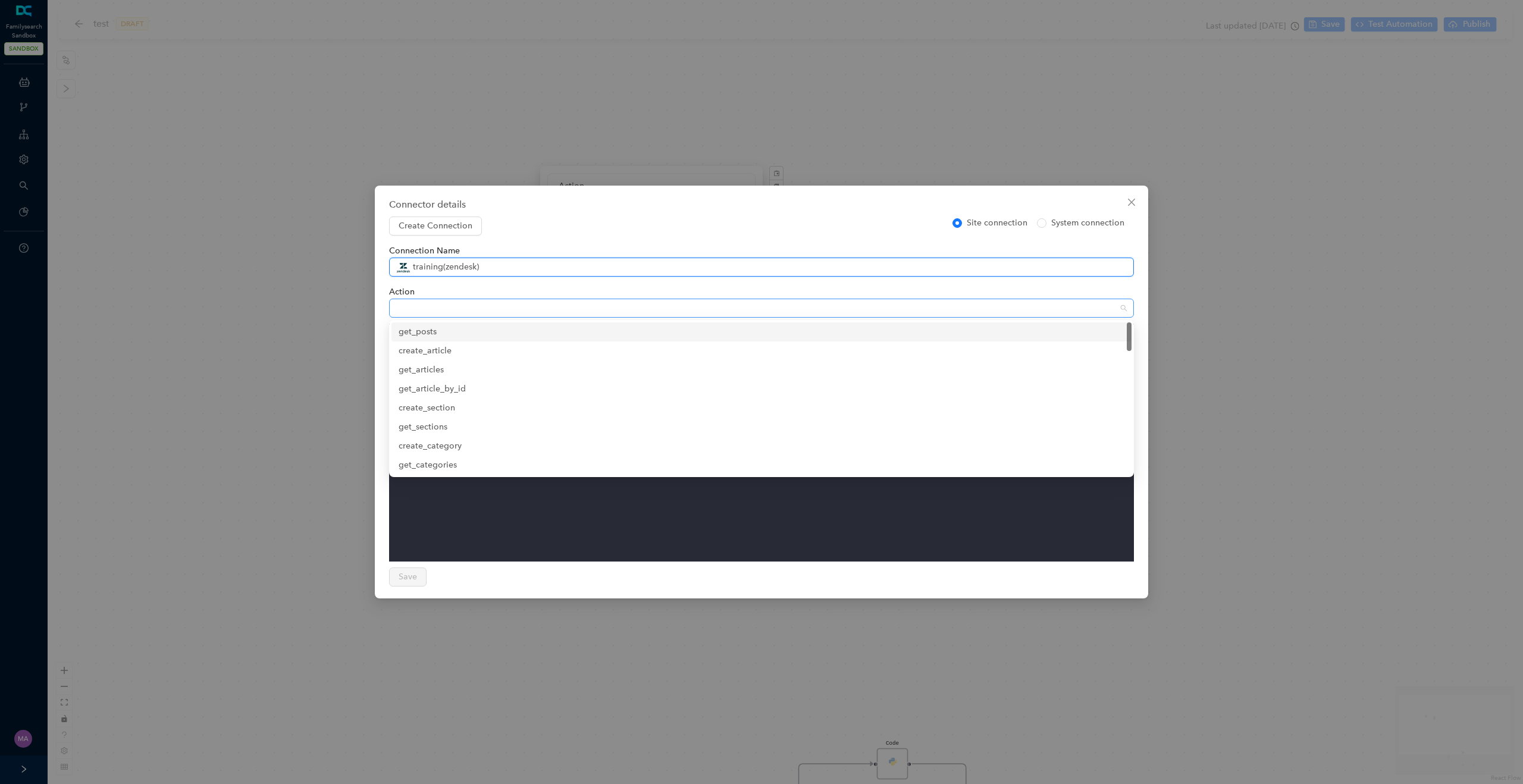
click at [441, 302] on span at bounding box center [762, 308] width 731 height 18
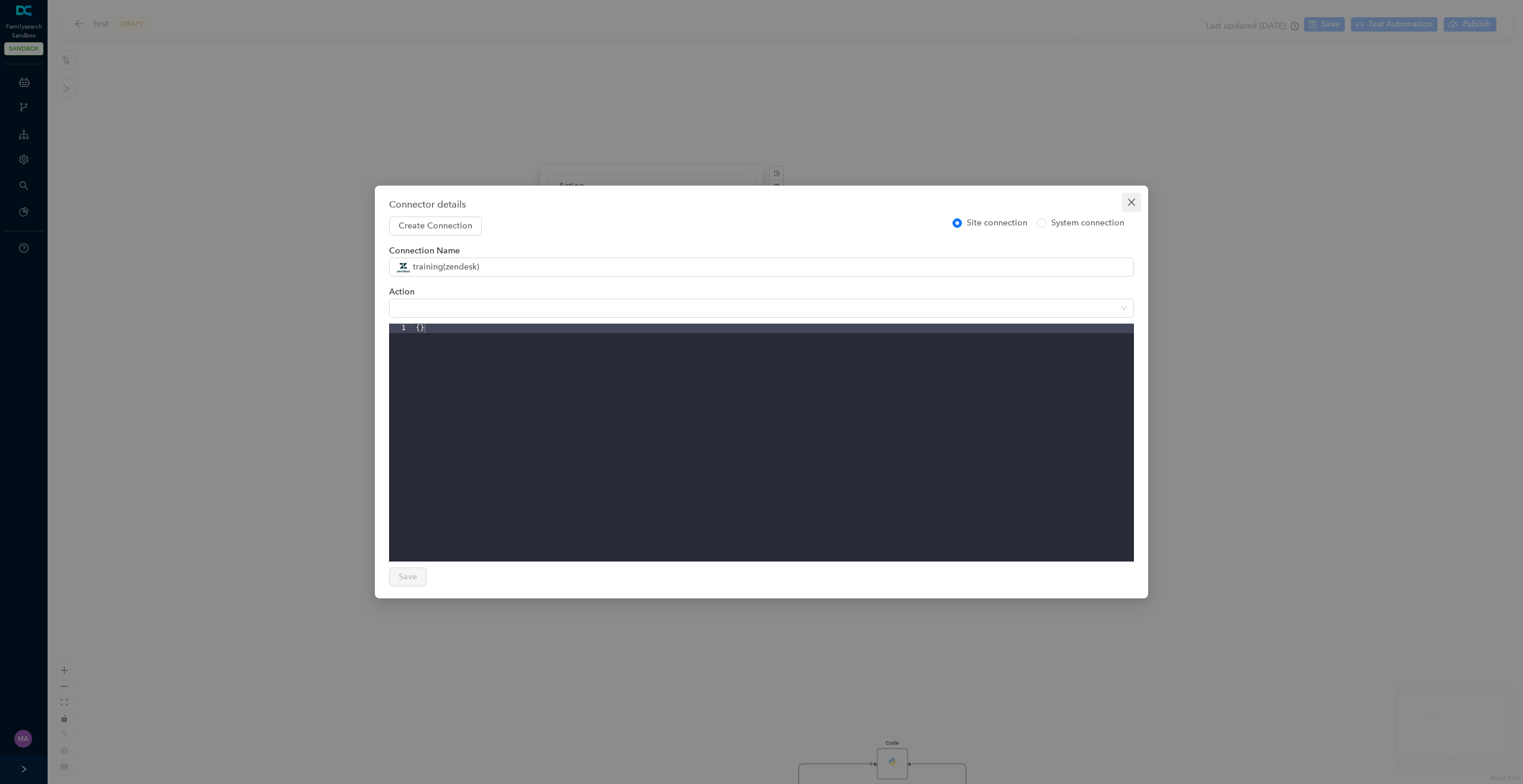
click at [1133, 204] on icon "close" at bounding box center [1132, 202] width 10 height 10
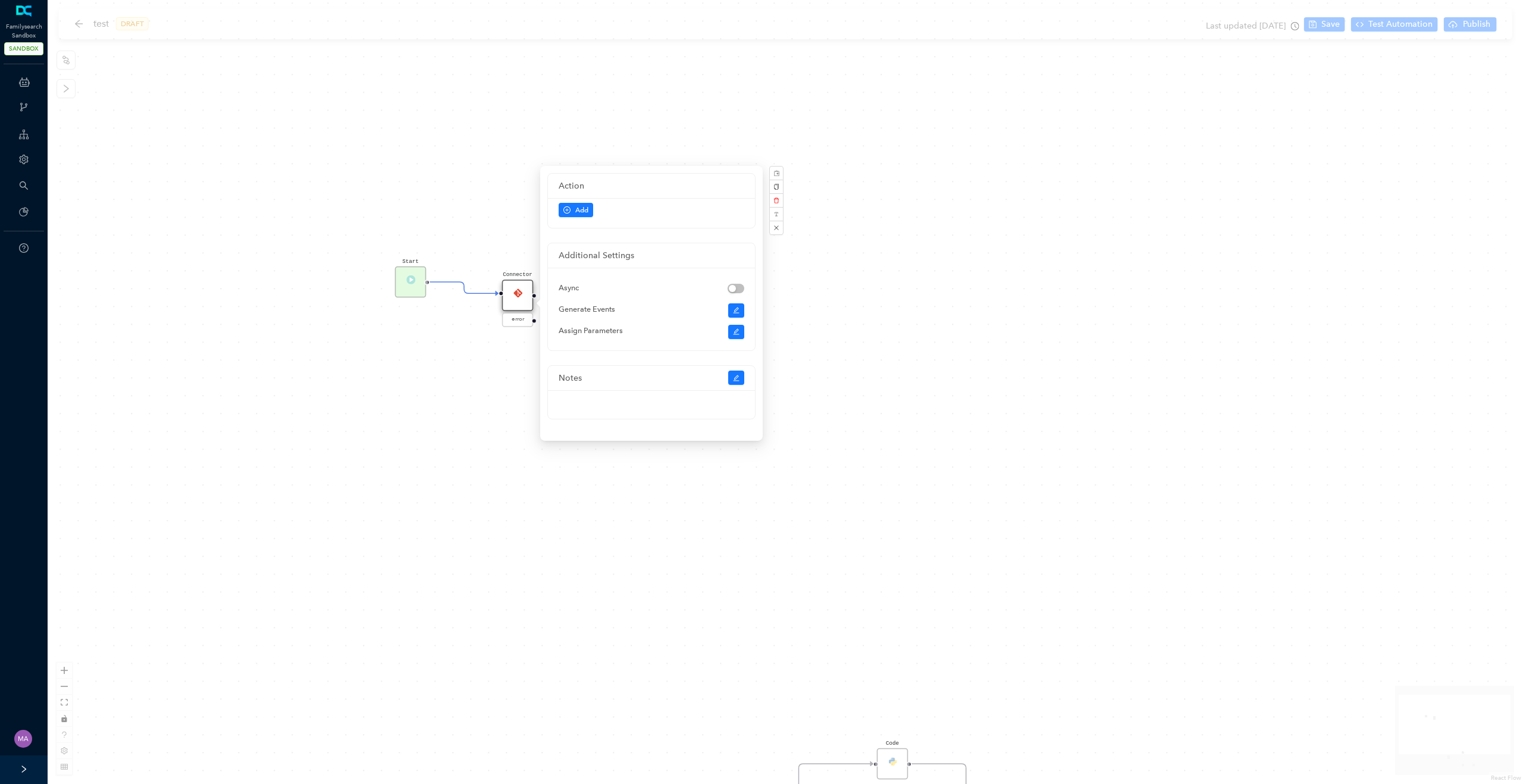
click at [292, 386] on div "Start End Code Rule test Code Connector error" at bounding box center [785, 392] width 1475 height 784
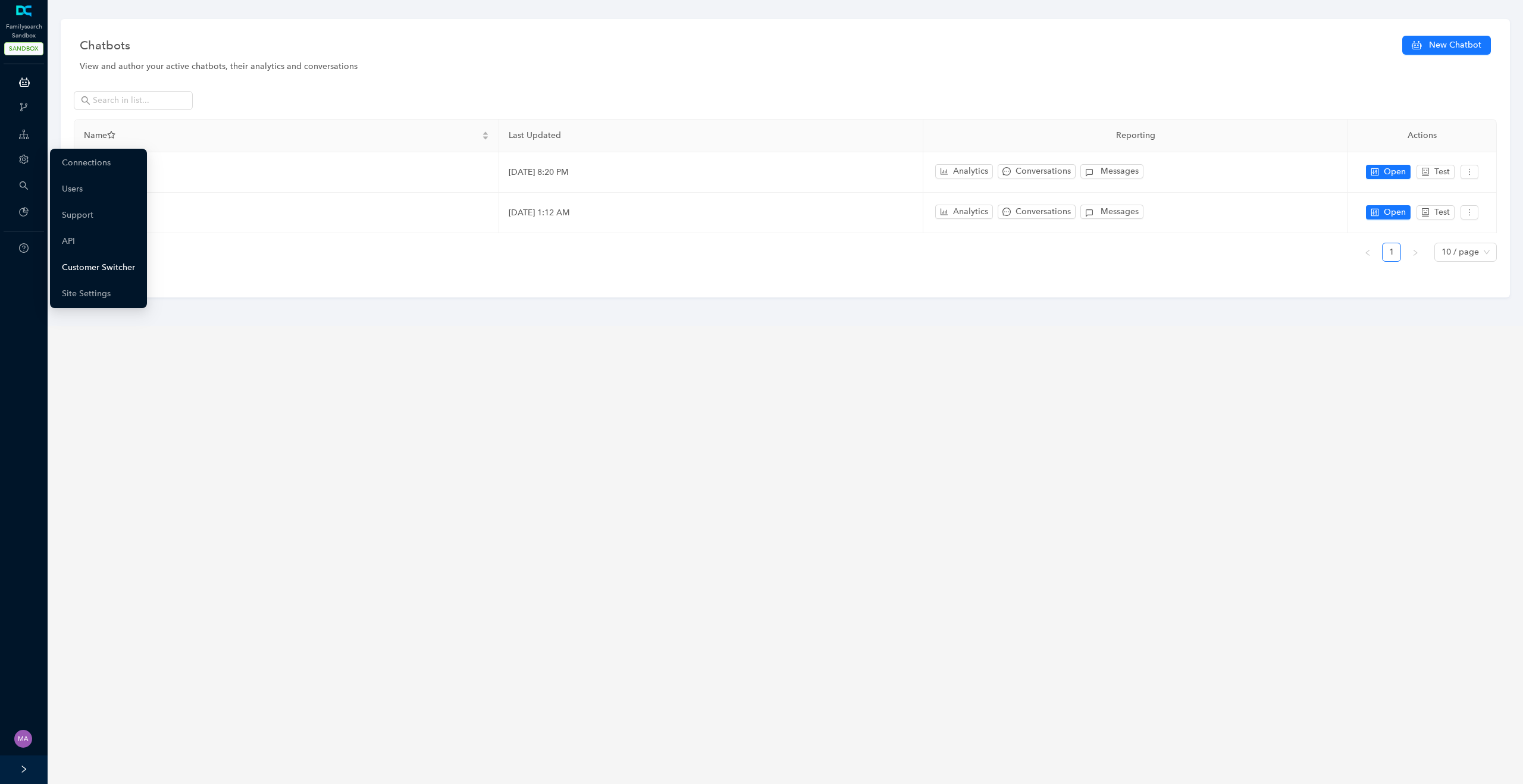
click at [124, 268] on link "Customer Switcher" at bounding box center [99, 267] width 74 height 23
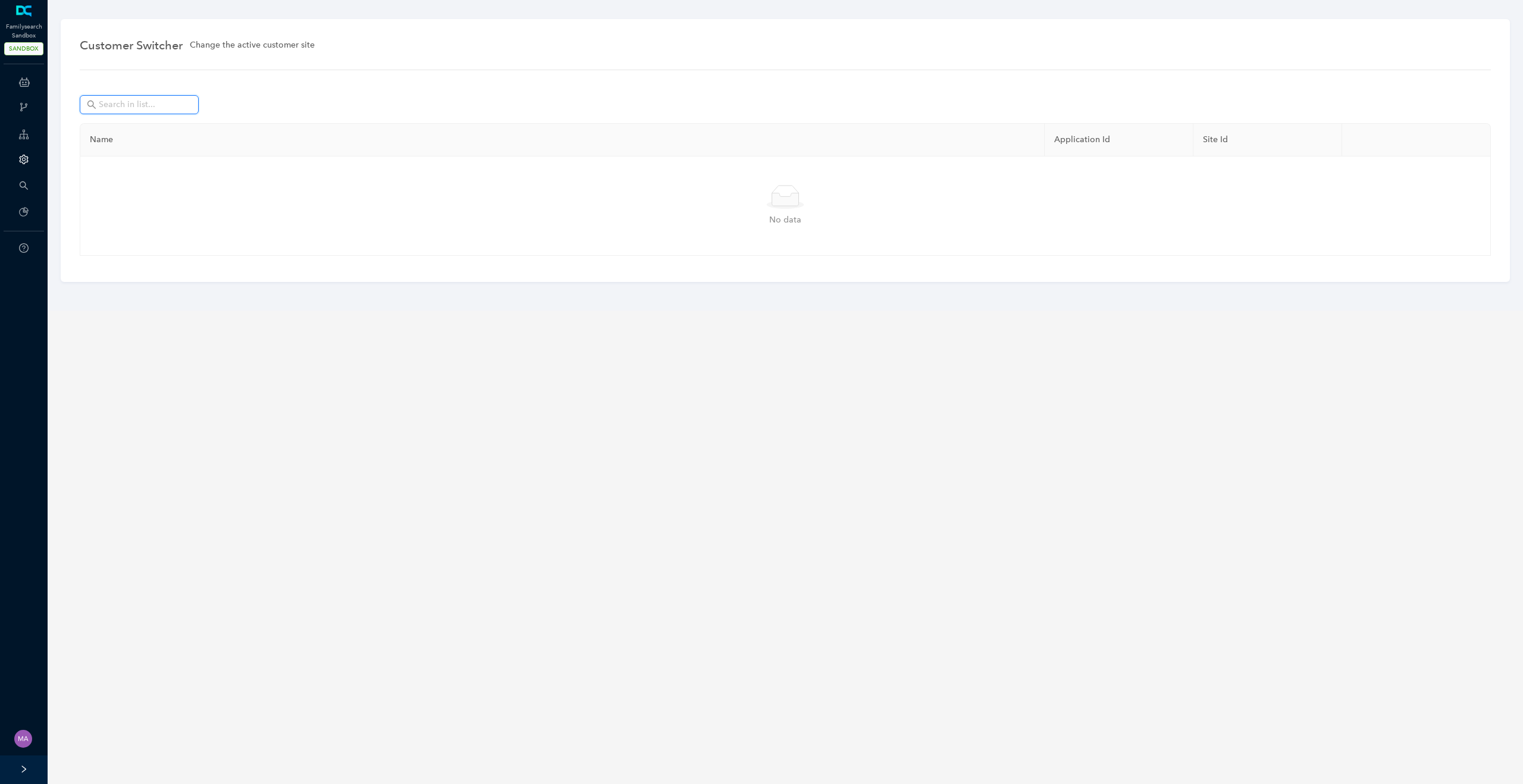
click at [125, 109] on input "text" at bounding box center [140, 104] width 83 height 13
click at [134, 107] on input "go" at bounding box center [140, 104] width 83 height 13
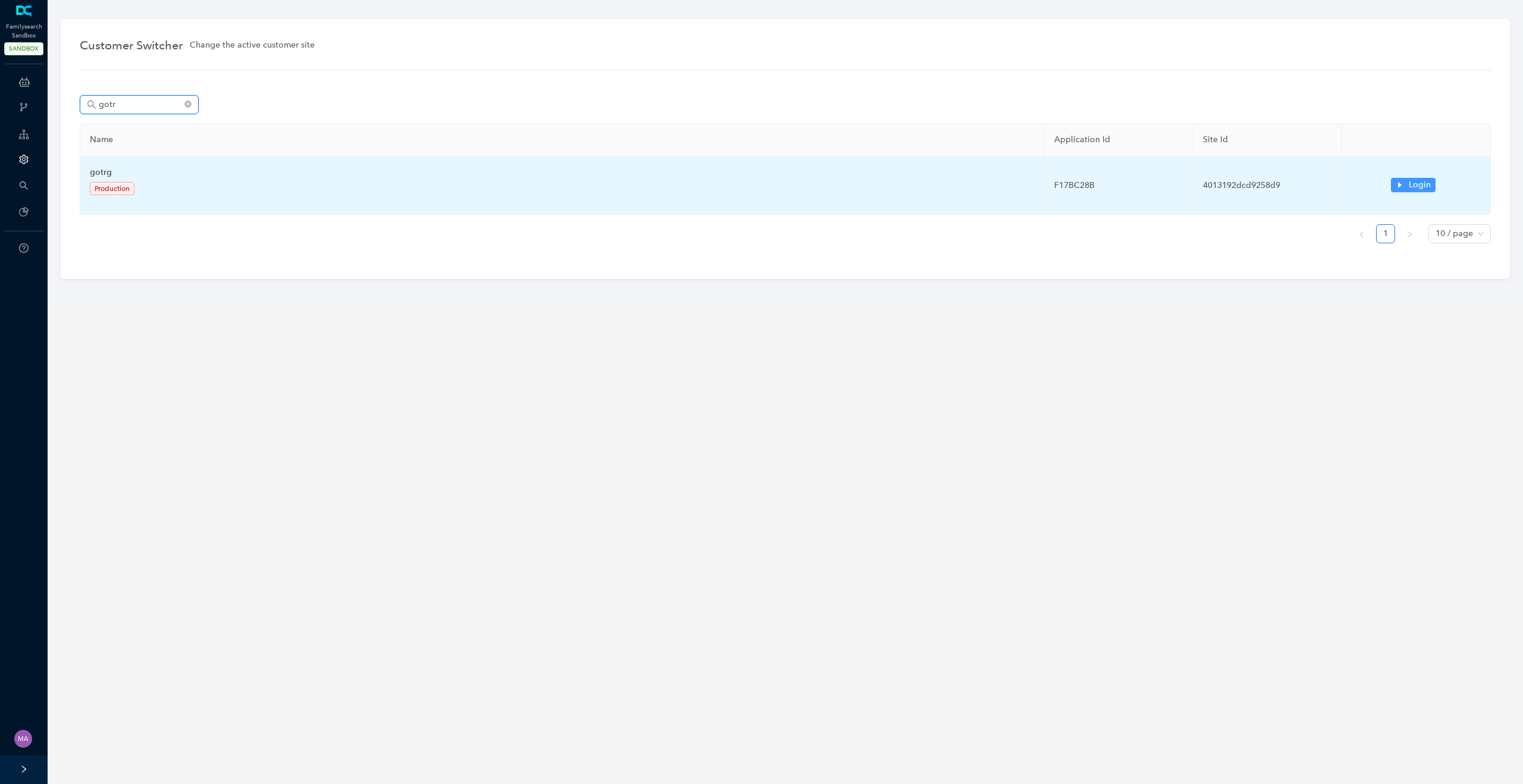
type input "gotr"
click at [1400, 185] on icon "caret-right" at bounding box center [1400, 184] width 3 height 6
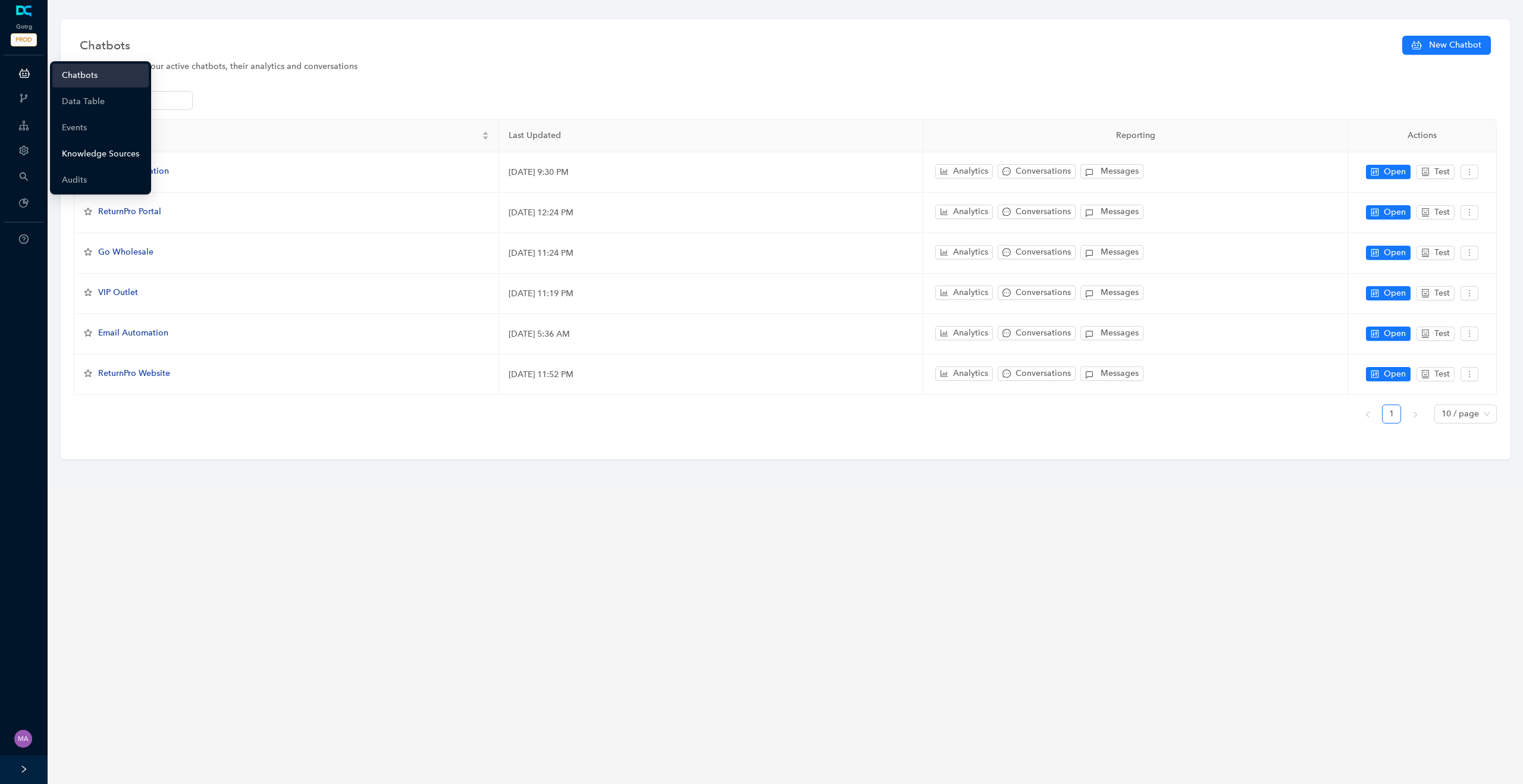
click at [95, 152] on link "Knowledge Sources" at bounding box center [101, 154] width 78 height 23
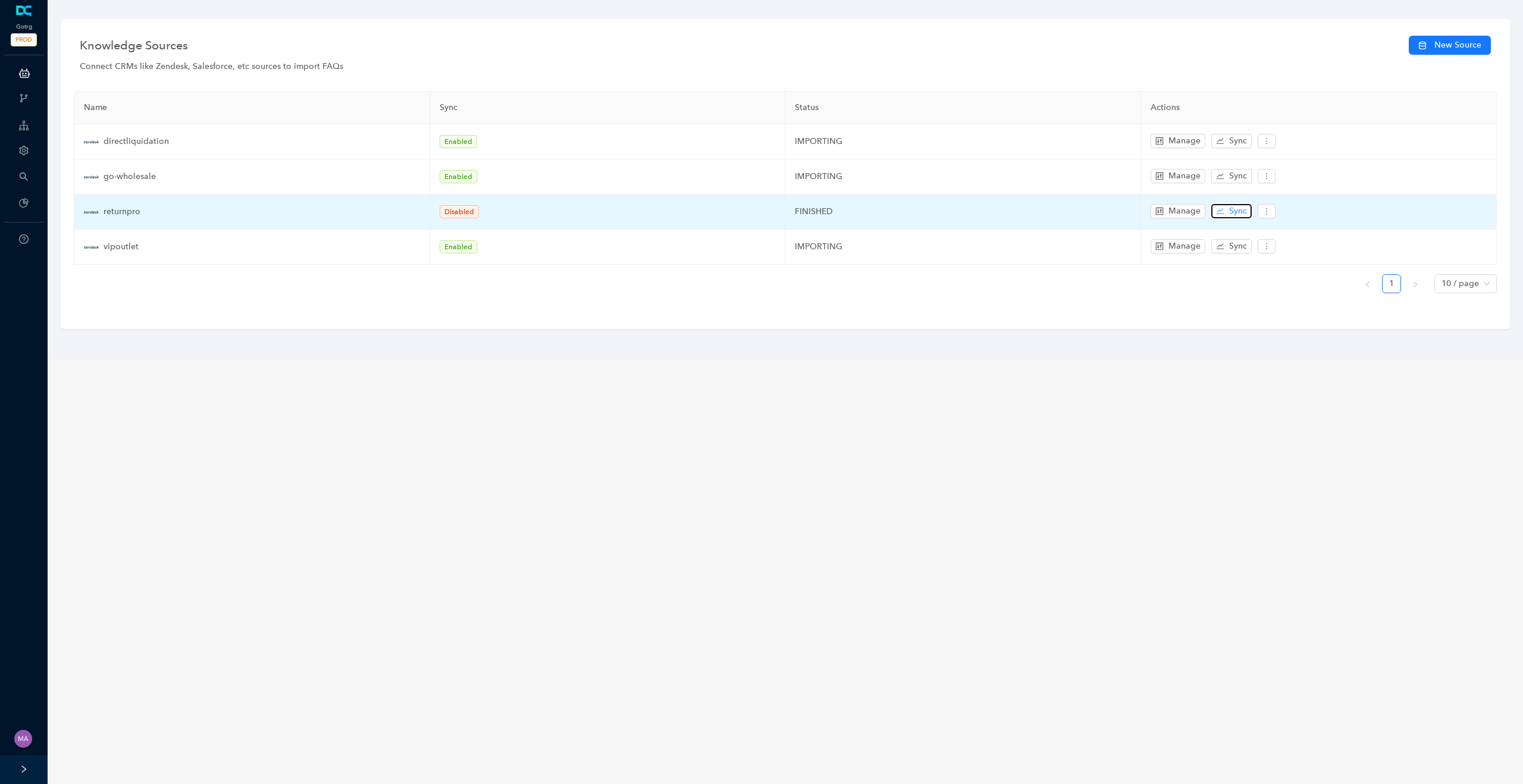
click at [1236, 215] on span "Sync" at bounding box center [1238, 211] width 18 height 13
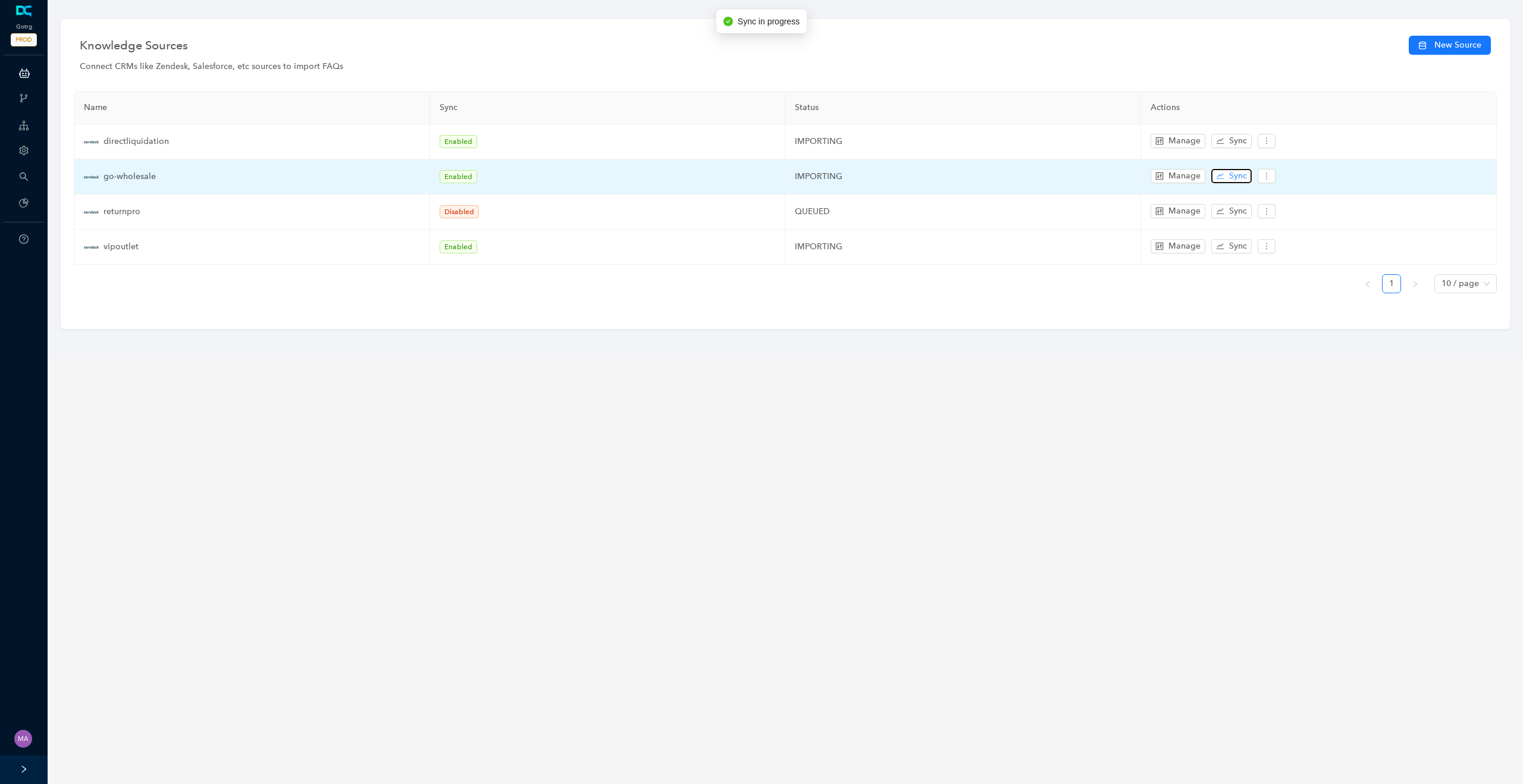
click at [1235, 175] on span "Sync" at bounding box center [1238, 176] width 18 height 13
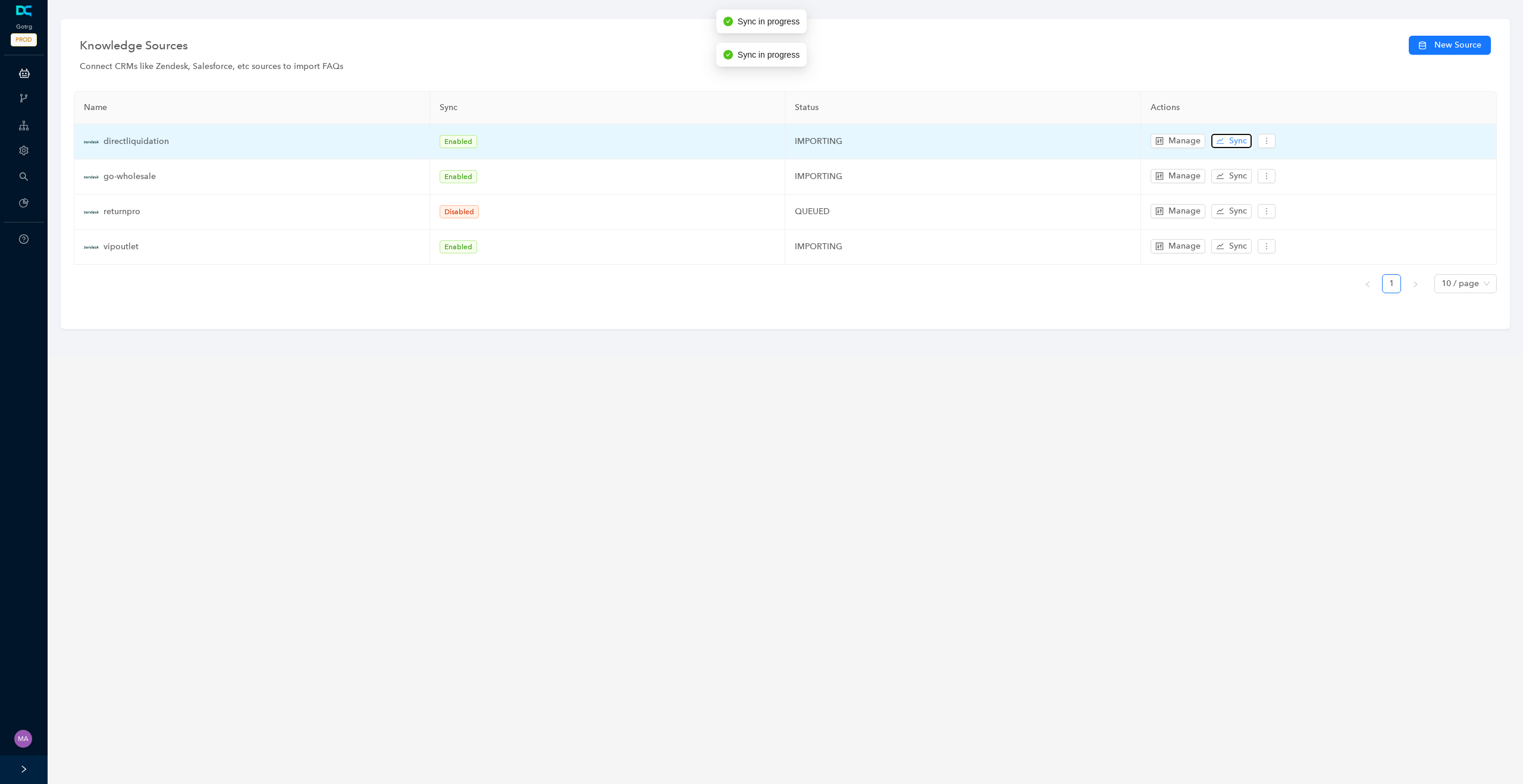
click at [1239, 141] on span "Sync" at bounding box center [1238, 141] width 18 height 13
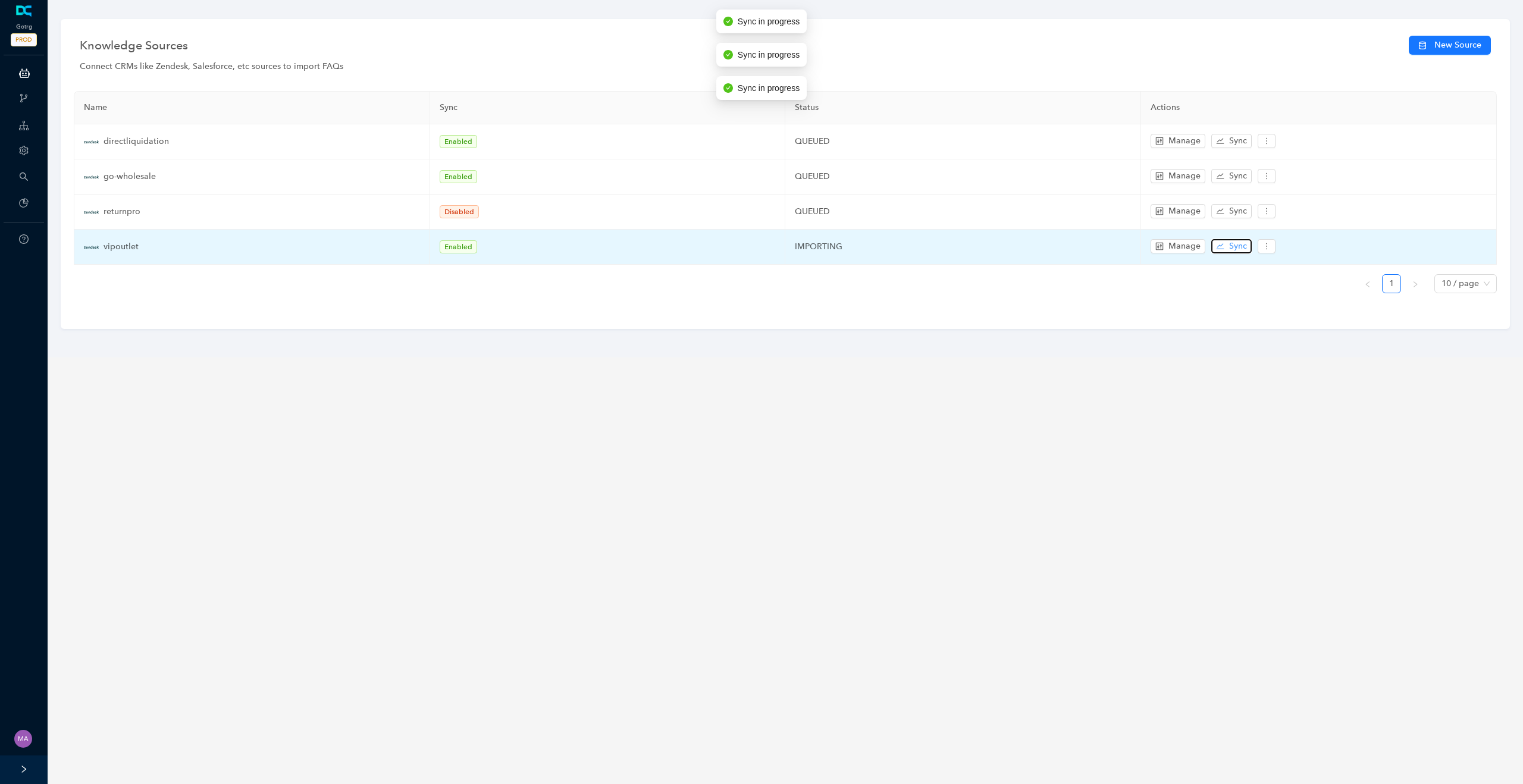
click at [1241, 248] on span "Sync" at bounding box center [1238, 247] width 18 height 13
